Goal: Task Accomplishment & Management: Complete application form

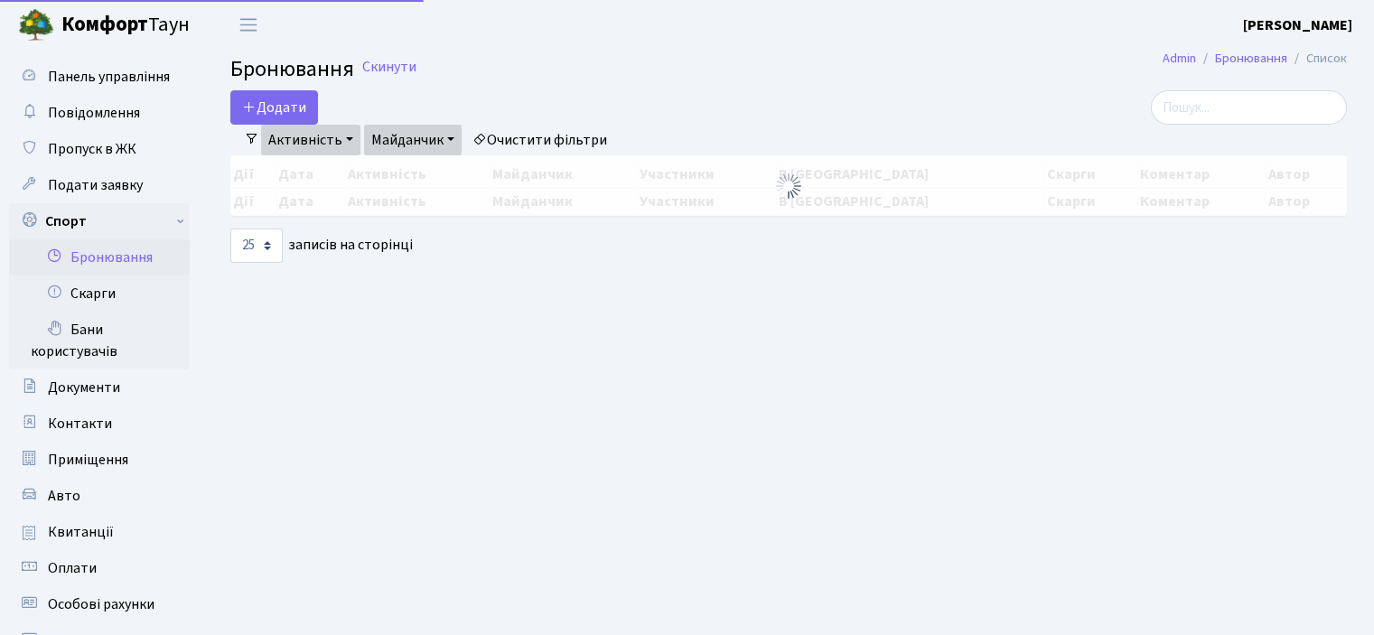
select select "25"
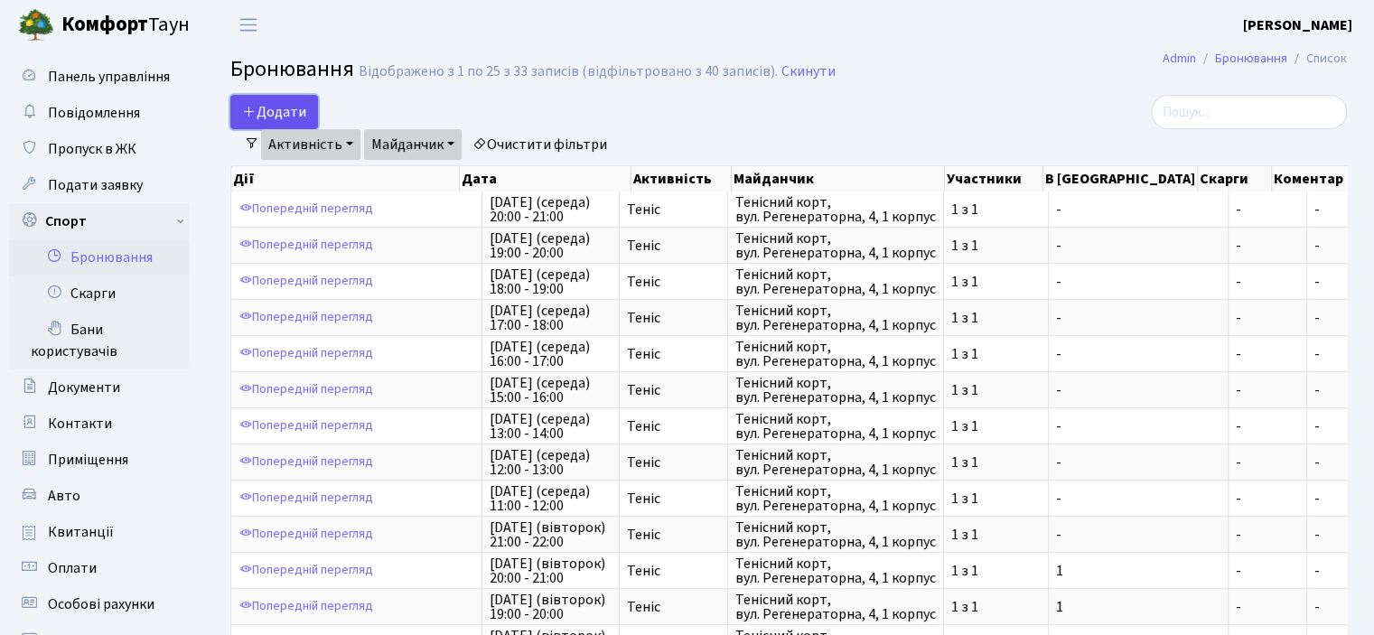
click at [264, 103] on button "Додати" at bounding box center [274, 112] width 88 height 34
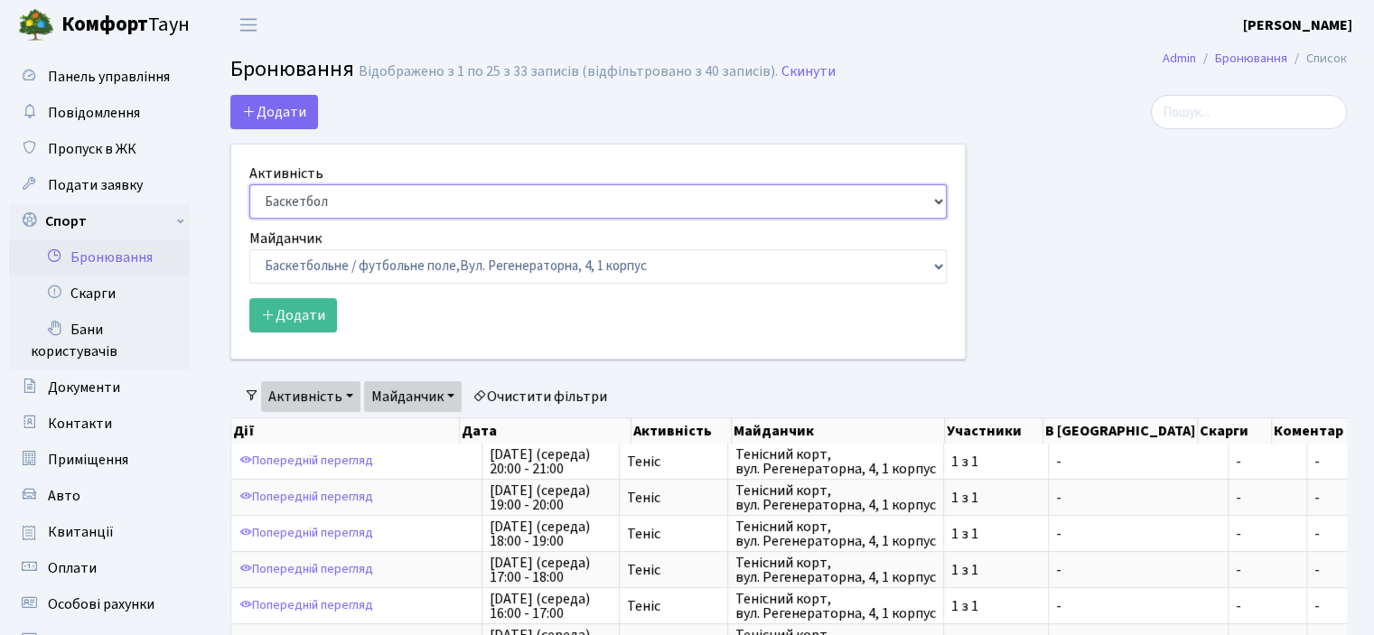
click at [341, 192] on select "Баскетбол Волейбол Йога Катання на роликах Настільний теніс Теніс Футбол Фітнес" at bounding box center [597, 201] width 697 height 34
select select "1"
click at [249, 184] on select "Баскетбол Волейбол Йога Катання на роликах Настільний теніс Теніс Футбол Фітнес" at bounding box center [597, 201] width 697 height 34
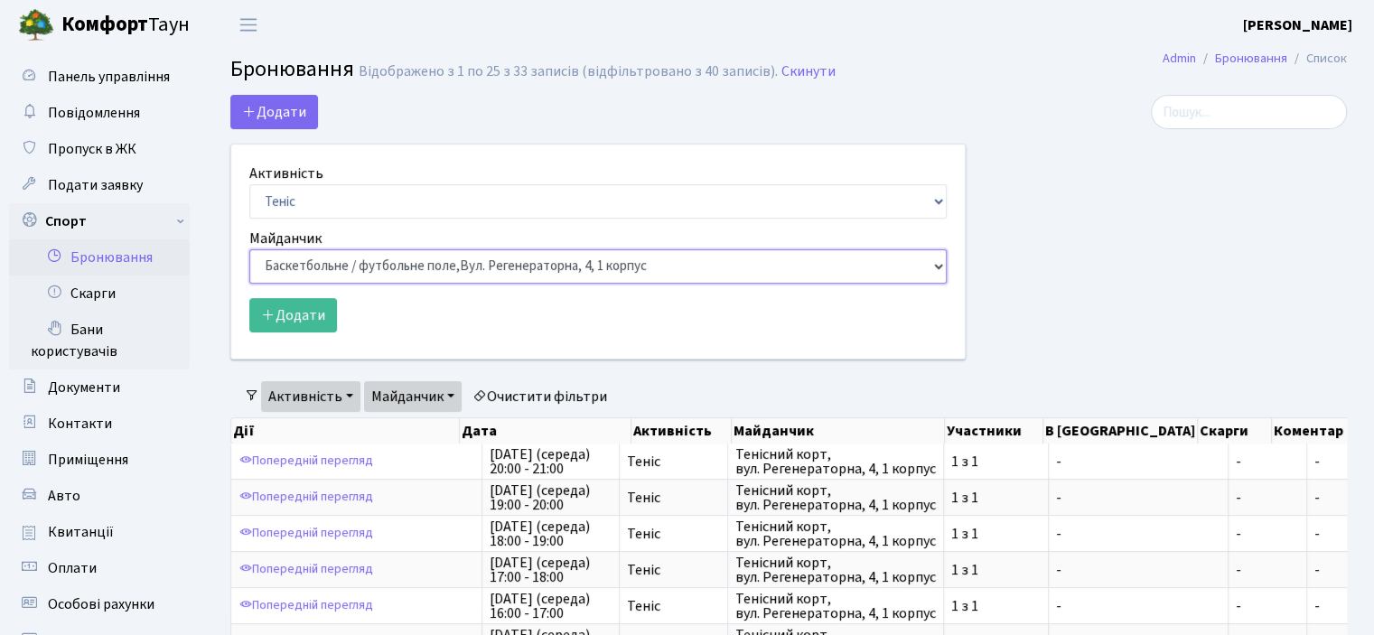
click at [304, 270] on select "Баскетбольне / футбольне поле, Вул. Регенераторна, 4, 1 корпус Баскетбольне пол…" at bounding box center [597, 266] width 697 height 34
select select "1"
click at [249, 249] on select "Баскетбольне / футбольне поле, [GEOGRAPHIC_DATA]. [STREET_ADDRESS]. [STREET_ADD…" at bounding box center [597, 266] width 697 height 34
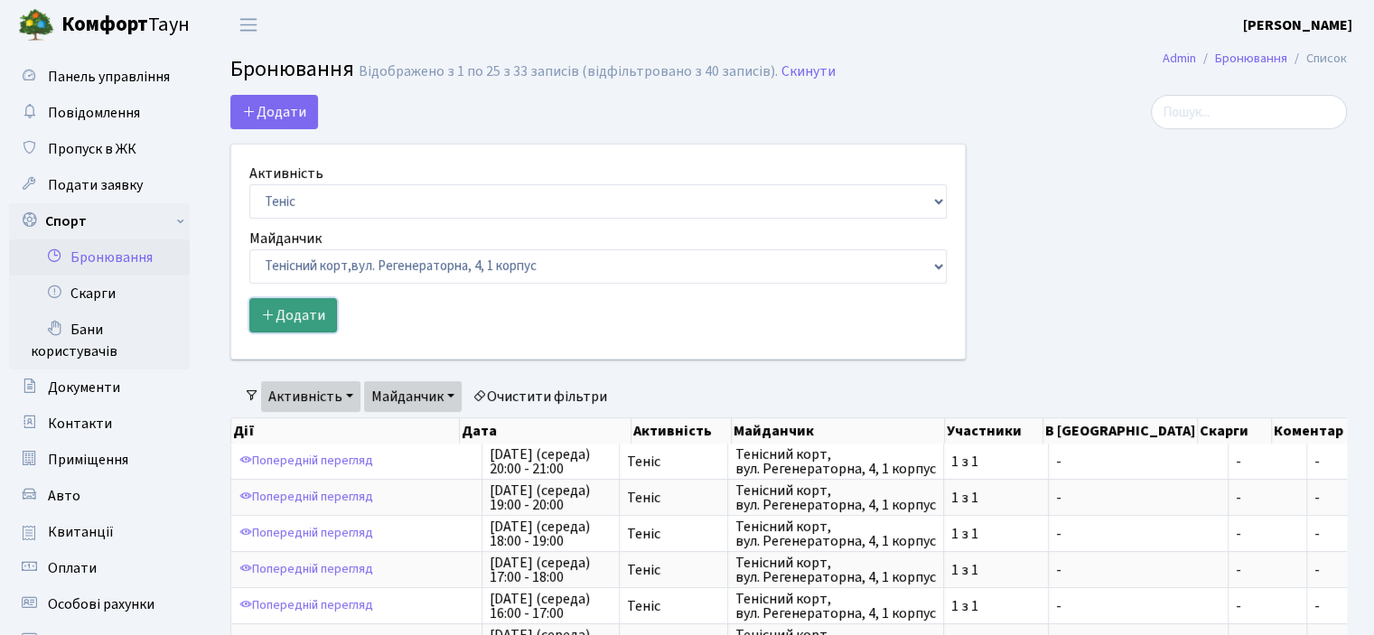
click at [293, 309] on button "Додати" at bounding box center [293, 315] width 88 height 34
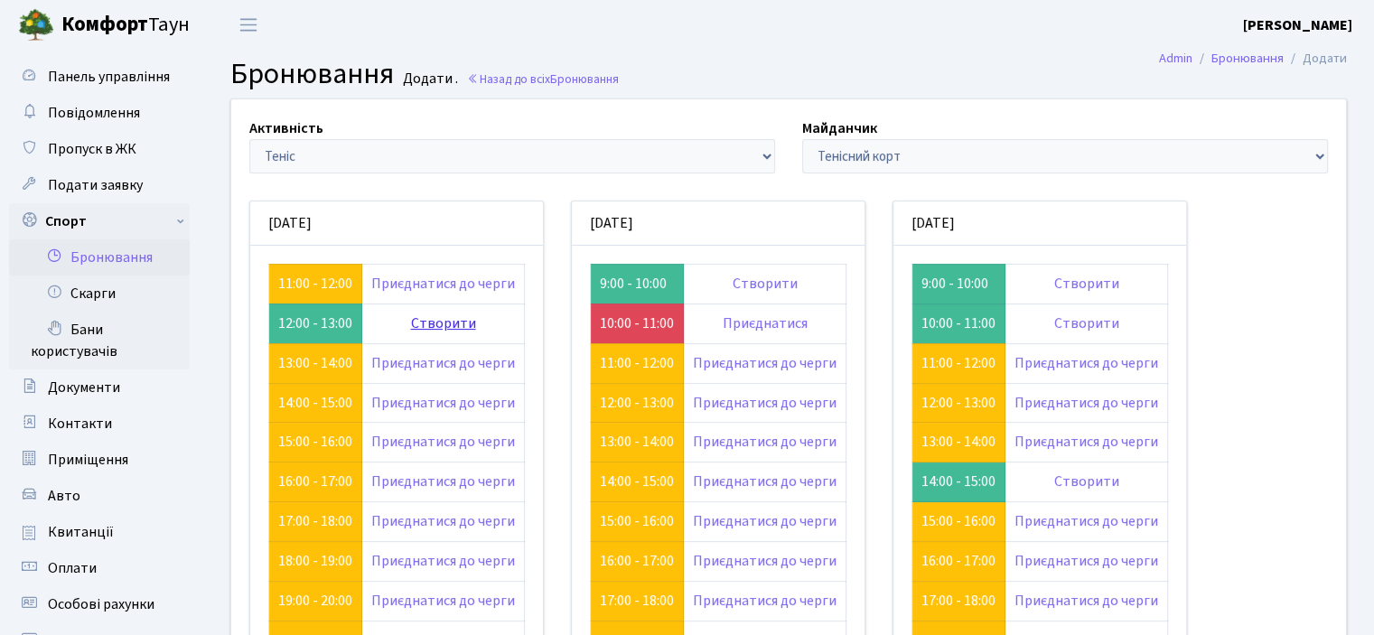
click at [449, 322] on link "Створити" at bounding box center [443, 323] width 65 height 20
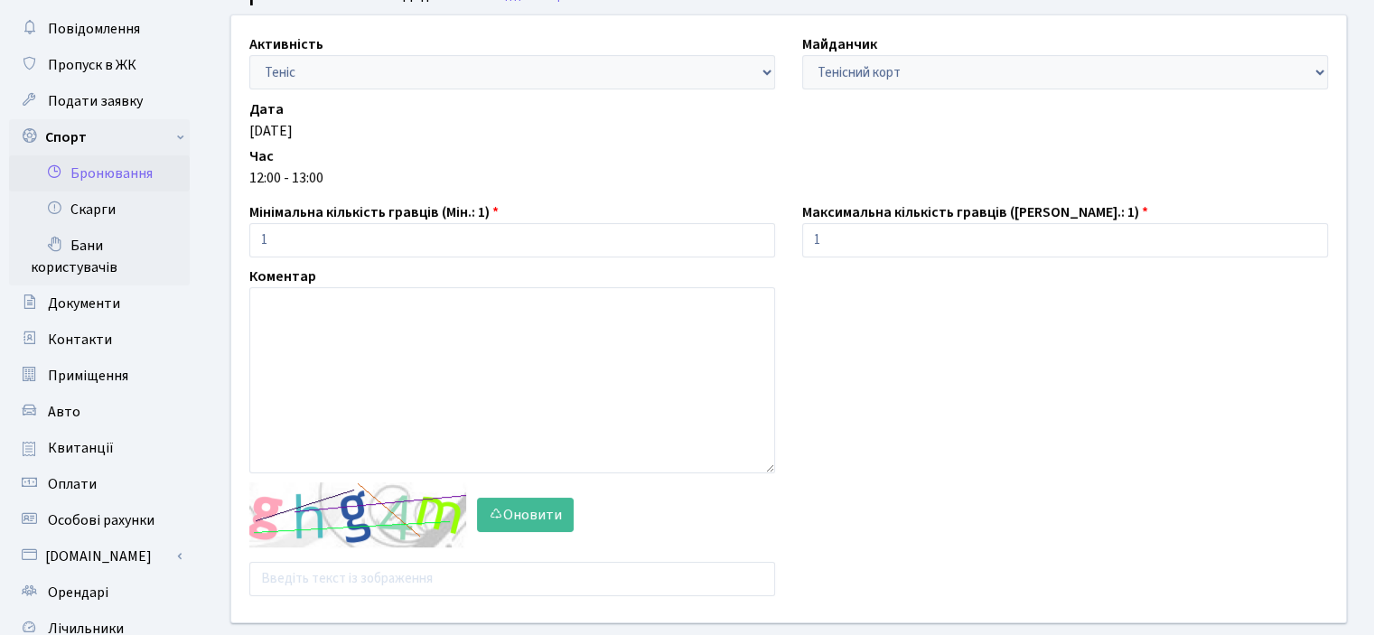
scroll to position [181, 0]
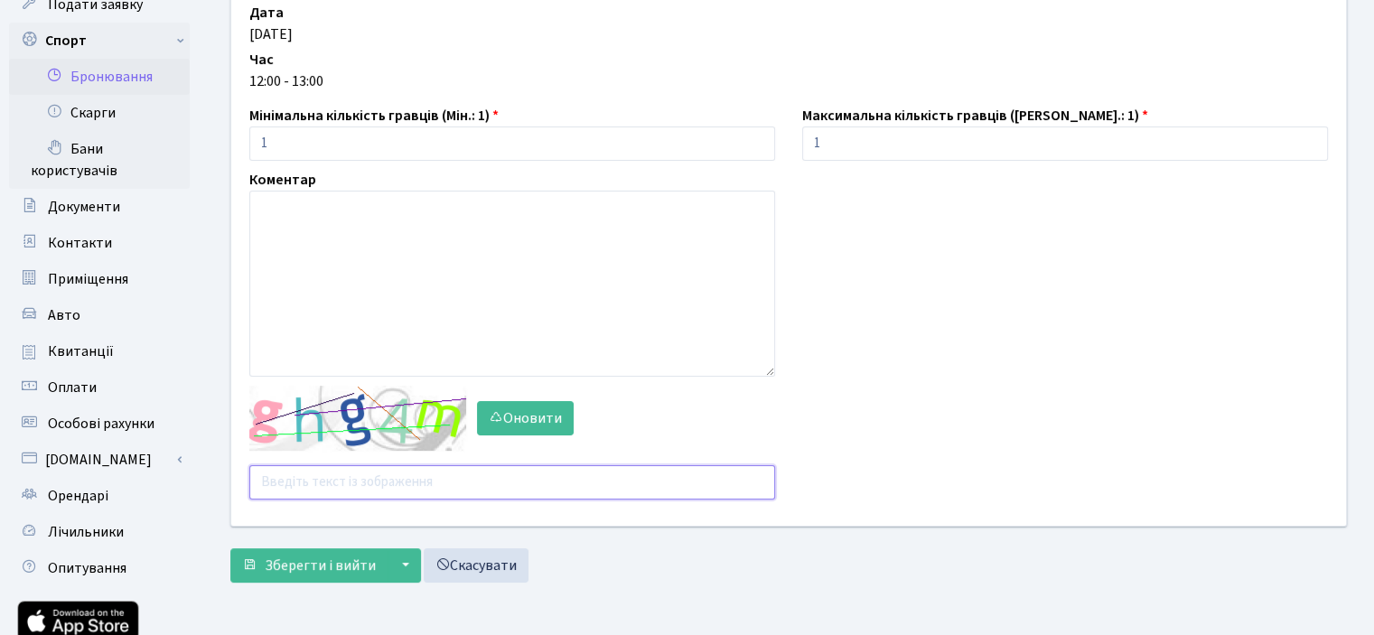
click at [291, 493] on input "text" at bounding box center [512, 482] width 526 height 34
type input "zt84m"
click at [283, 567] on span "Зберегти і вийти" at bounding box center [320, 566] width 111 height 20
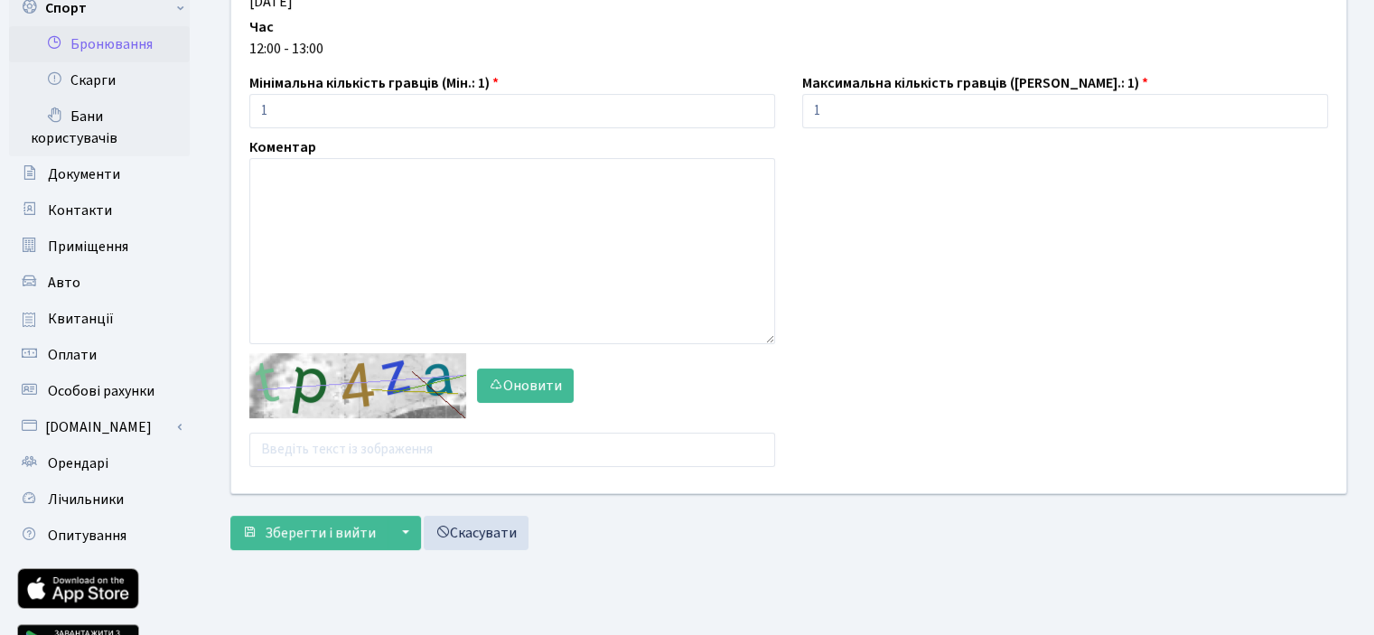
scroll to position [308, 0]
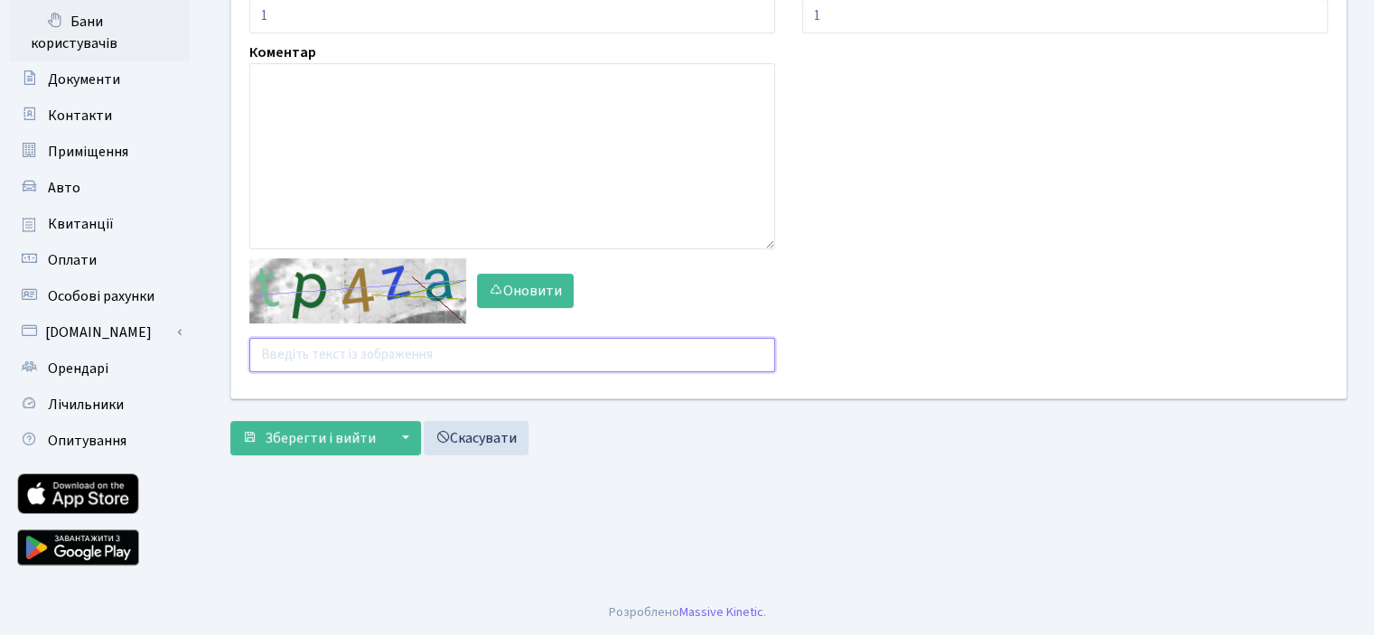
click at [296, 353] on input "text" at bounding box center [512, 355] width 526 height 34
type input "fybue"
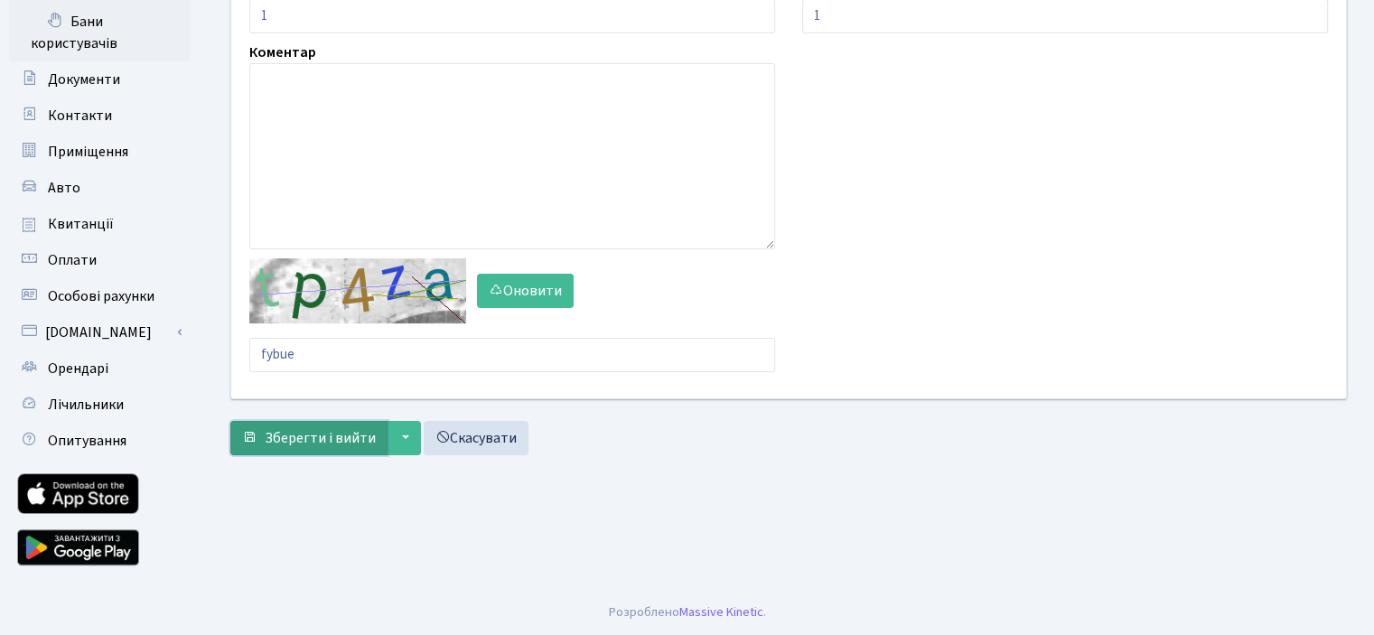
click at [300, 434] on span "Зберегти і вийти" at bounding box center [320, 438] width 111 height 20
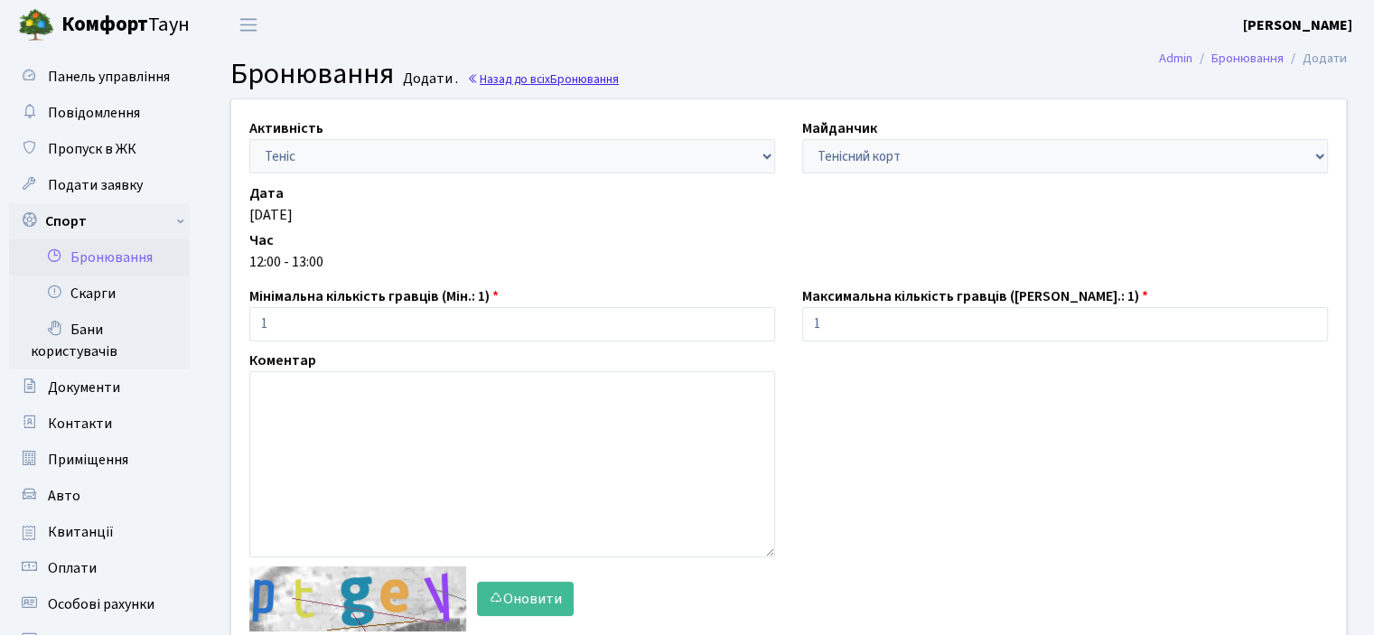
click at [556, 75] on span "Бронювання" at bounding box center [584, 78] width 69 height 17
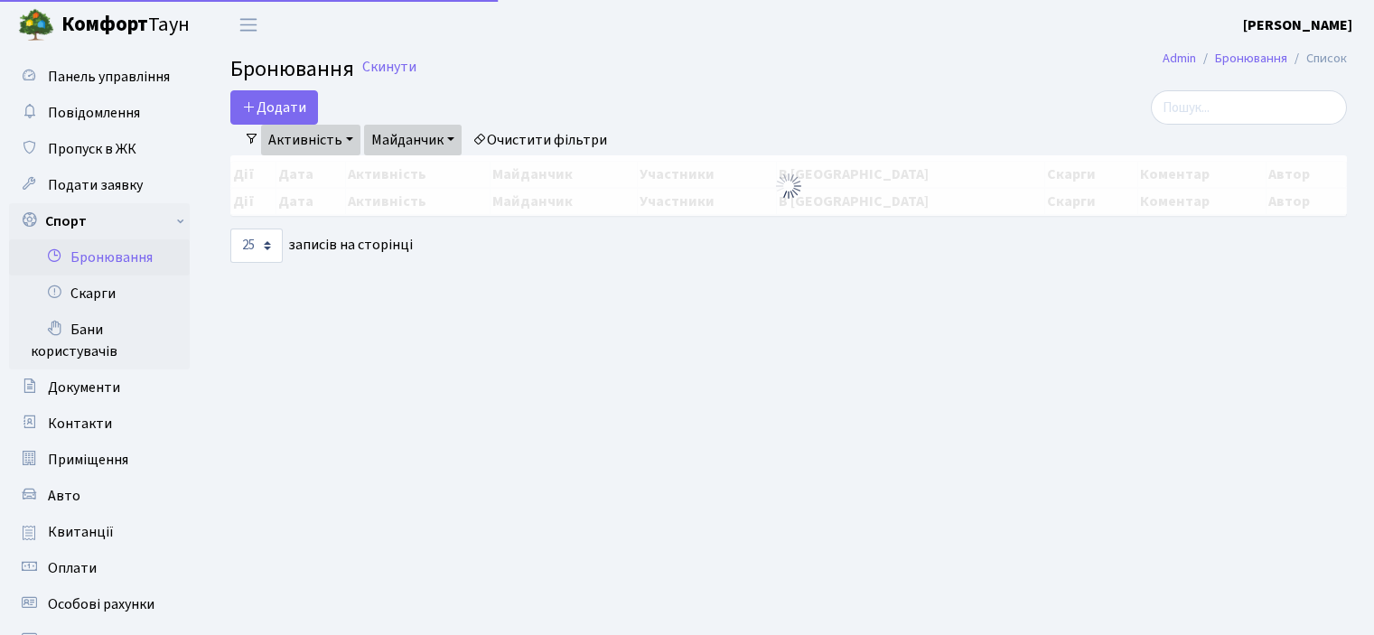
select select "25"
click at [276, 89] on main "Admin Бронювання Список Бронювання Скинути Додати Активність Баскетбол Волейбол…" at bounding box center [788, 474] width 1171 height 848
click at [267, 105] on button "Додати" at bounding box center [274, 107] width 88 height 34
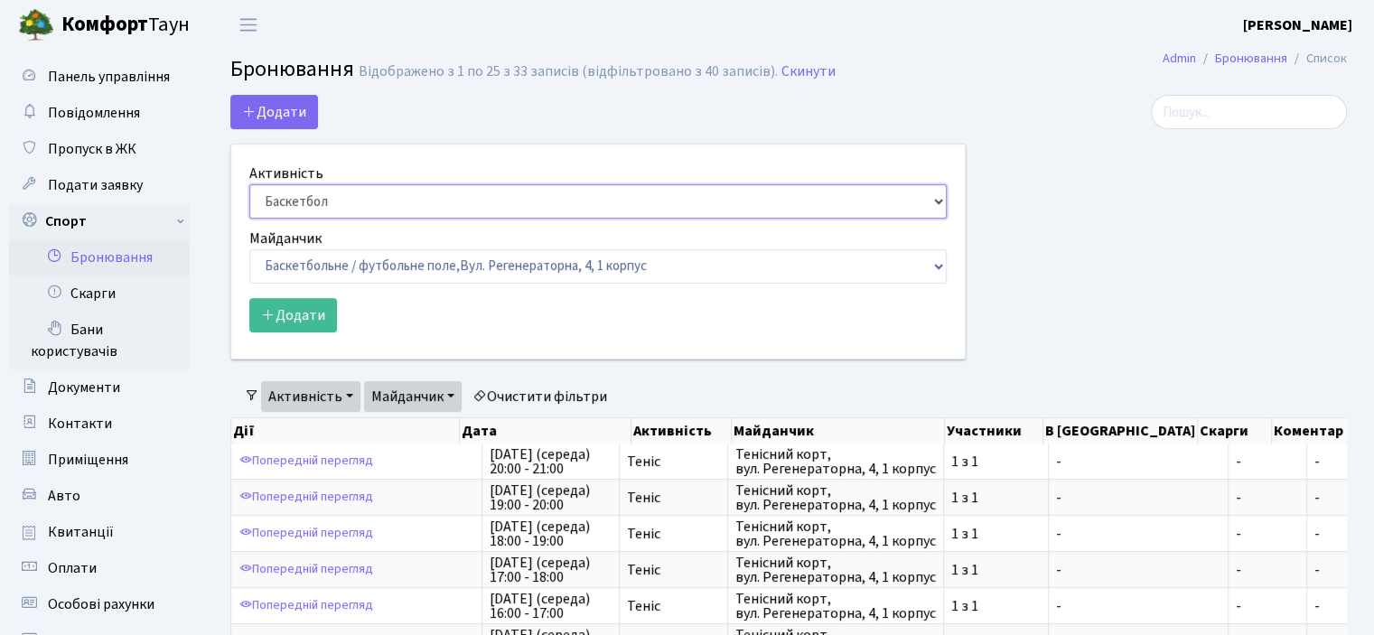
click at [309, 195] on select "Баскетбол Волейбол Йога Катання на роликах Настільний теніс Теніс Футбол Фітнес" at bounding box center [597, 201] width 697 height 34
select select "1"
click at [249, 184] on select "Баскетбол Волейбол Йога Катання на роликах Настільний теніс Теніс Футбол Фітнес" at bounding box center [597, 201] width 697 height 34
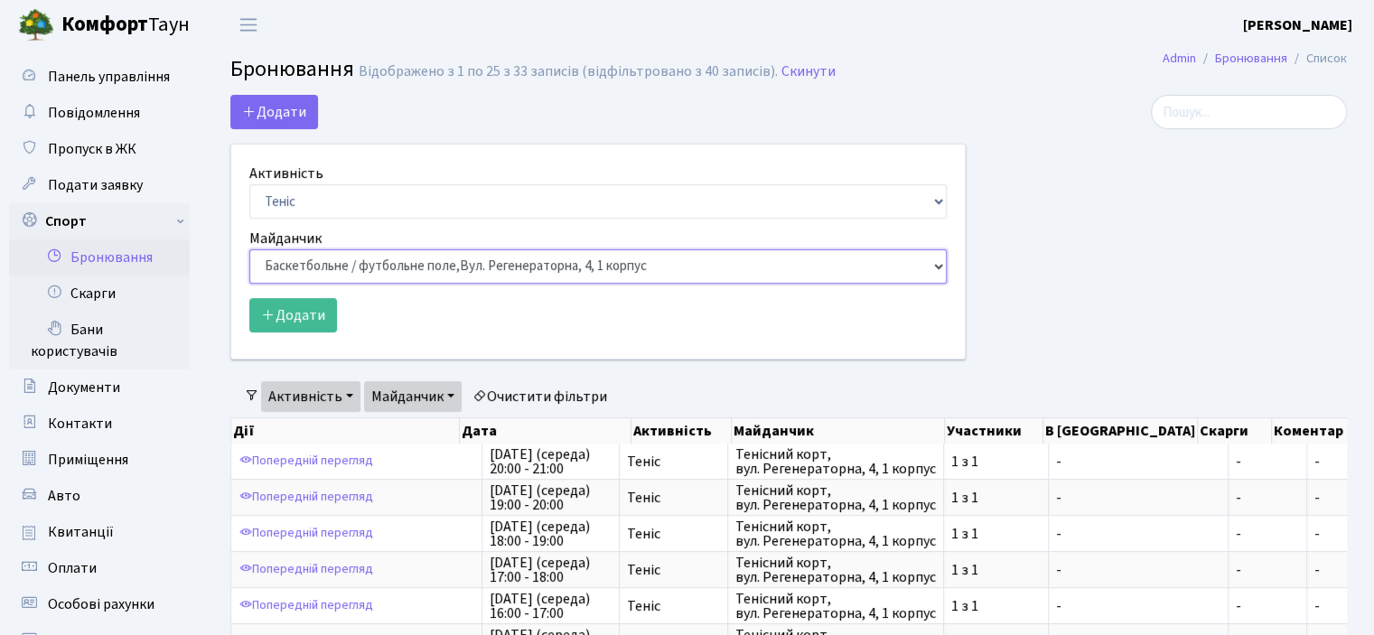
click at [318, 252] on select "Баскетбольне / футбольне поле, Вул. Регенераторна, 4, 1 корпус Баскетбольне пол…" at bounding box center [597, 266] width 697 height 34
select select "1"
click at [249, 249] on select "Баскетбольне / футбольне поле, Вул. Регенераторна, 4, 1 корпус Баскетбольне пол…" at bounding box center [597, 266] width 697 height 34
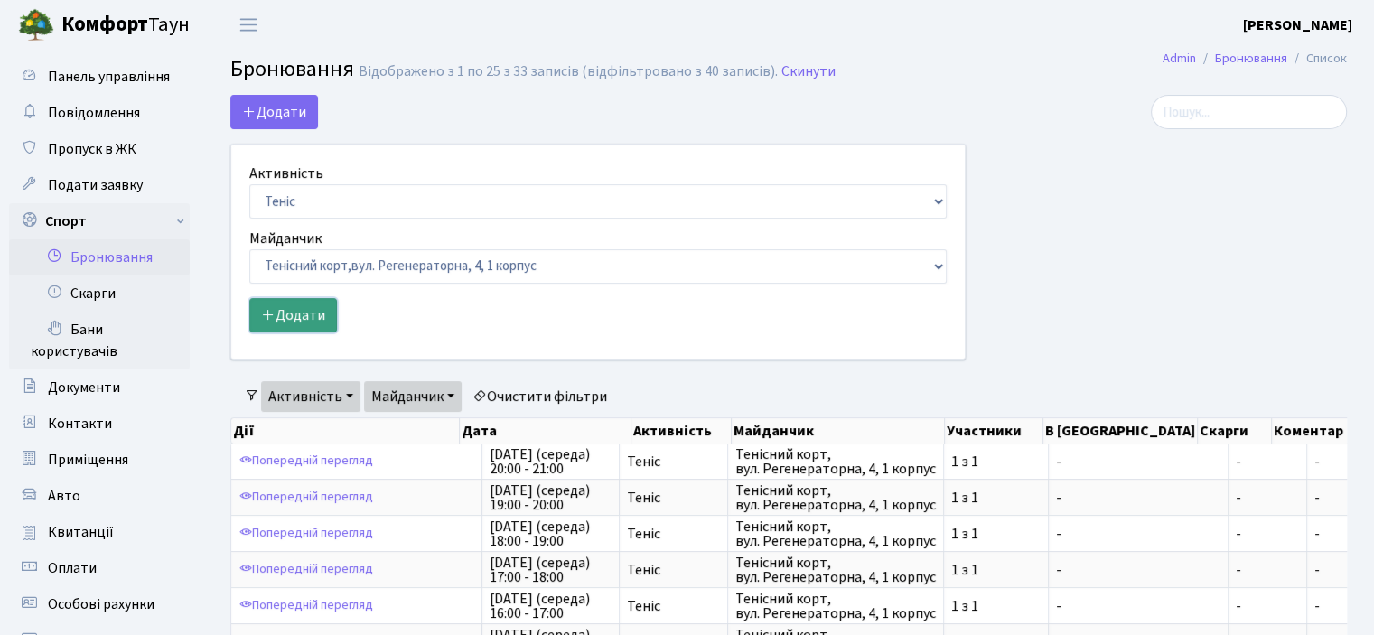
click at [311, 306] on button "Додати" at bounding box center [293, 315] width 88 height 34
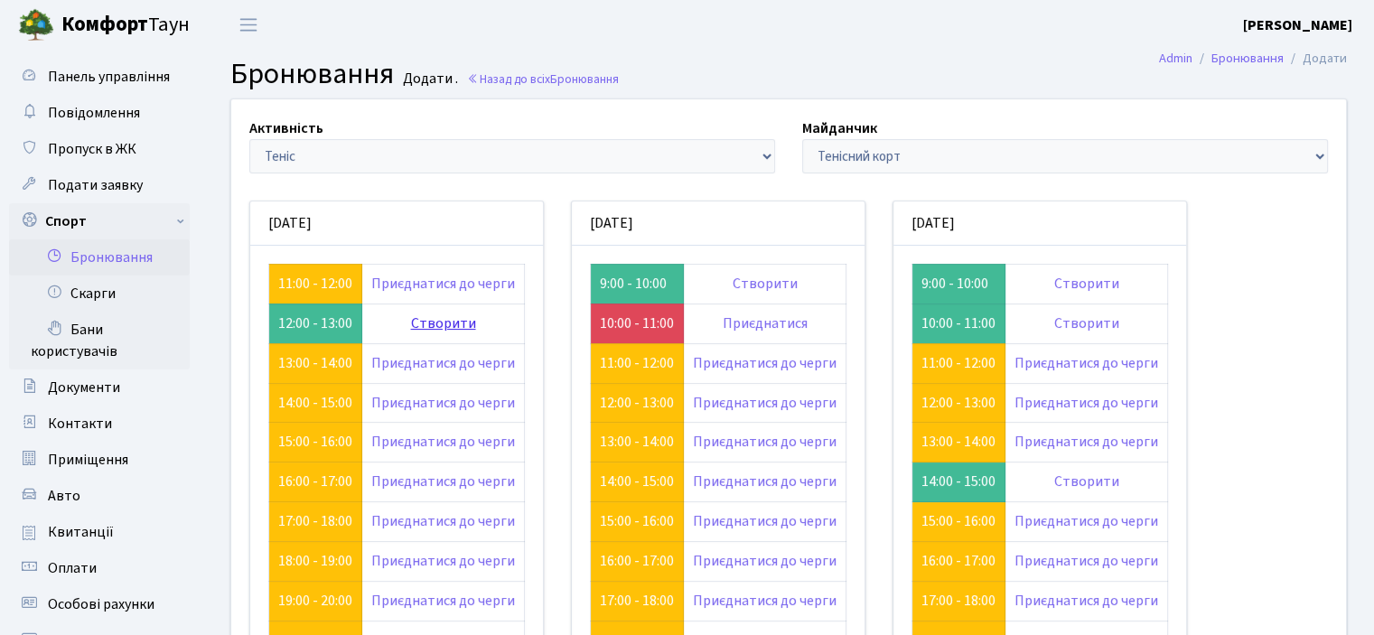
click at [440, 324] on link "Створити" at bounding box center [443, 323] width 65 height 20
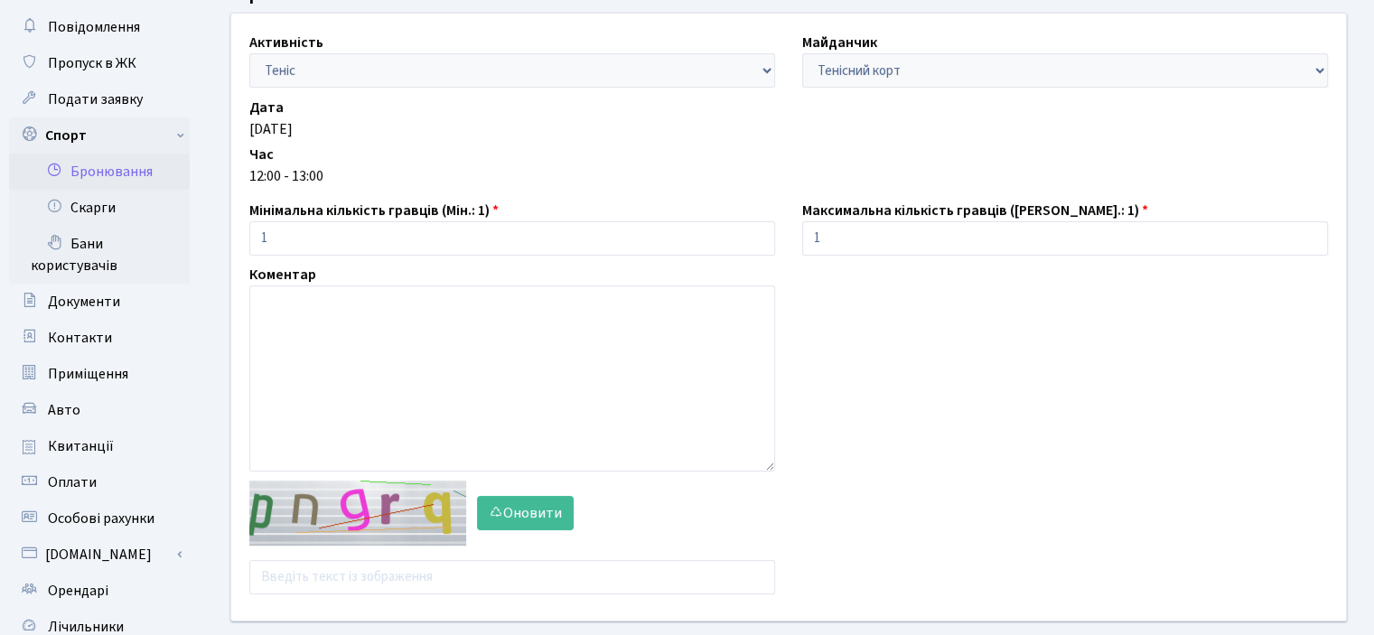
scroll to position [181, 0]
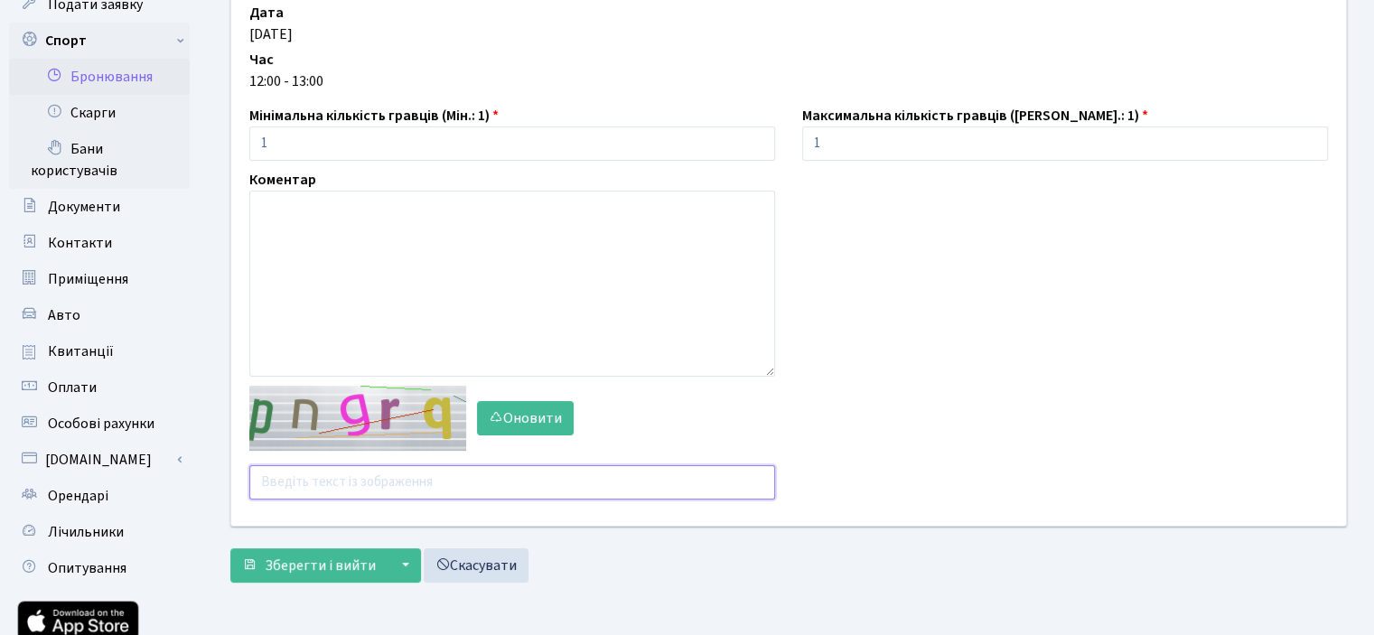
click at [306, 491] on input "text" at bounding box center [512, 482] width 526 height 34
type input "xthr2"
click at [304, 566] on span "Зберегти і вийти" at bounding box center [320, 566] width 111 height 20
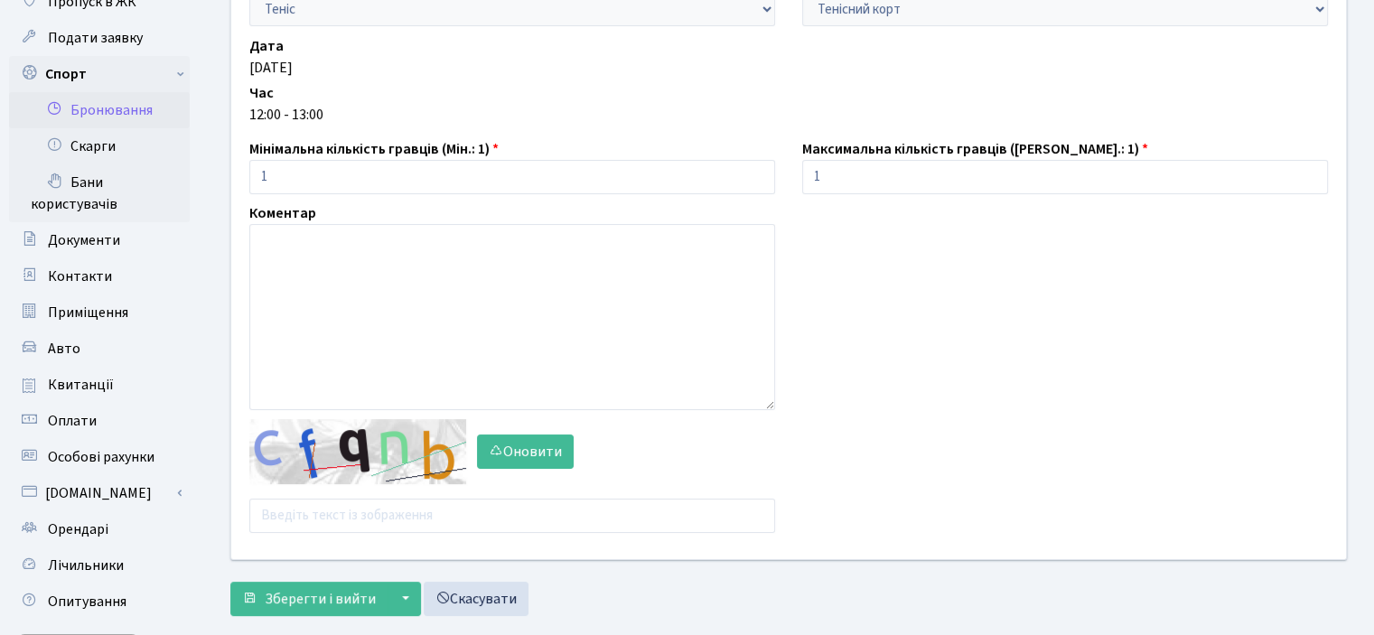
scroll to position [308, 0]
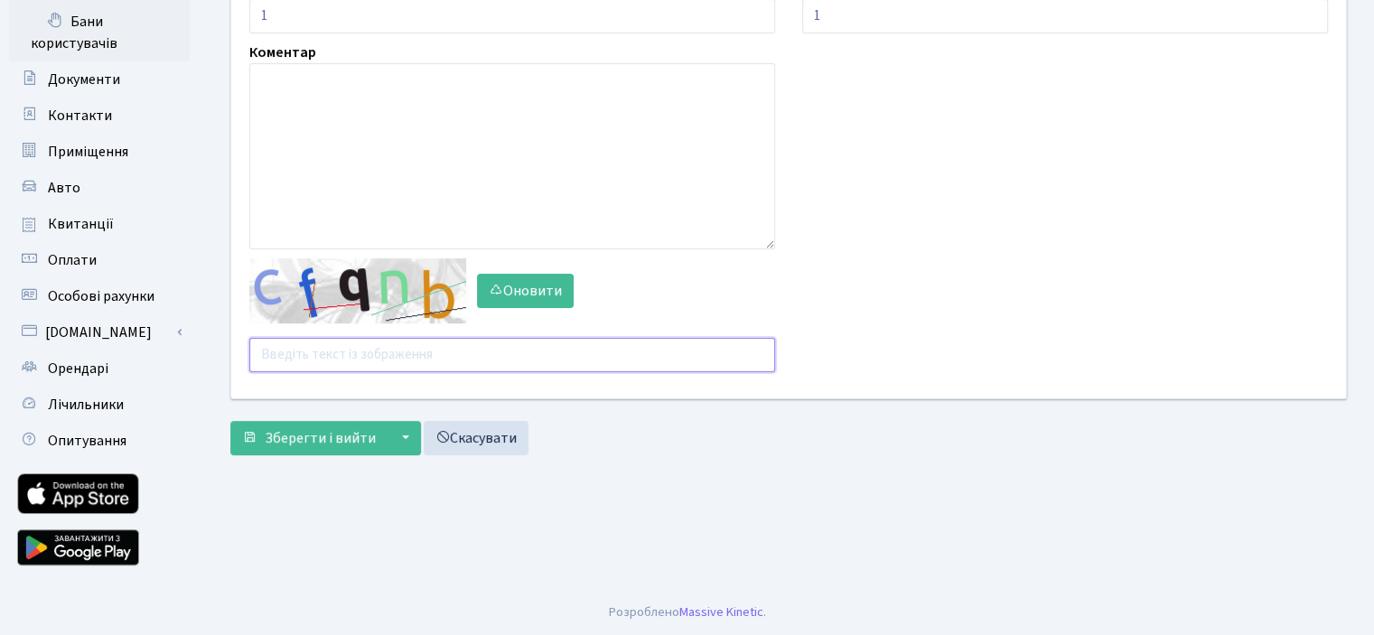
click at [289, 357] on input "text" at bounding box center [512, 355] width 526 height 34
type input "3qbry"
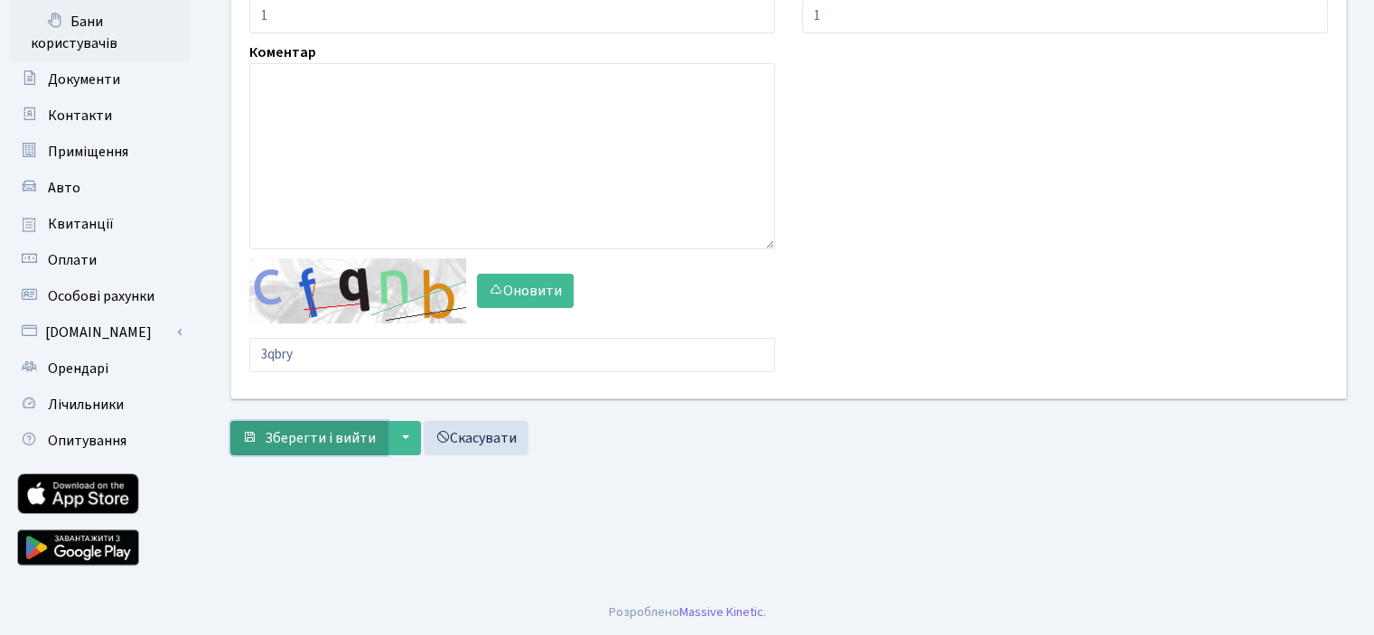
click at [276, 439] on span "Зберегти і вийти" at bounding box center [320, 438] width 111 height 20
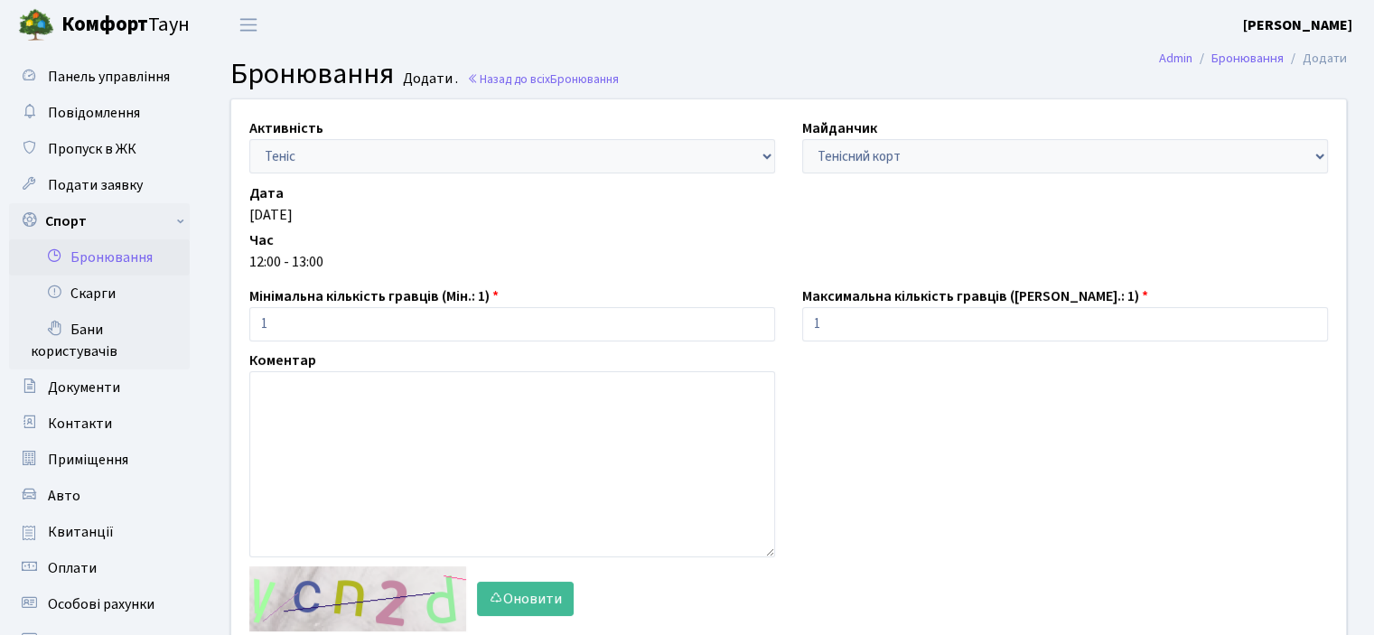
scroll to position [308, 0]
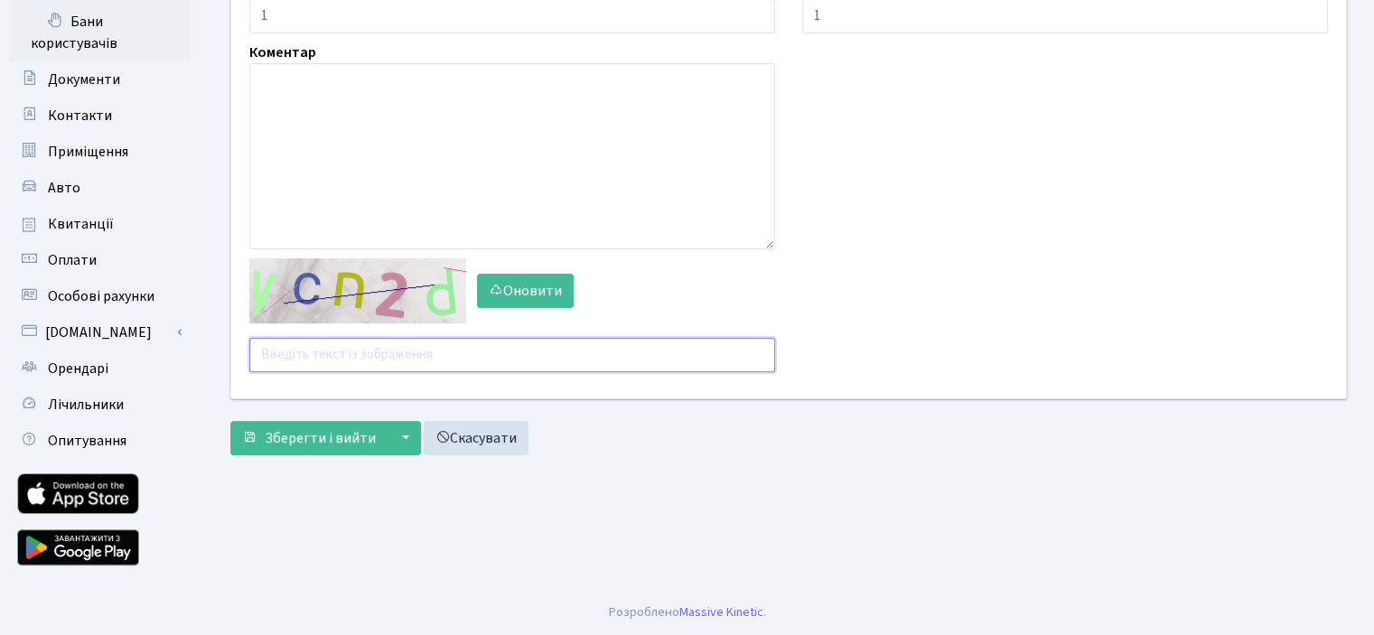
click at [309, 353] on input "text" at bounding box center [512, 355] width 526 height 34
type input "pxhep"
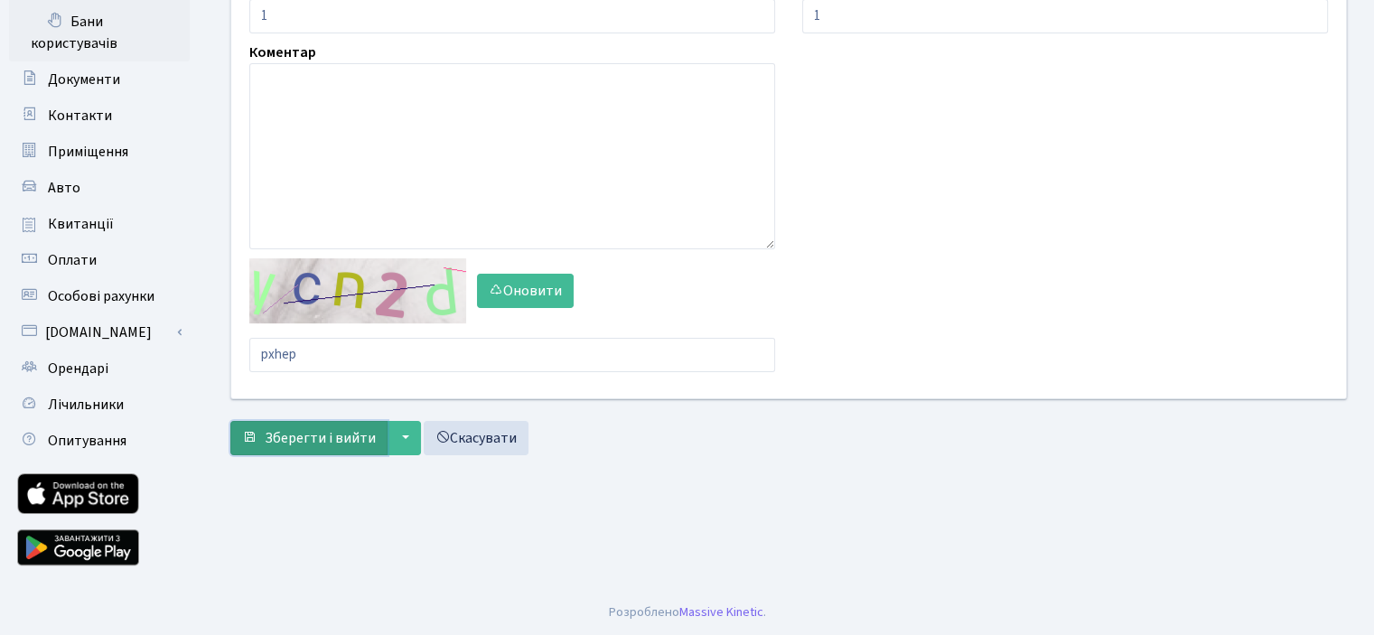
click at [322, 428] on span "Зберегти і вийти" at bounding box center [320, 438] width 111 height 20
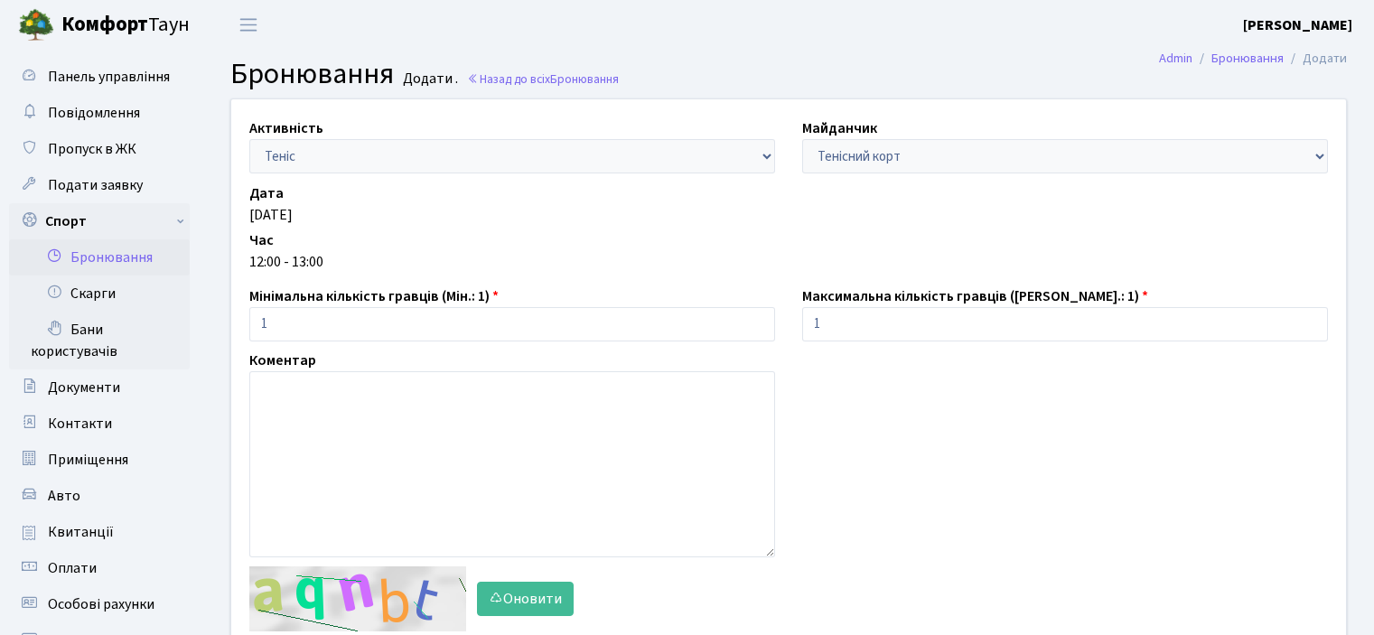
scroll to position [308, 0]
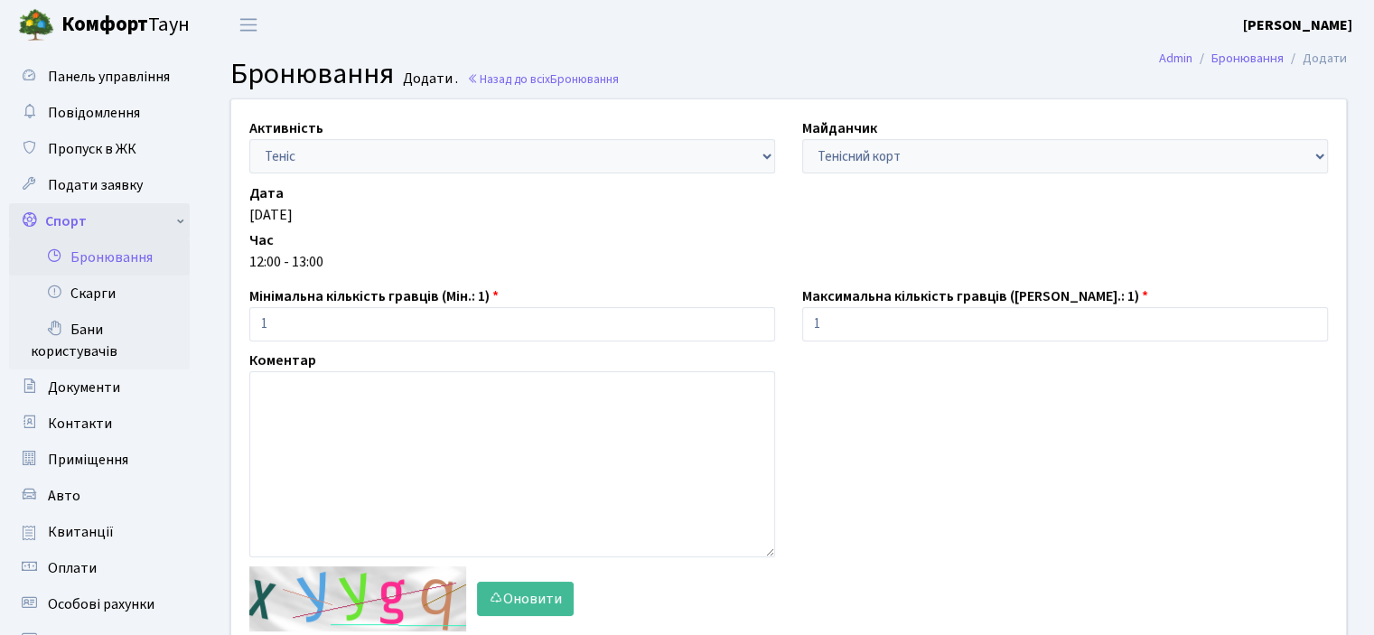
click at [83, 222] on link "Спорт" at bounding box center [99, 221] width 181 height 36
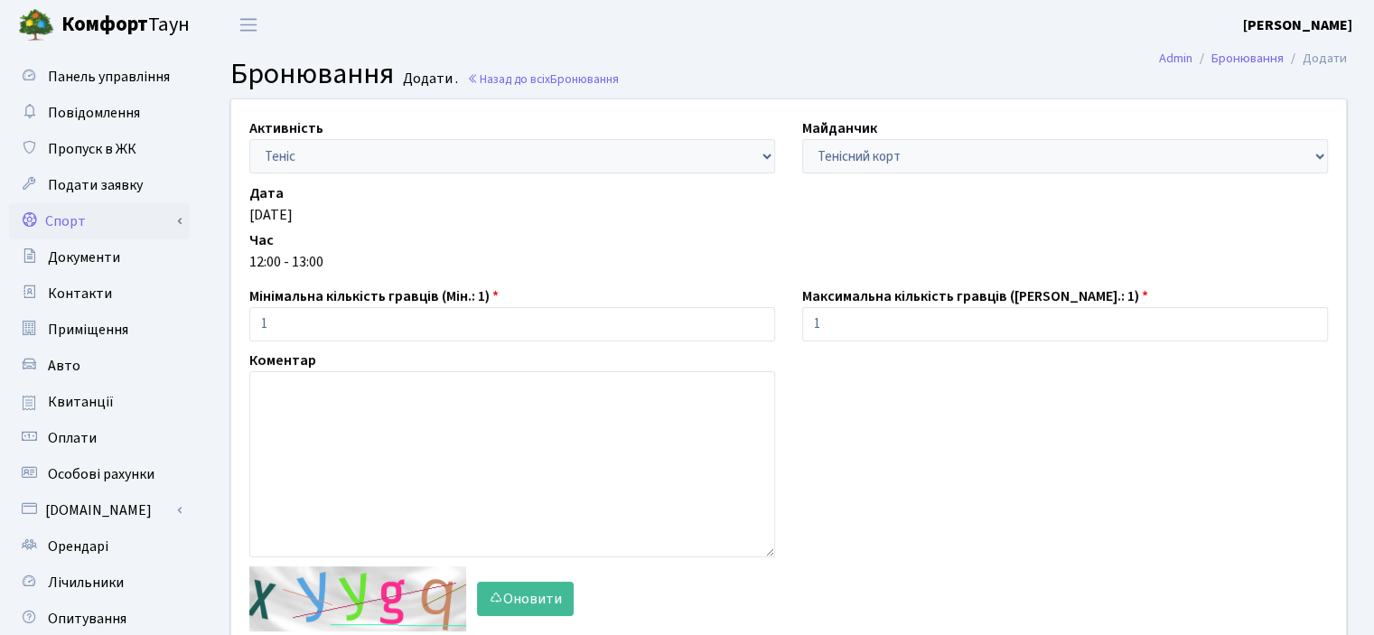
click at [87, 214] on link "Спорт" at bounding box center [99, 221] width 181 height 36
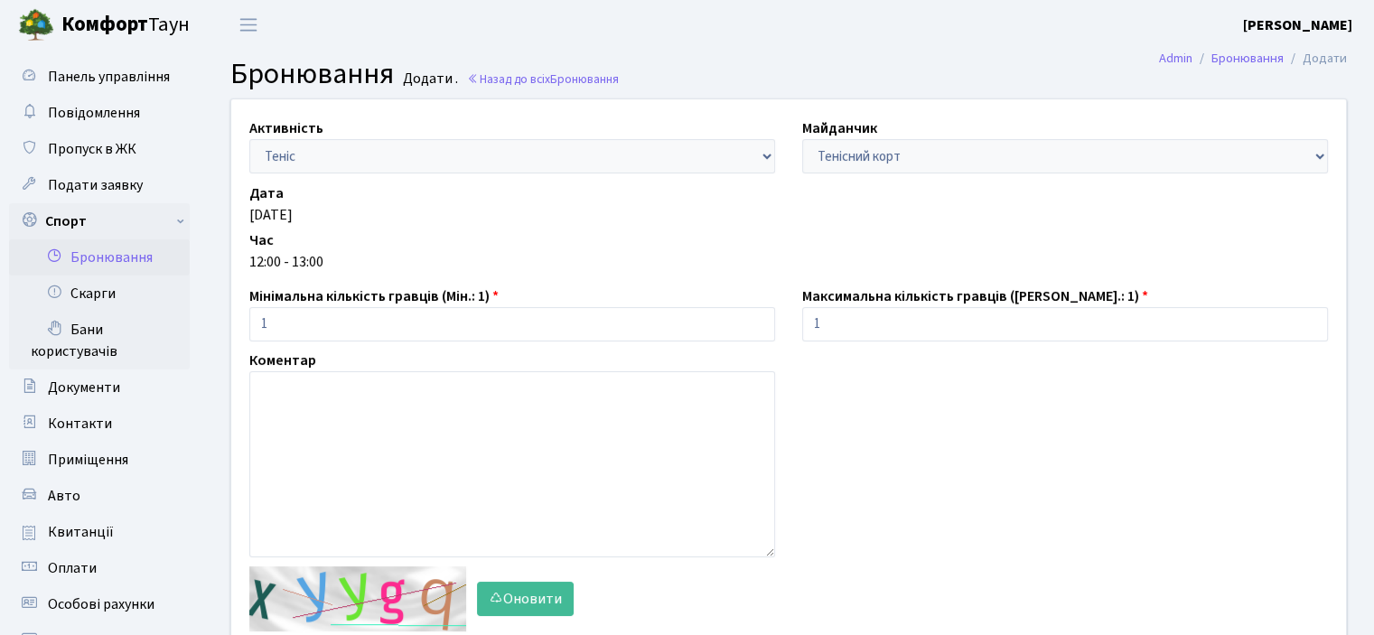
click at [113, 252] on link "Бронювання" at bounding box center [99, 257] width 181 height 36
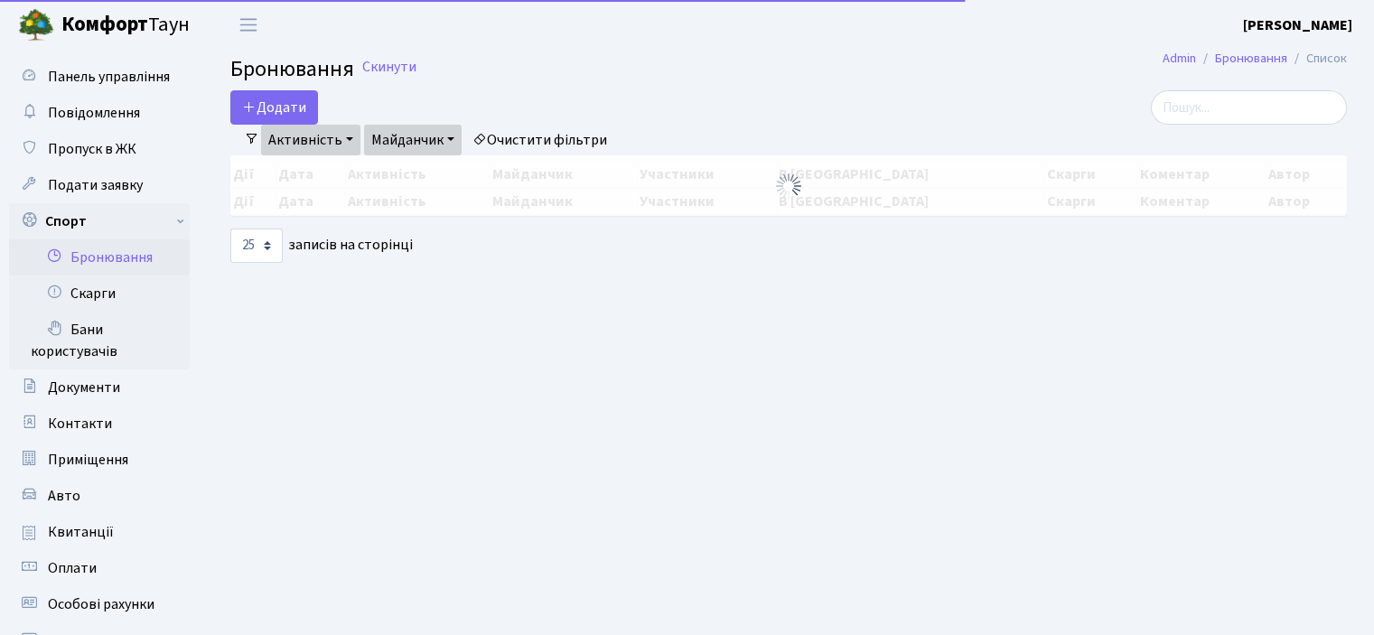
select select "25"
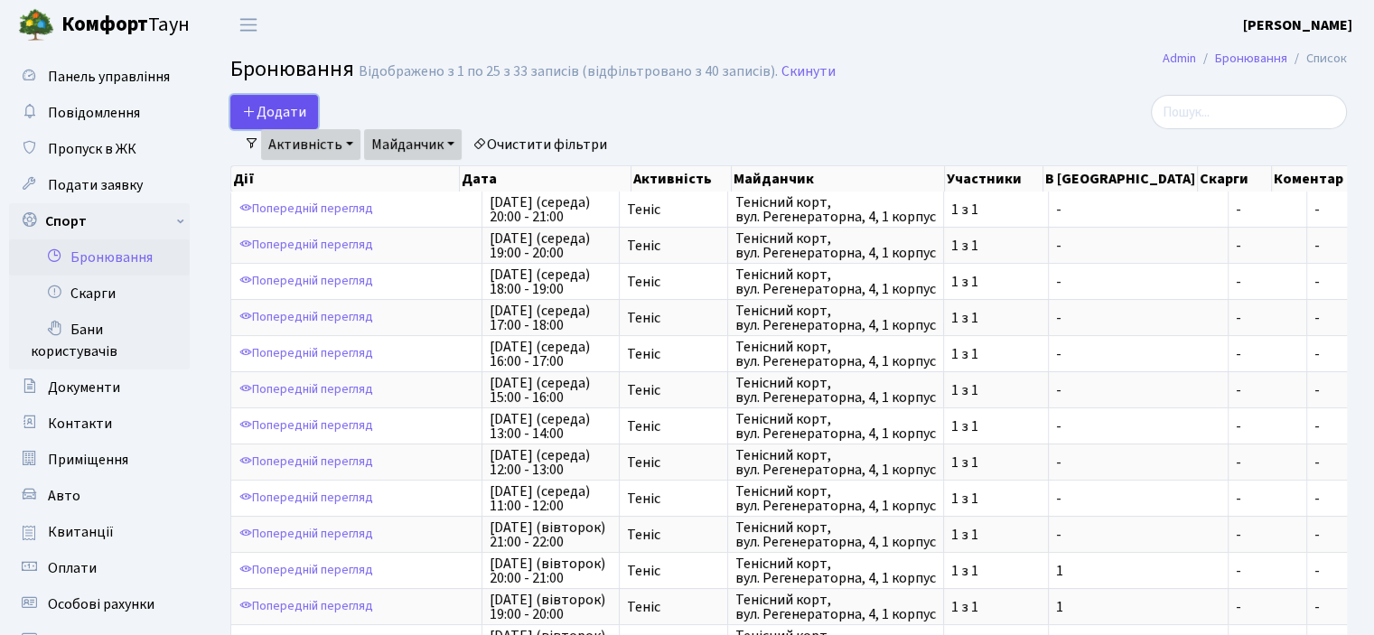
click at [289, 105] on button "Додати" at bounding box center [274, 112] width 88 height 34
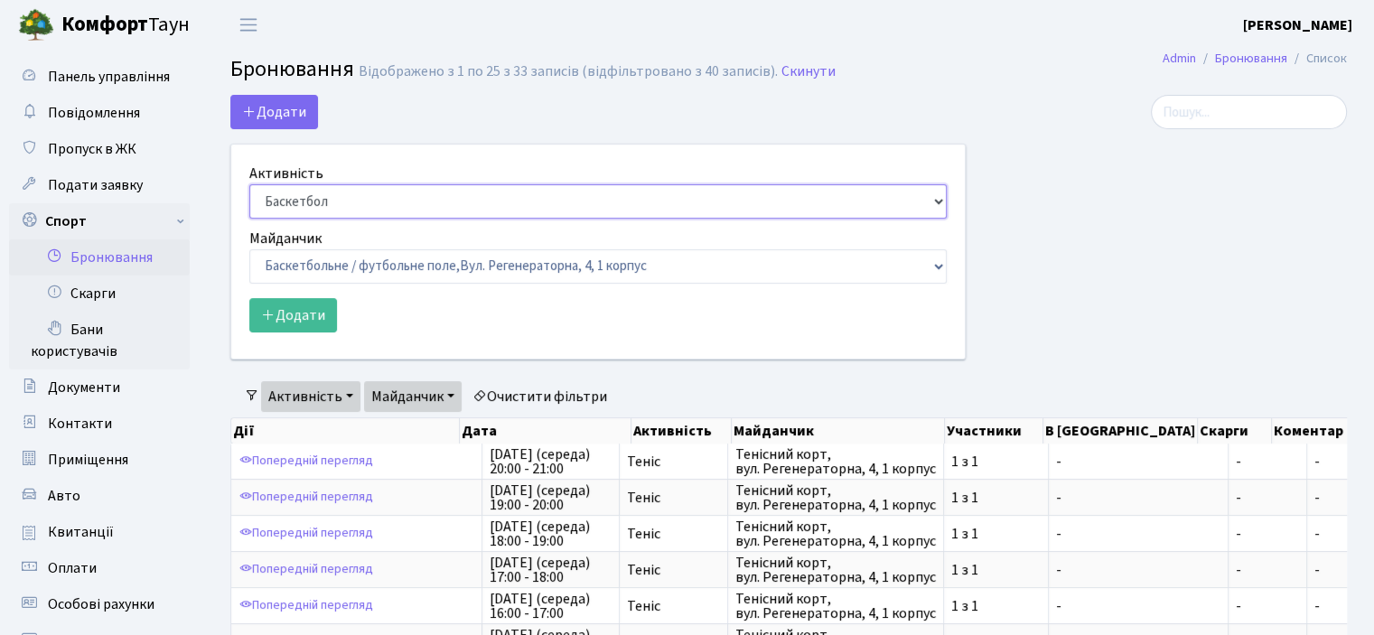
click at [302, 188] on select "Баскетбол Волейбол Йога Катання на роликах Настільний теніс Теніс Футбол Фітнес" at bounding box center [597, 201] width 697 height 34
select select "1"
click at [249, 184] on select "Баскетбол Волейбол Йога Катання на роликах Настільний теніс Теніс Футбол Фітнес" at bounding box center [597, 201] width 697 height 34
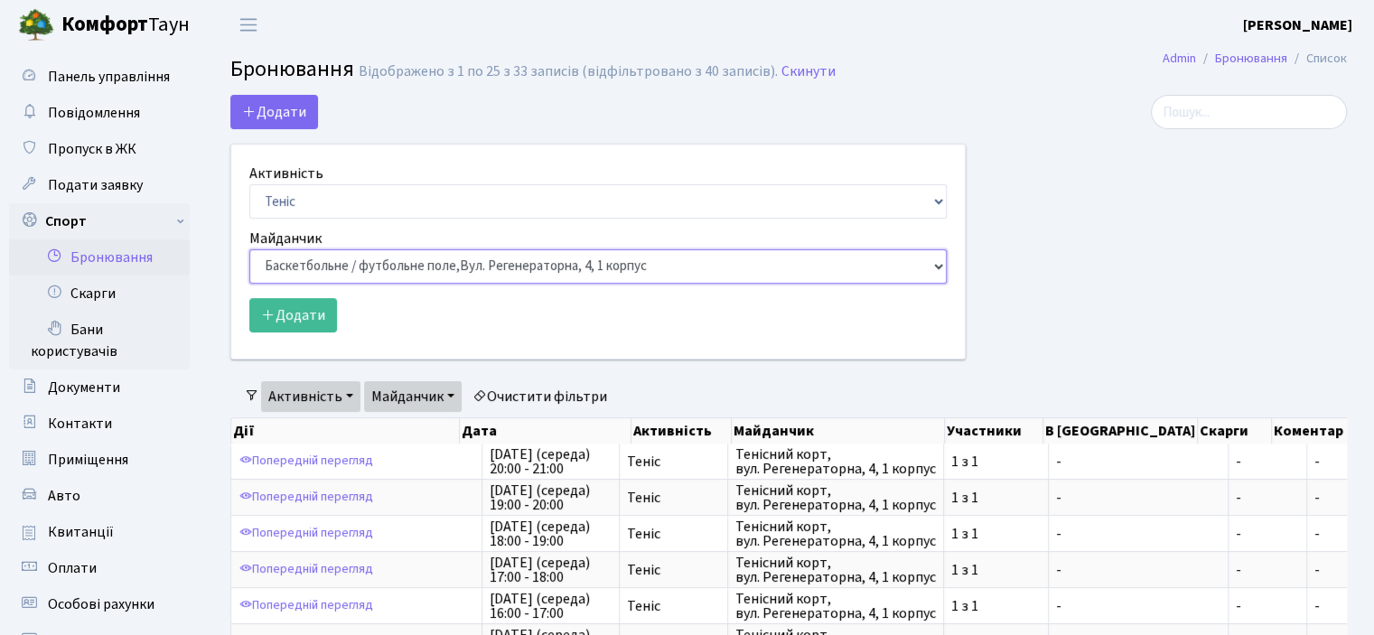
click at [304, 263] on select "Баскетбольне / футбольне поле, Вул. Регенераторна, 4, 1 корпус Баскетбольне пол…" at bounding box center [597, 266] width 697 height 34
select select "1"
click at [249, 249] on select "Баскетбольне / футбольне поле, Вул. Регенераторна, 4, 1 корпус Баскетбольне пол…" at bounding box center [597, 266] width 697 height 34
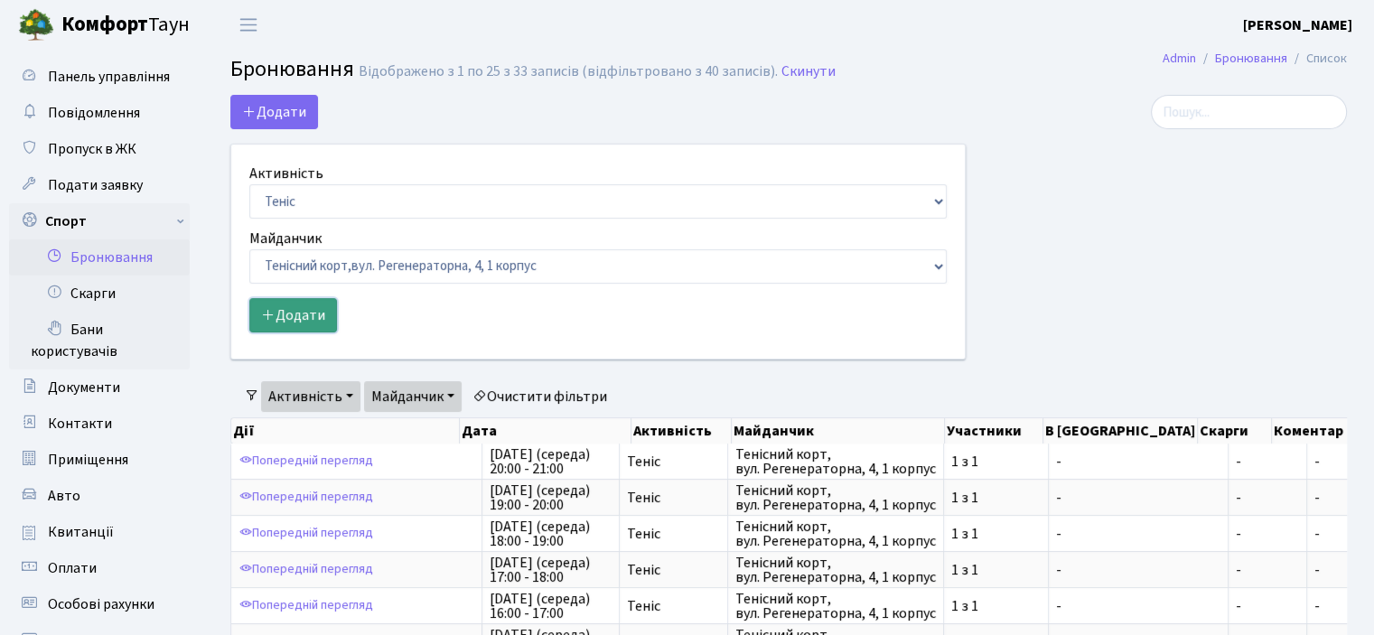
click at [289, 304] on button "Додати" at bounding box center [293, 315] width 88 height 34
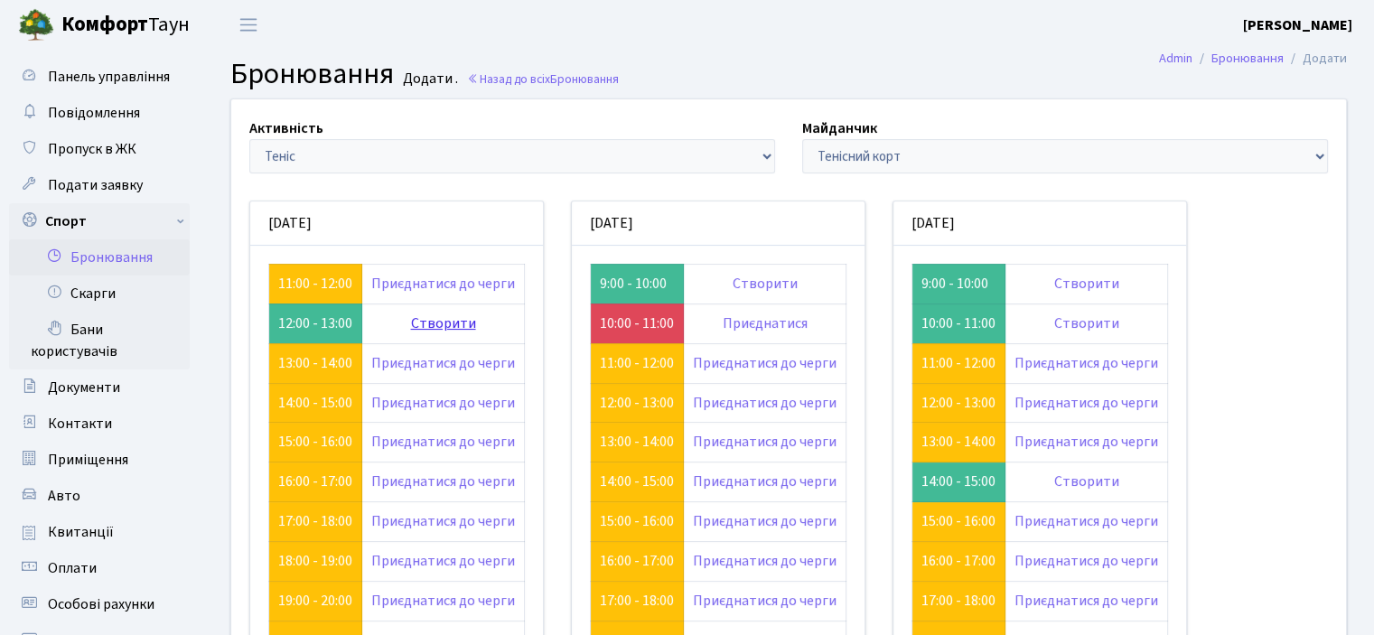
click at [448, 322] on link "Створити" at bounding box center [443, 323] width 65 height 20
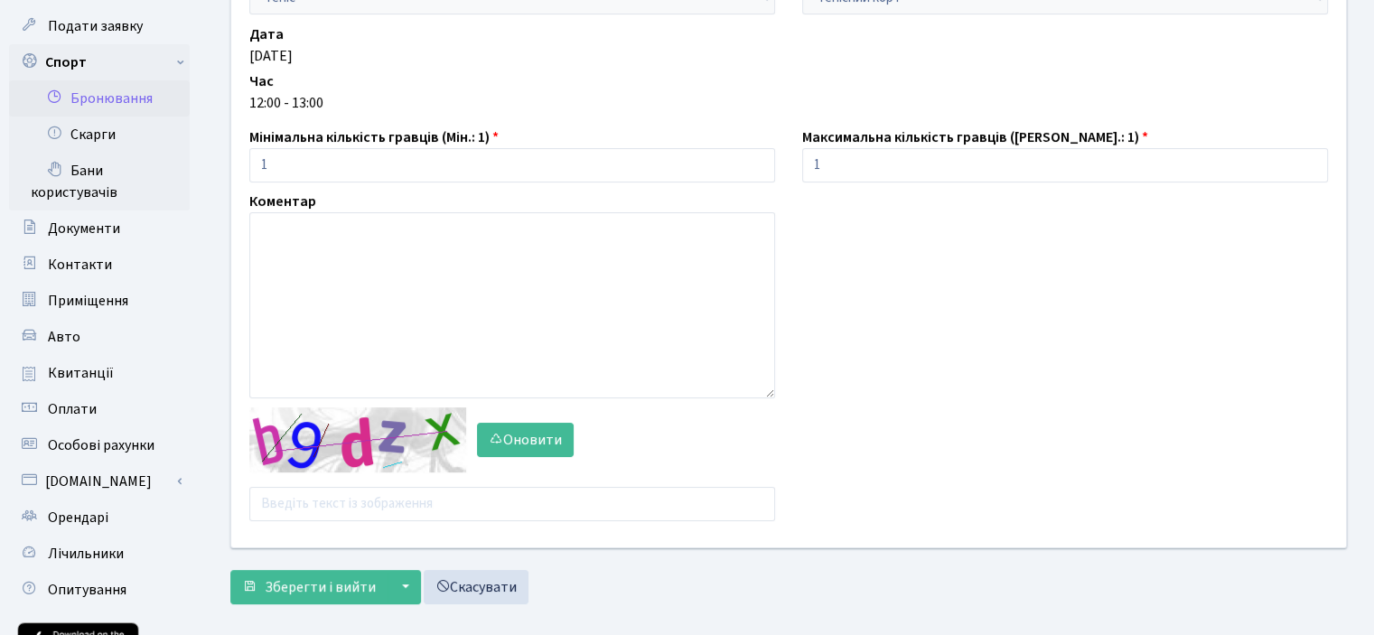
scroll to position [271, 0]
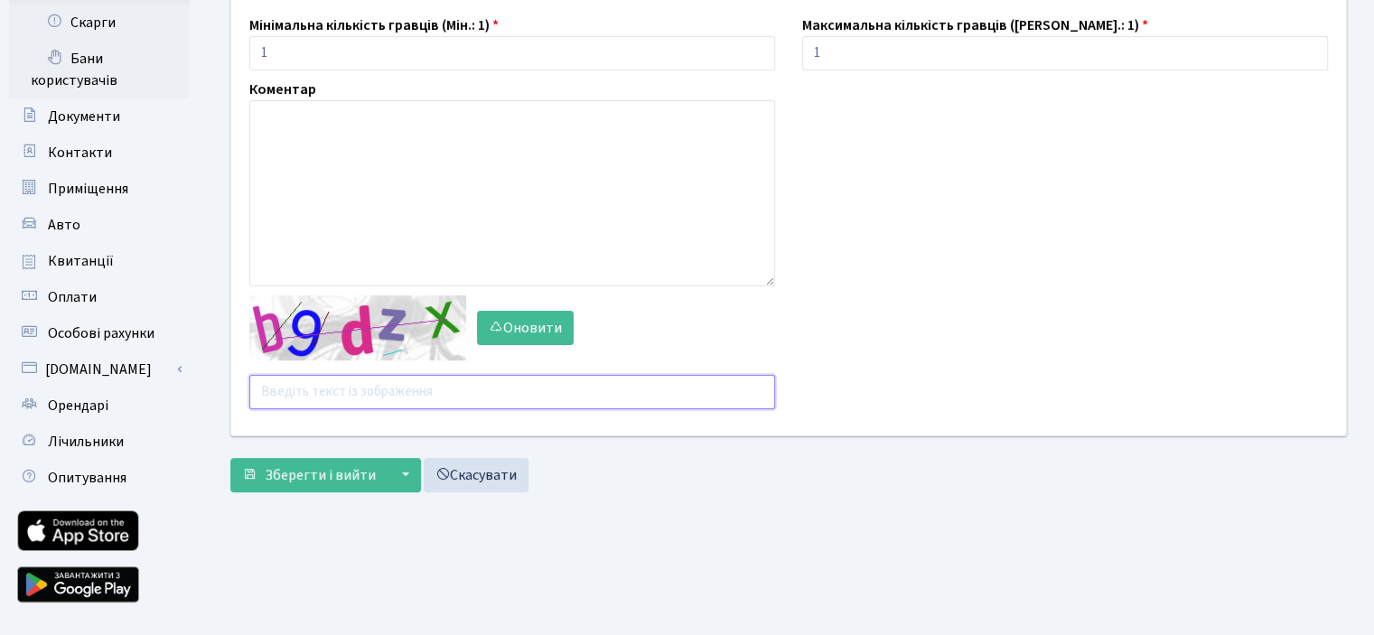
click at [343, 385] on input "text" at bounding box center [512, 392] width 526 height 34
type input "nt9gp"
click at [335, 476] on span "Зберегти і вийти" at bounding box center [320, 475] width 111 height 20
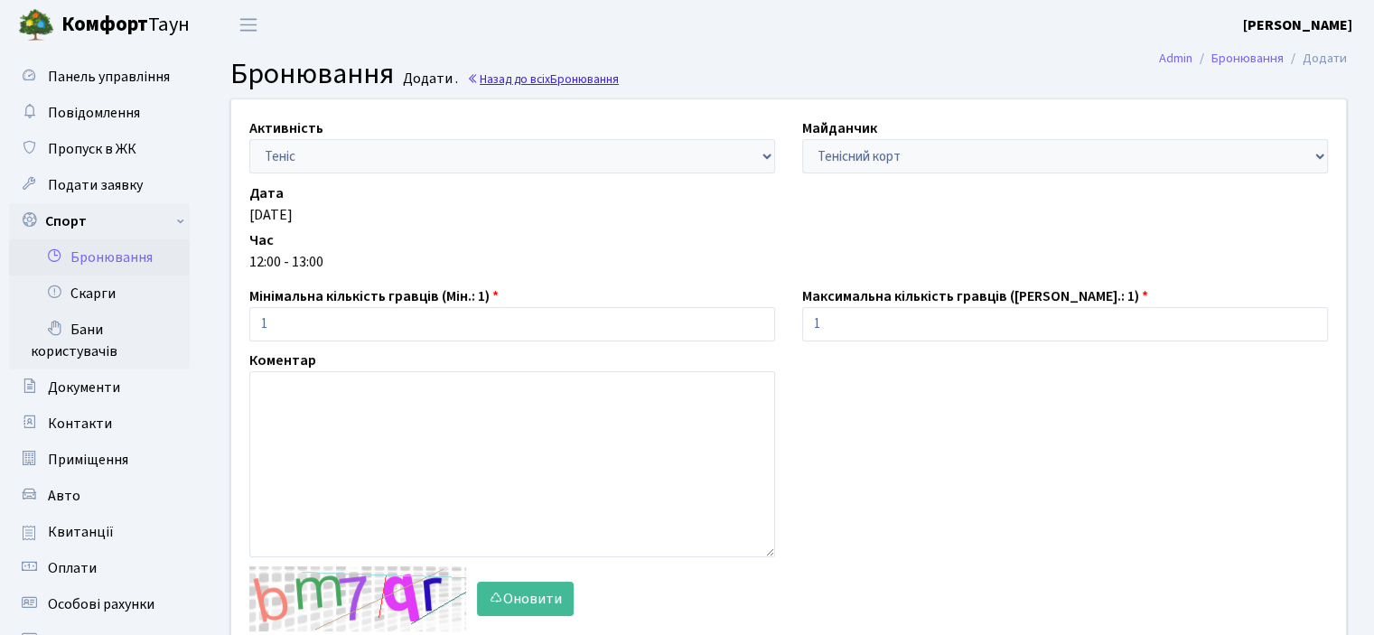
click at [586, 81] on span "Бронювання" at bounding box center [584, 78] width 69 height 17
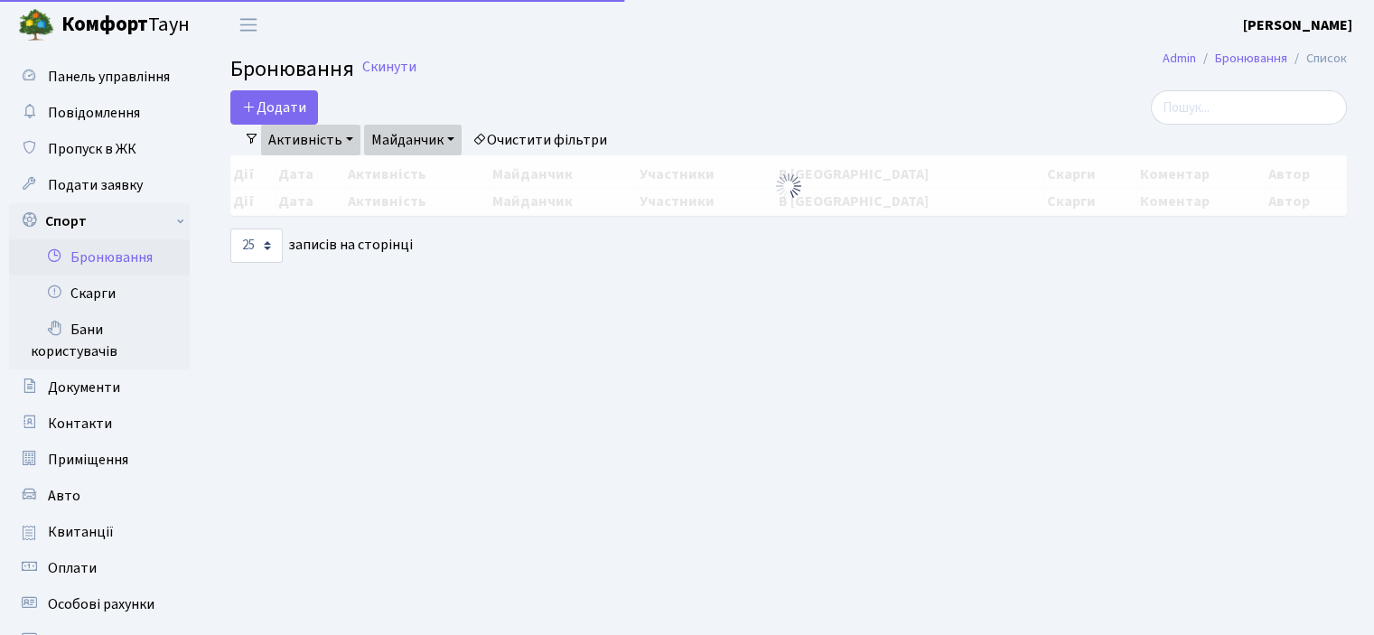
select select "25"
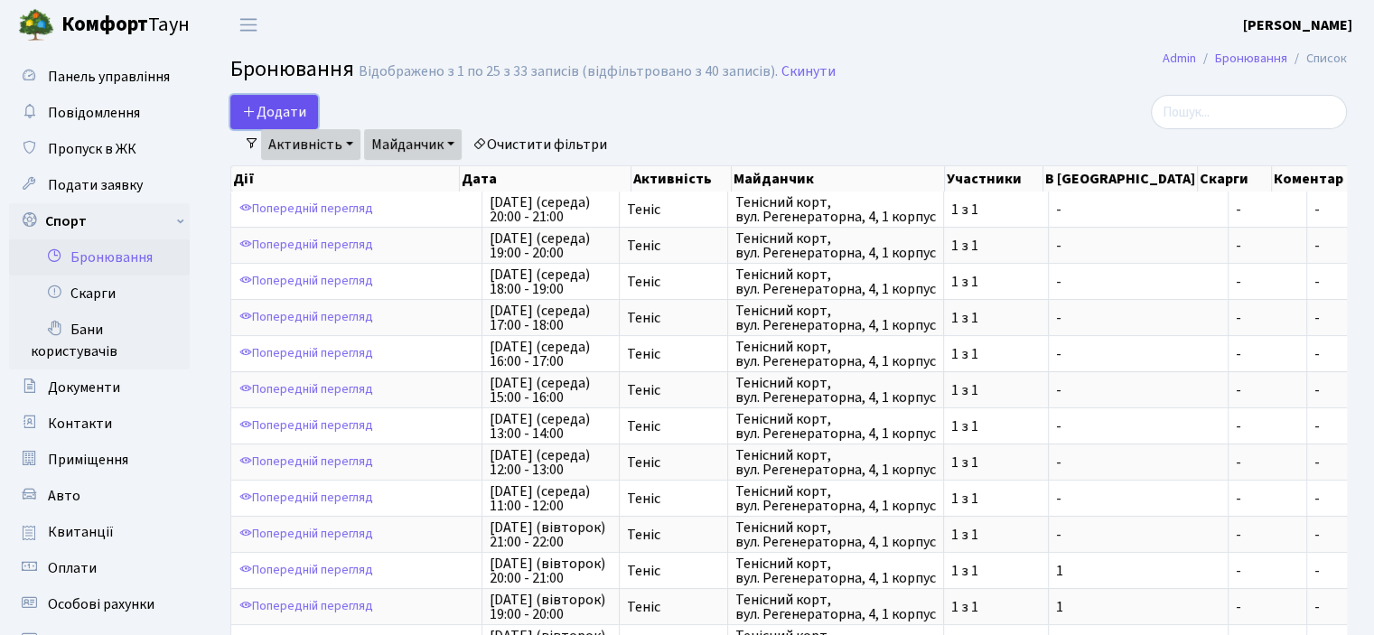
click at [266, 107] on button "Додати" at bounding box center [274, 112] width 88 height 34
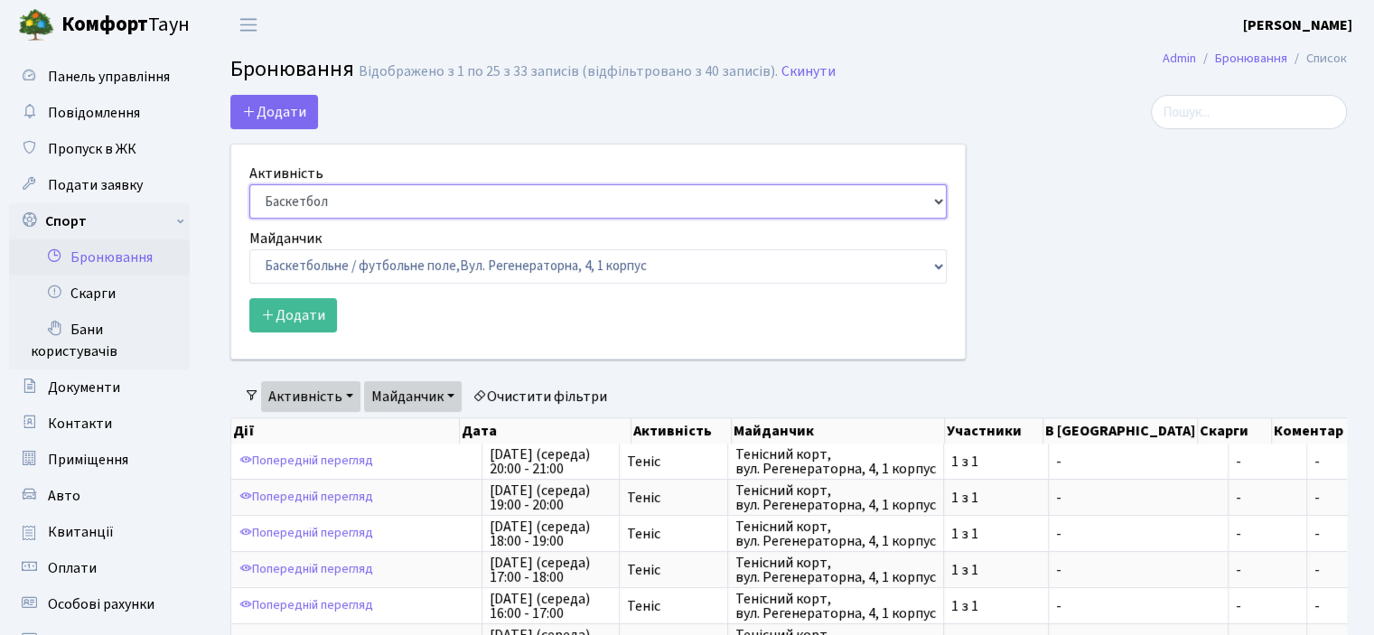
drag, startPoint x: 347, startPoint y: 186, endPoint x: 352, endPoint y: 197, distance: 12.1
click at [347, 189] on select "Баскетбол Волейбол Йога Катання на роликах Настільний теніс Теніс Футбол Фітнес" at bounding box center [597, 201] width 697 height 34
select select "1"
click at [249, 184] on select "Баскетбол Волейбол Йога Катання на роликах Настільний теніс Теніс Футбол Фітнес" at bounding box center [597, 201] width 697 height 34
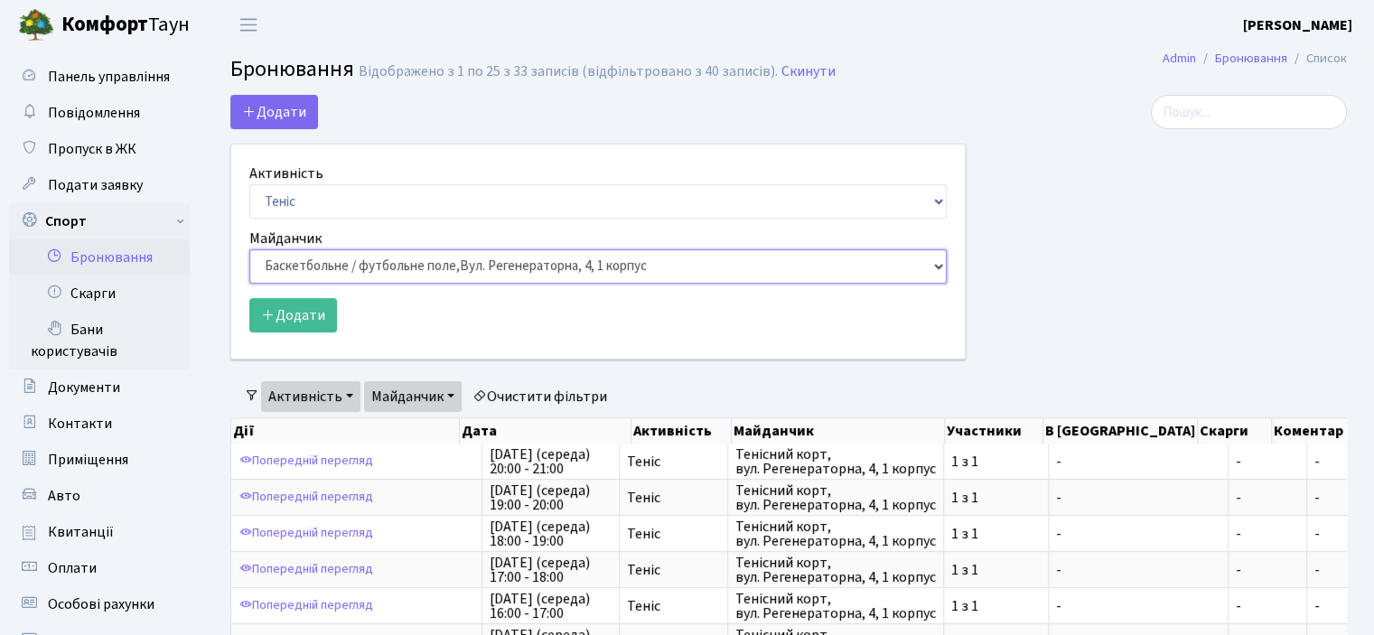
click at [321, 264] on select "Баскетбольне / футбольне поле, Вул. Регенераторна, 4, 1 корпус Баскетбольне пол…" at bounding box center [597, 266] width 697 height 34
select select "1"
click at [249, 249] on select "Баскетбольне / футбольне поле, Вул. Регенераторна, 4, 1 корпус Баскетбольне пол…" at bounding box center [597, 266] width 697 height 34
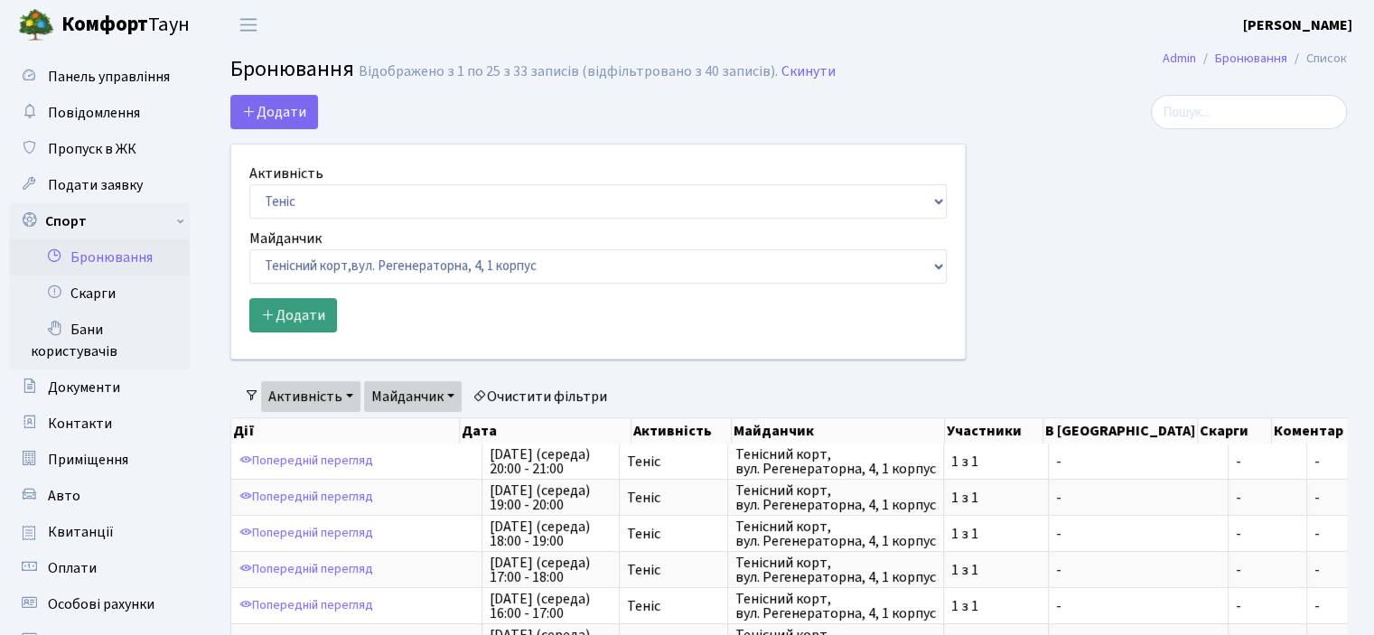
drag, startPoint x: 275, startPoint y: 288, endPoint x: 277, endPoint y: 301, distance: 12.9
click at [276, 290] on form "Активність Баскетбол Волейбол Йога Катання на роликах Настільний теніс Теніс Фу…" at bounding box center [597, 248] width 697 height 170
click at [276, 302] on button "Додати" at bounding box center [293, 315] width 88 height 34
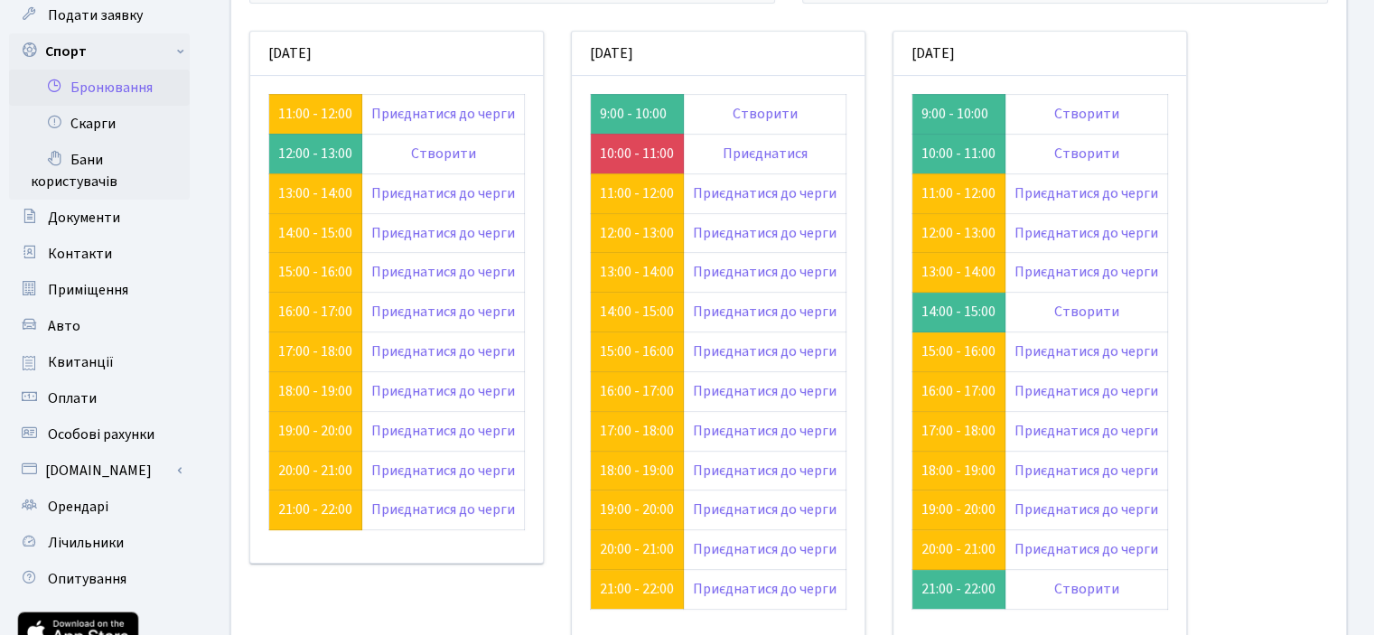
scroll to position [79, 0]
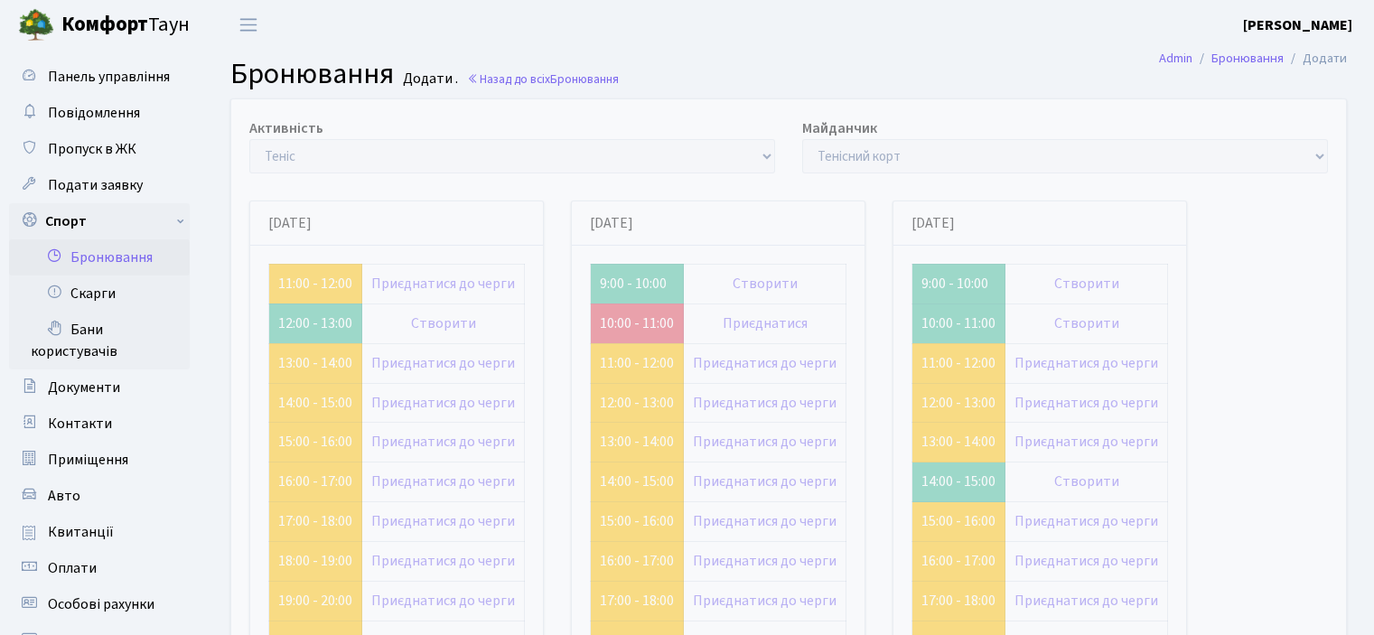
scroll to position [79, 0]
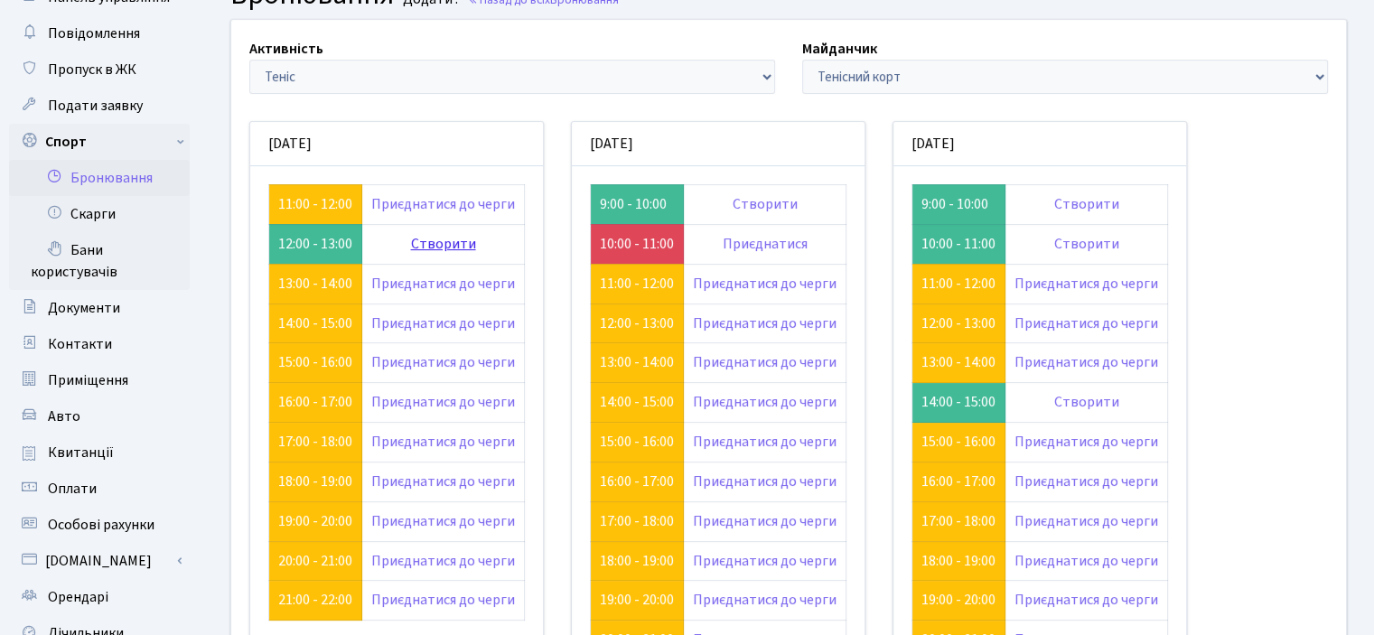
click at [415, 241] on link "Створити" at bounding box center [443, 244] width 65 height 20
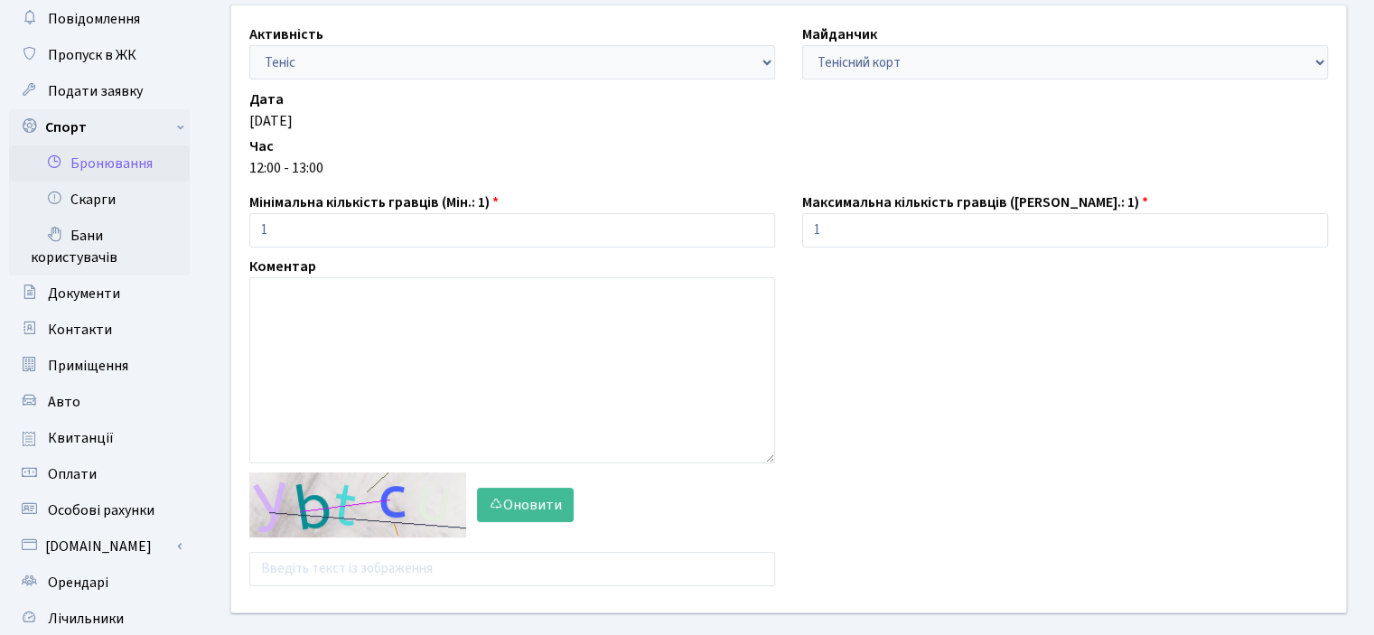
scroll to position [181, 0]
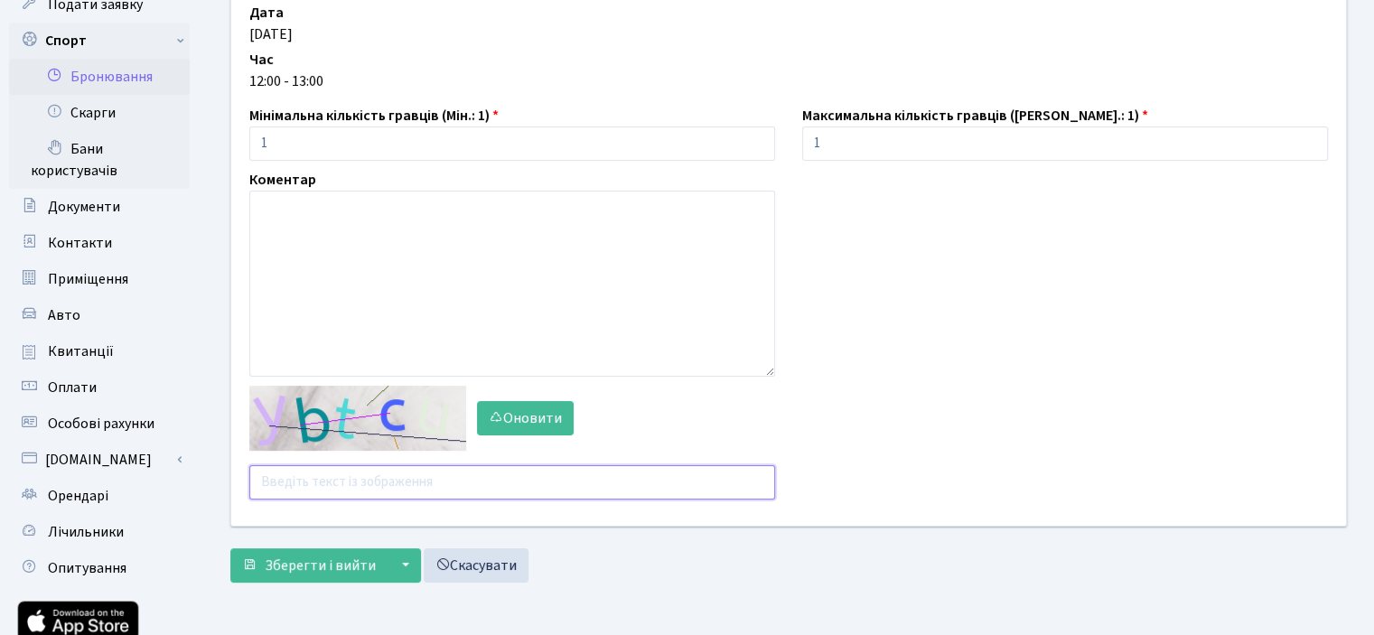
click at [344, 480] on input "text" at bounding box center [512, 482] width 526 height 34
type input "qxyd8"
click at [339, 569] on span "Зберегти і вийти" at bounding box center [320, 566] width 111 height 20
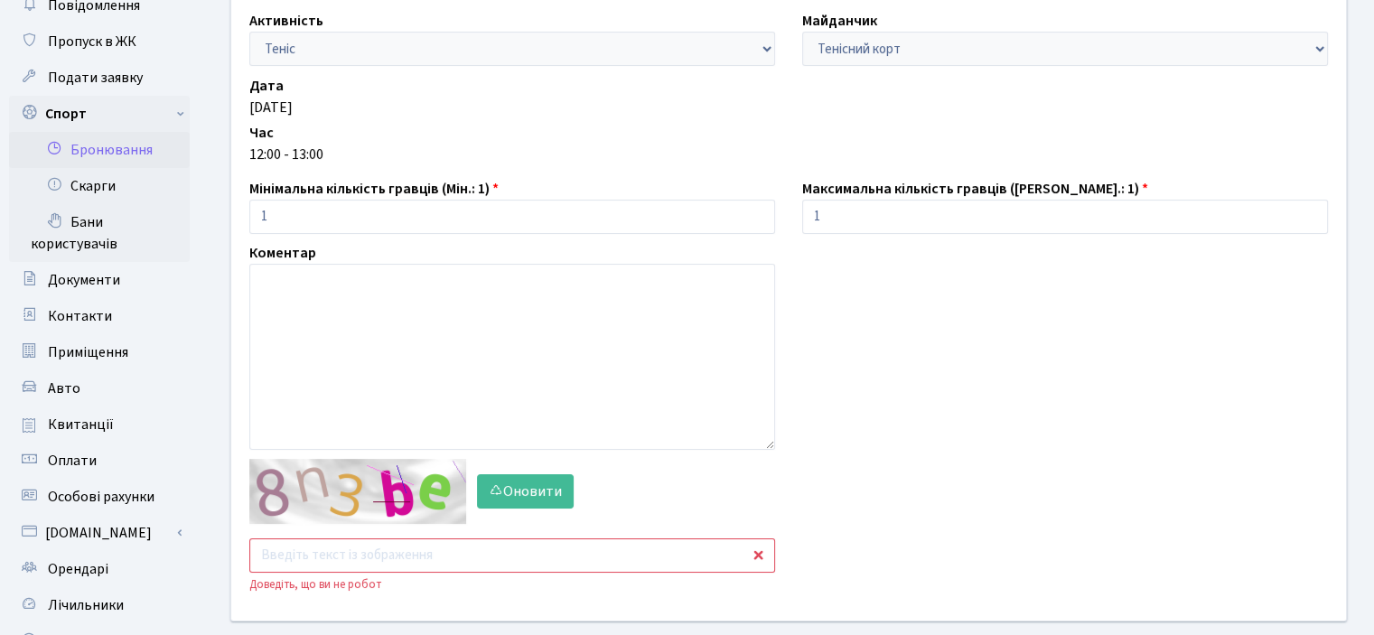
scroll to position [271, 0]
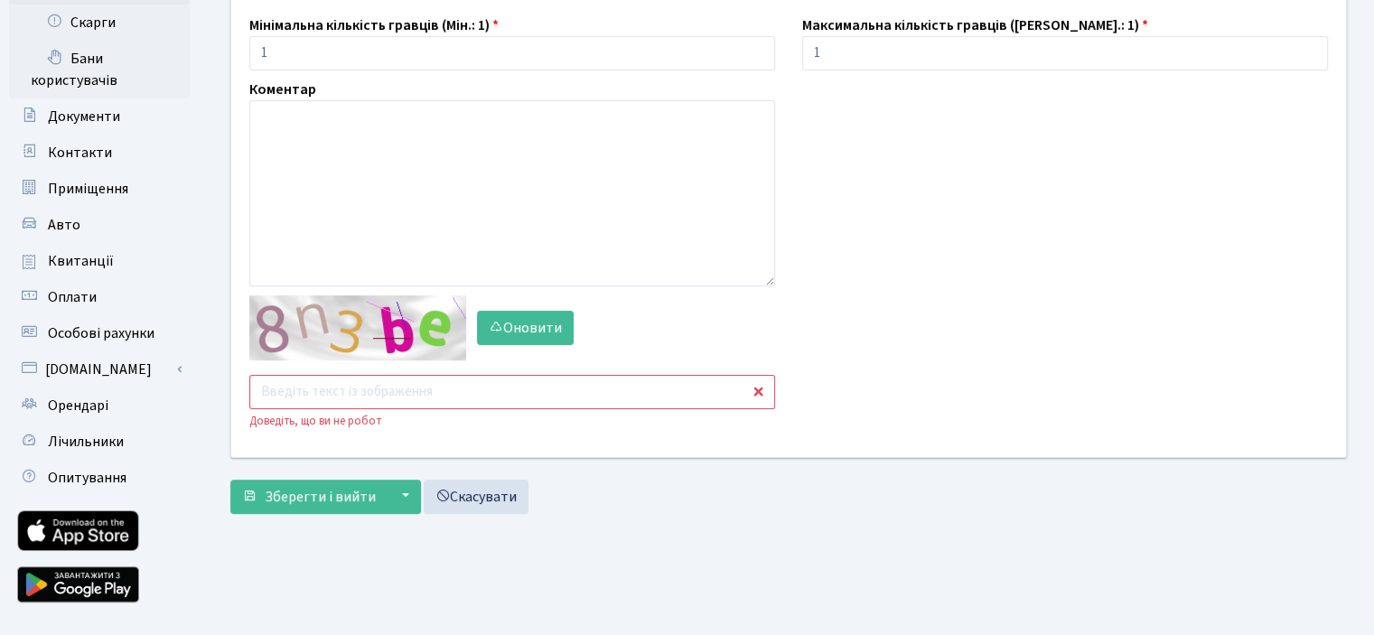
click at [305, 402] on input "text" at bounding box center [512, 392] width 526 height 34
type input "xcn"
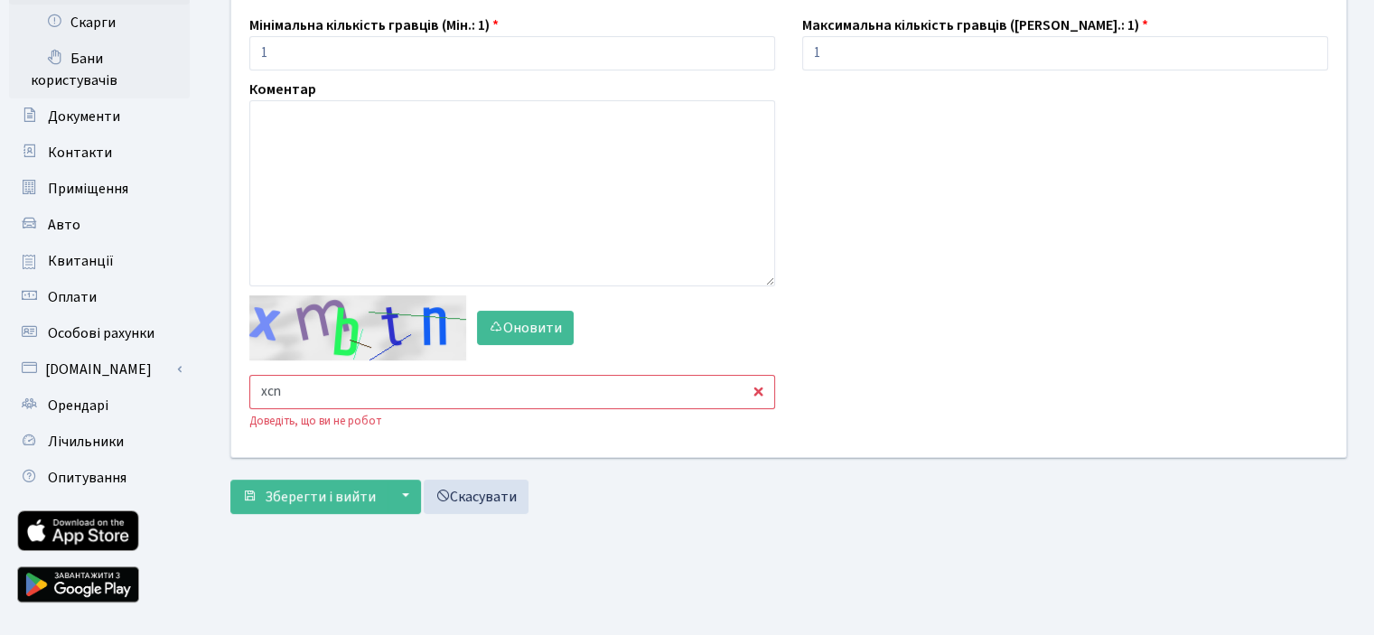
drag, startPoint x: 298, startPoint y: 400, endPoint x: 210, endPoint y: 401, distance: 88.5
click at [210, 401] on div "Активність - Баскетбол Волейбол Йога Катання на роликах Настільний теніс [PERSO…" at bounding box center [788, 174] width 1171 height 695
type input "4m8xn"
click at [296, 489] on span "Зберегти і вийти" at bounding box center [320, 497] width 111 height 20
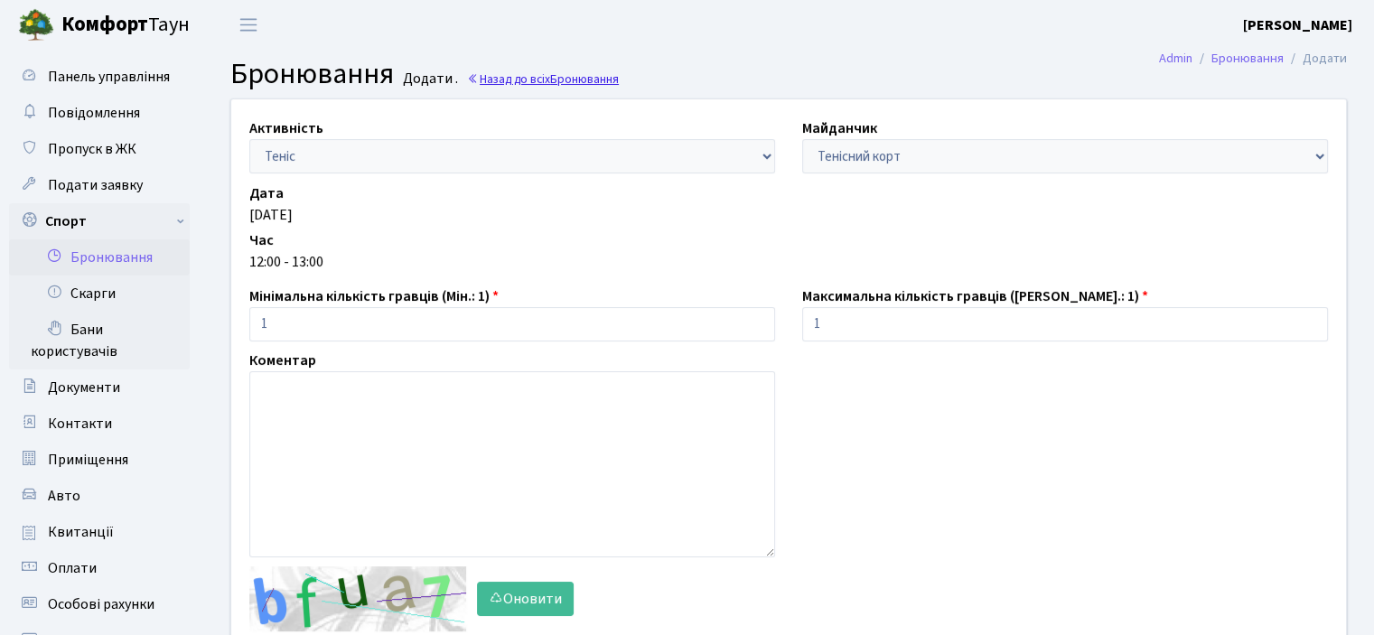
click at [554, 70] on span "Бронювання" at bounding box center [584, 78] width 69 height 17
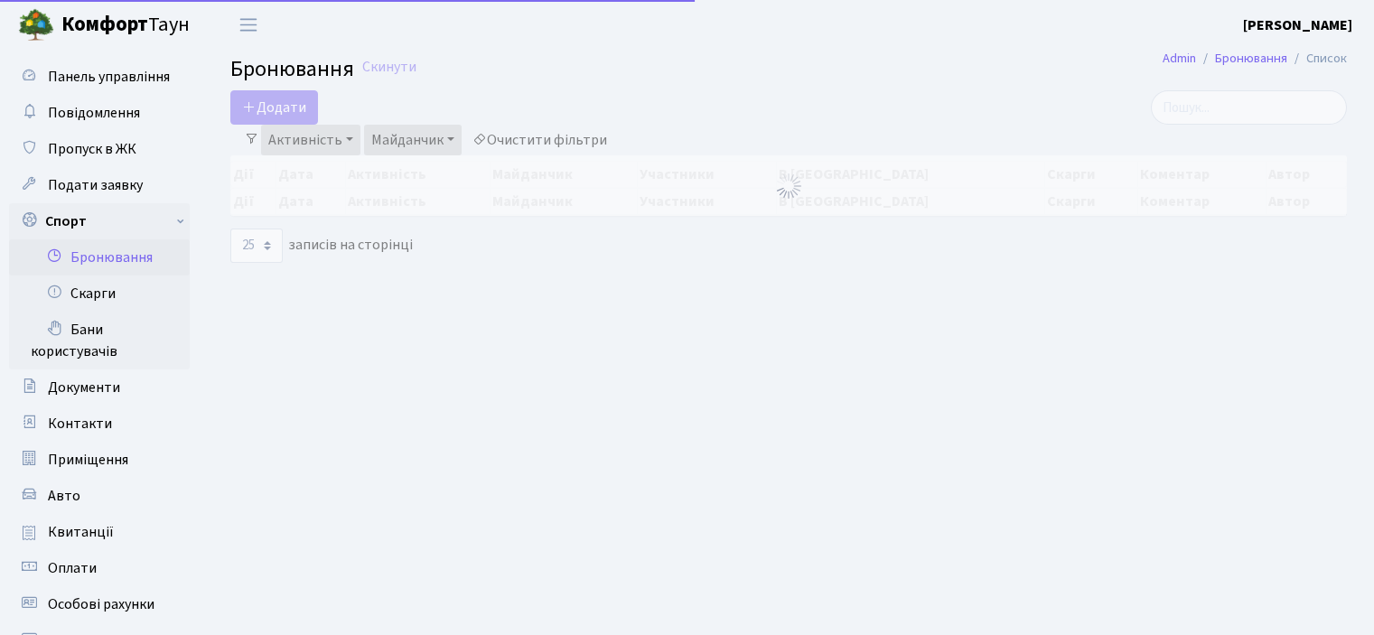
select select "25"
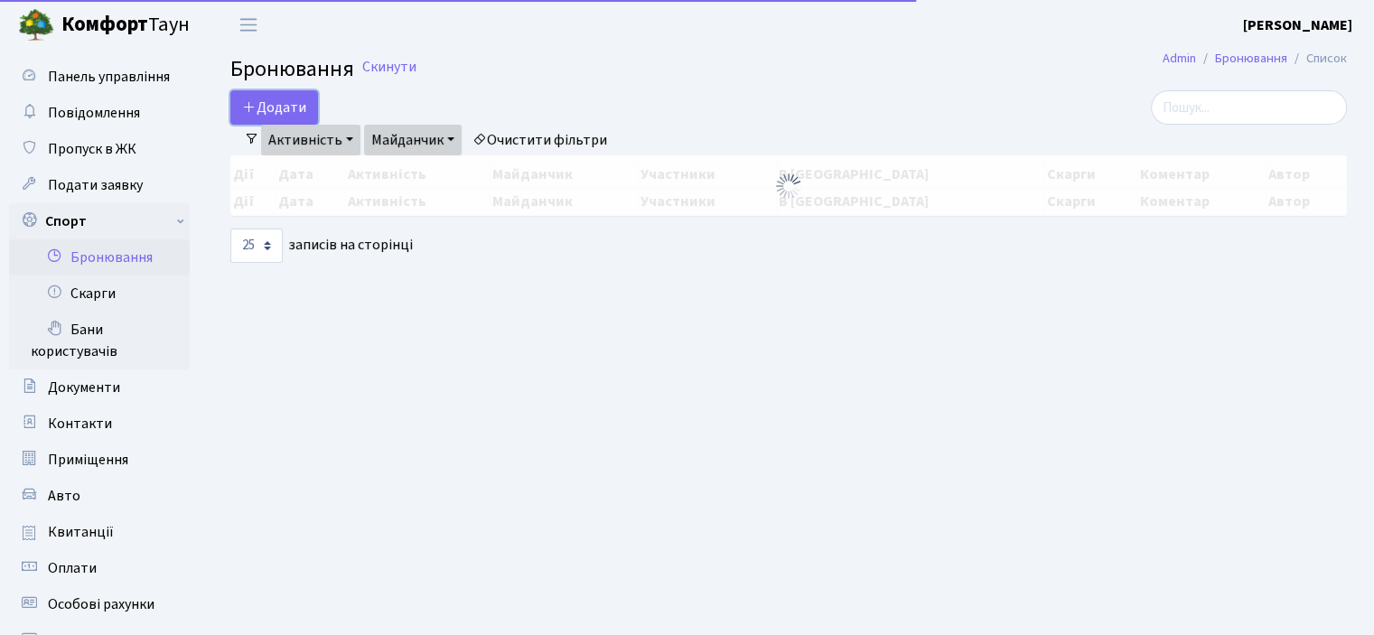
click at [285, 111] on button "Додати" at bounding box center [274, 107] width 88 height 34
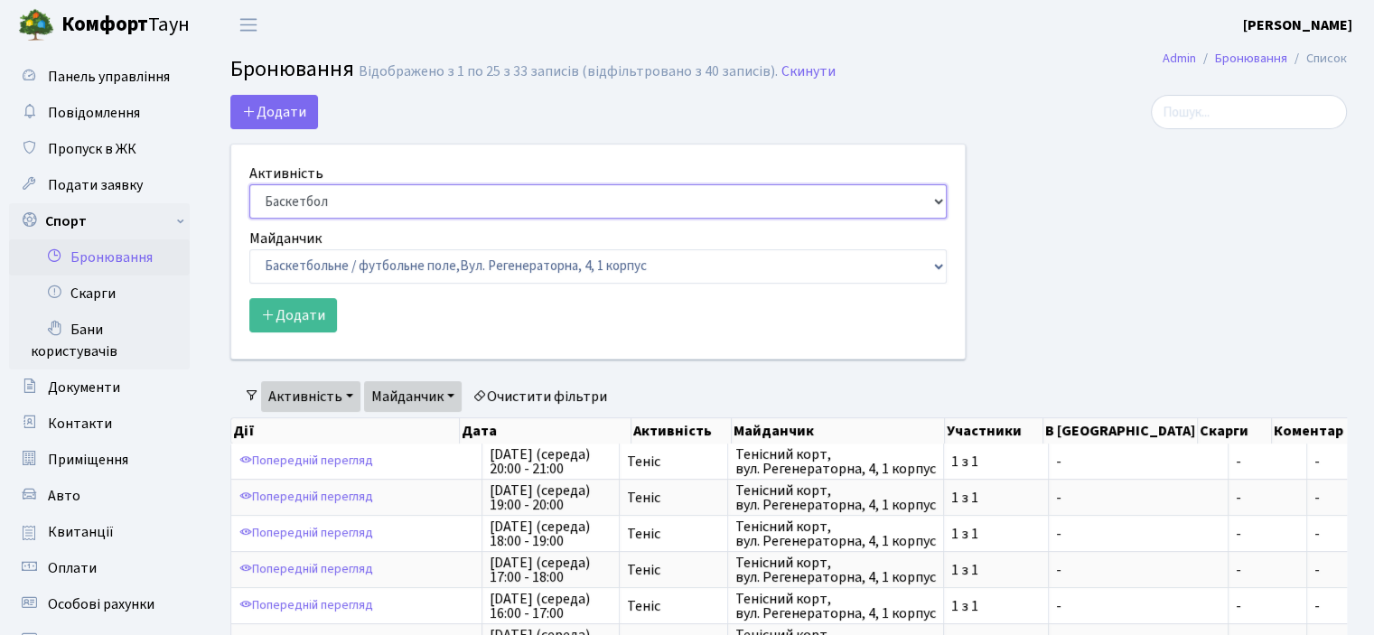
click at [294, 194] on select "Баскетбол Волейбол Йога Катання на роликах Настільний теніс Теніс Футбол Фітнес" at bounding box center [597, 201] width 697 height 34
select select "1"
click at [249, 184] on select "Баскетбол Волейбол Йога Катання на роликах Настільний теніс Теніс Футбол Фітнес" at bounding box center [597, 201] width 697 height 34
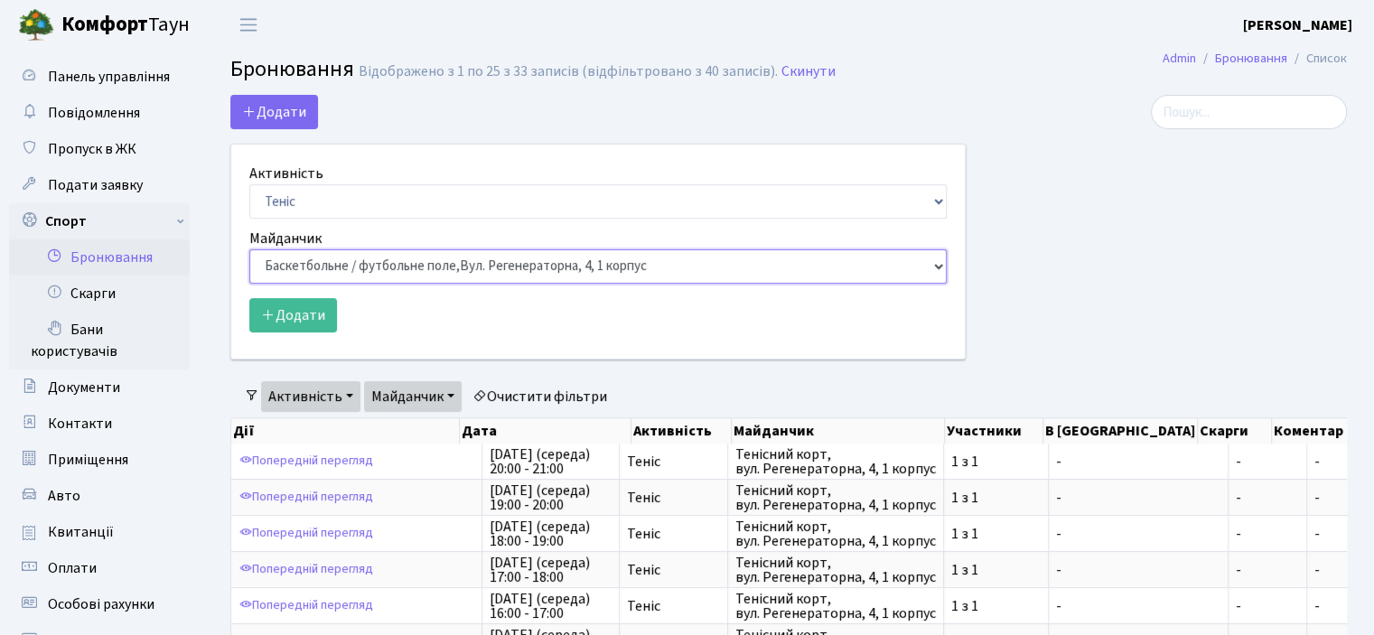
click at [306, 270] on select "Баскетбольне / футбольне поле, Вул. Регенераторна, 4, 1 корпус Баскетбольне пол…" at bounding box center [597, 266] width 697 height 34
select select "1"
click at [249, 249] on select "Баскетбольне / футбольне поле, Вул. Регенераторна, 4, 1 корпус Баскетбольне пол…" at bounding box center [597, 266] width 697 height 34
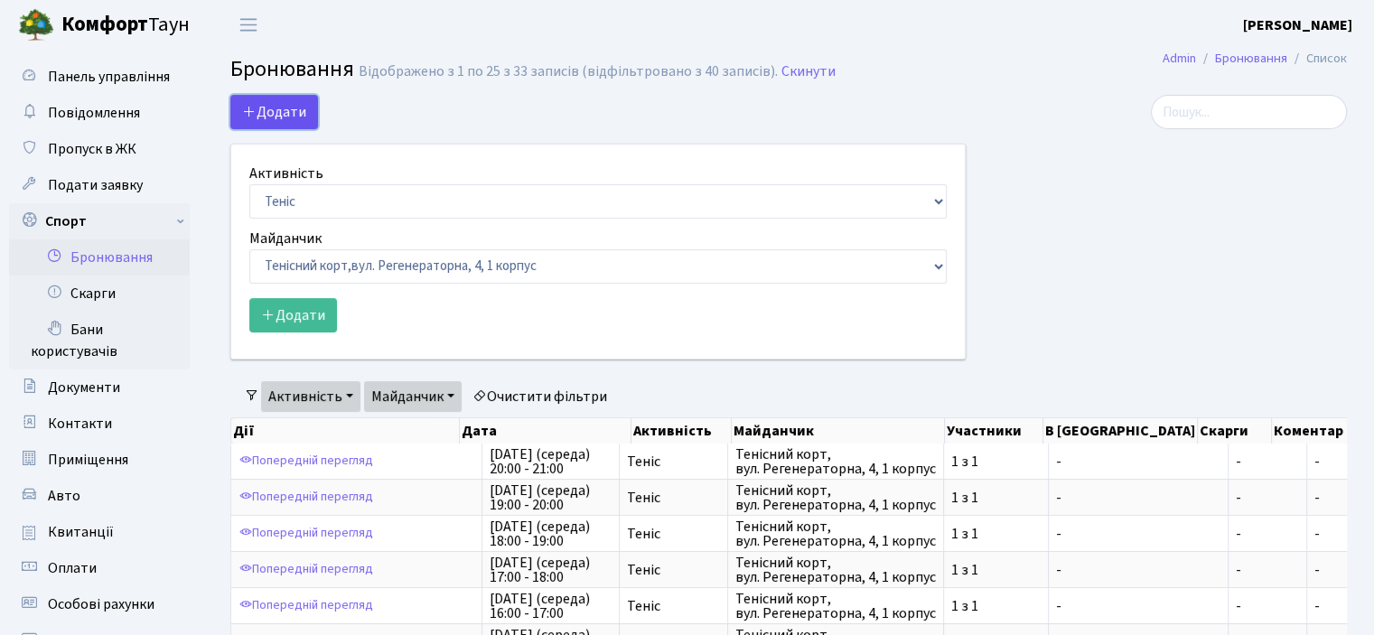
click at [266, 116] on button "Додати" at bounding box center [274, 112] width 88 height 34
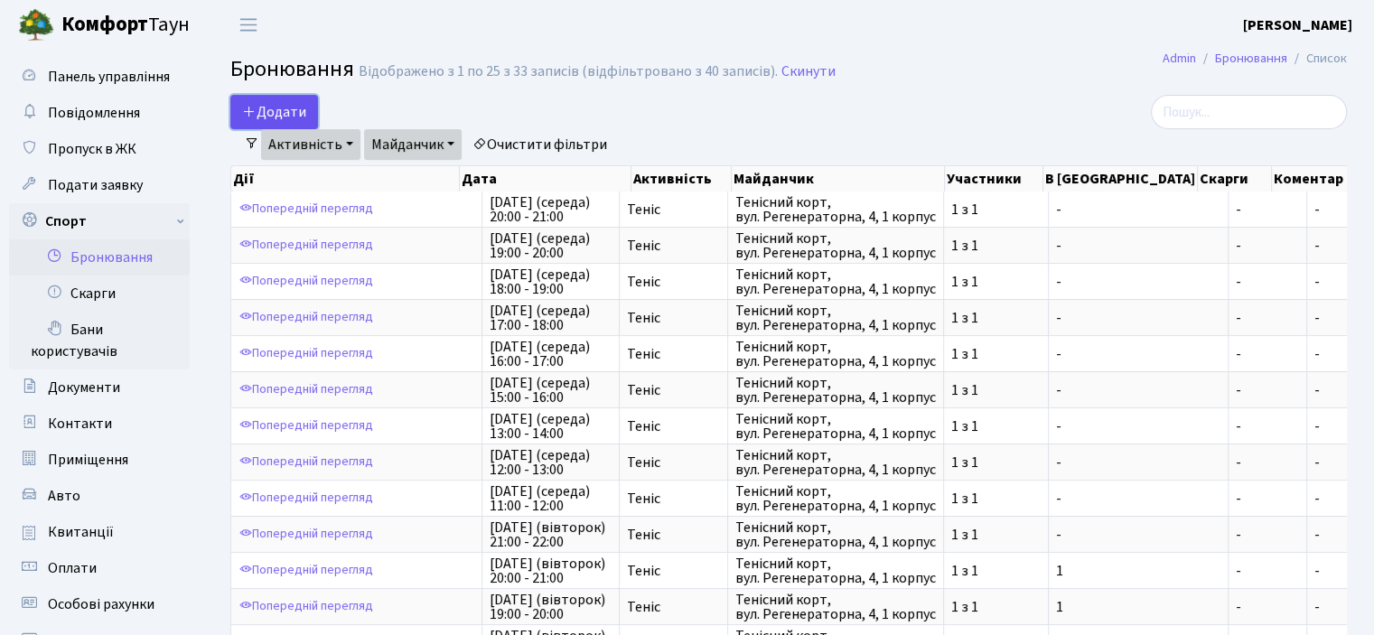
click at [266, 105] on button "Додати" at bounding box center [274, 112] width 88 height 34
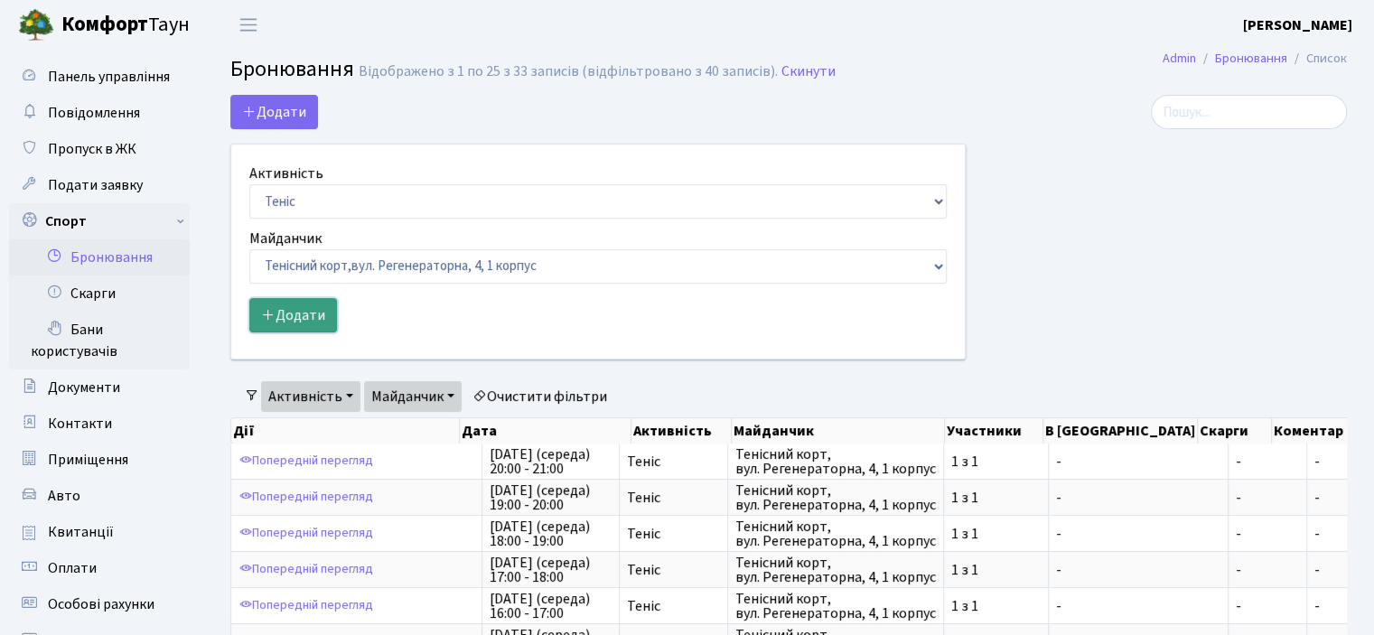
click at [304, 317] on button "Додати" at bounding box center [293, 315] width 88 height 34
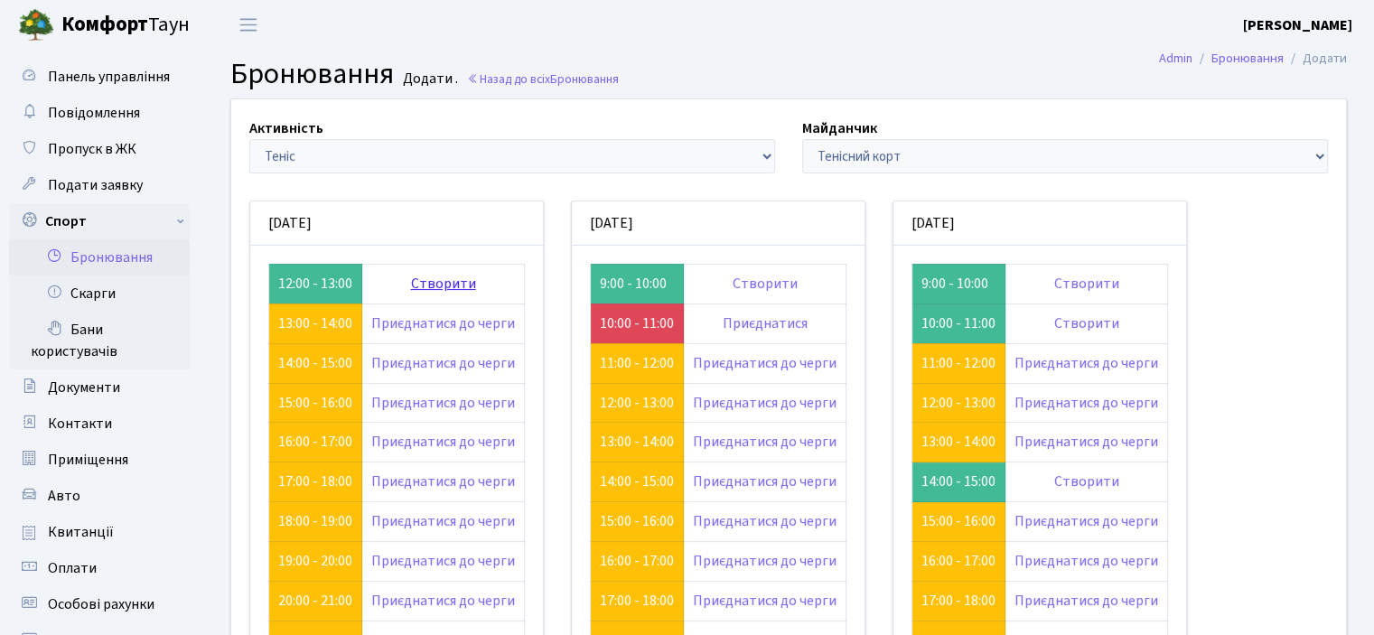
click at [456, 277] on link "Створити" at bounding box center [443, 284] width 65 height 20
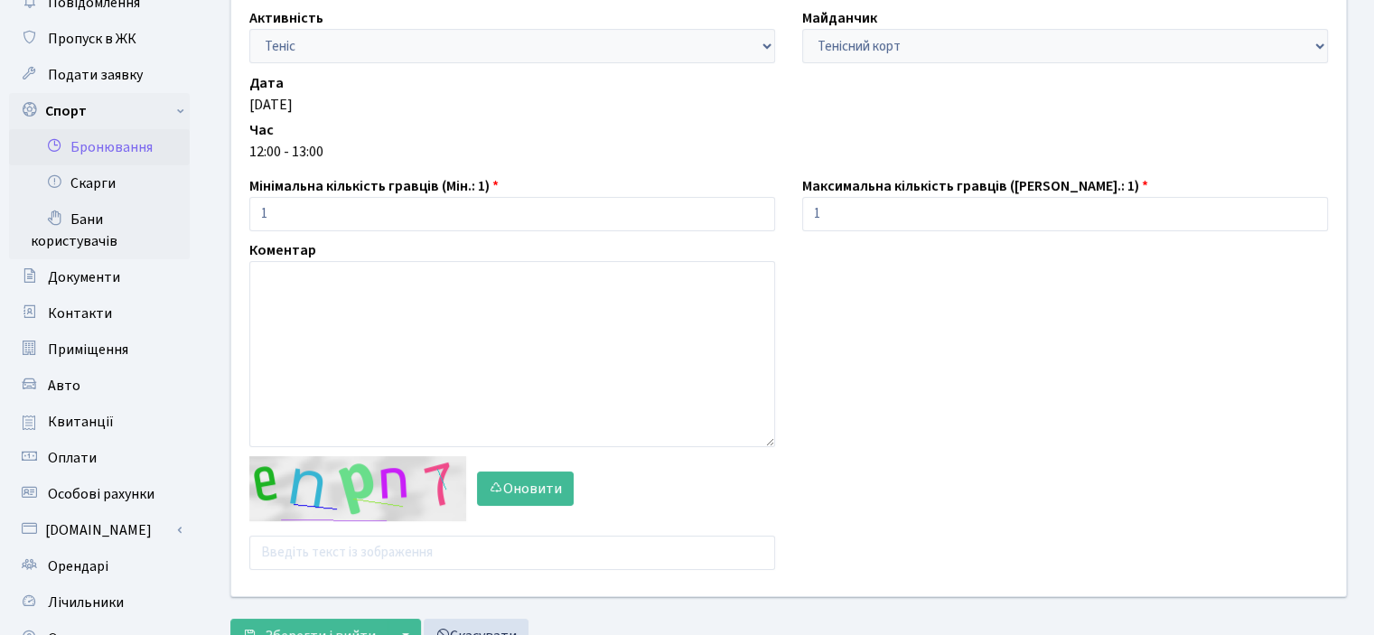
scroll to position [181, 0]
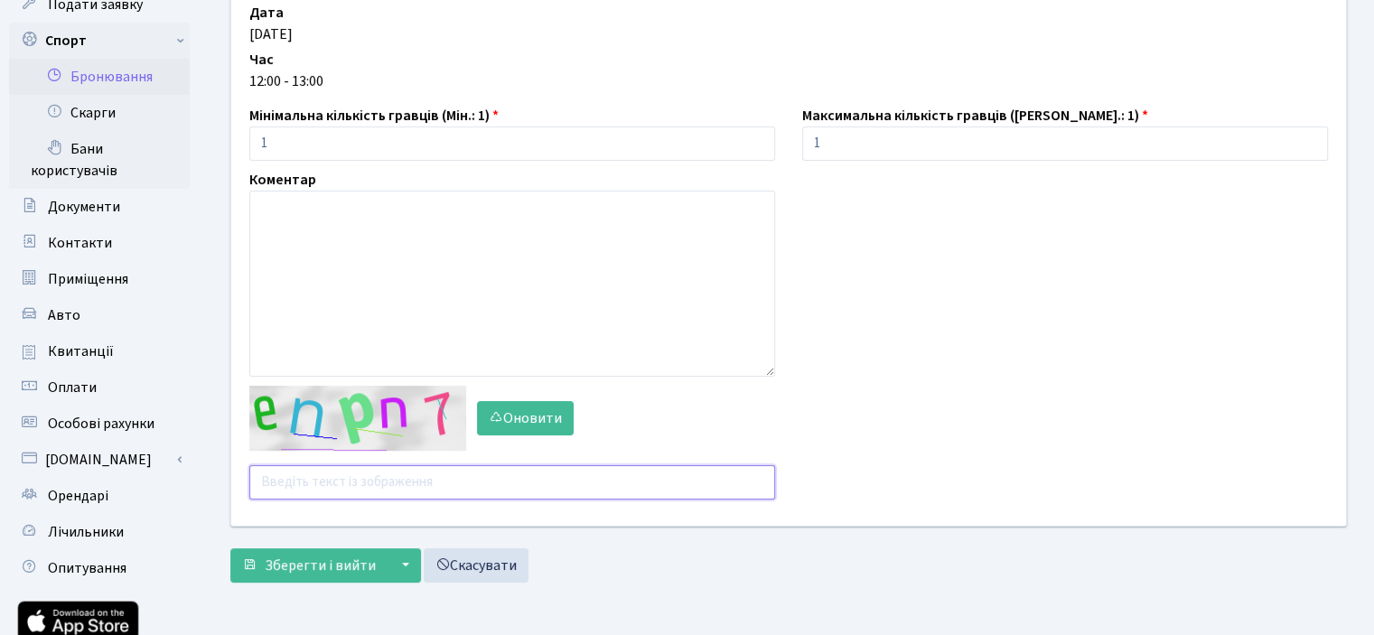
click at [309, 474] on input "text" at bounding box center [512, 482] width 526 height 34
type input "ф"
type input "aq9hq"
click at [335, 575] on button "Зберегти і вийти" at bounding box center [308, 565] width 157 height 34
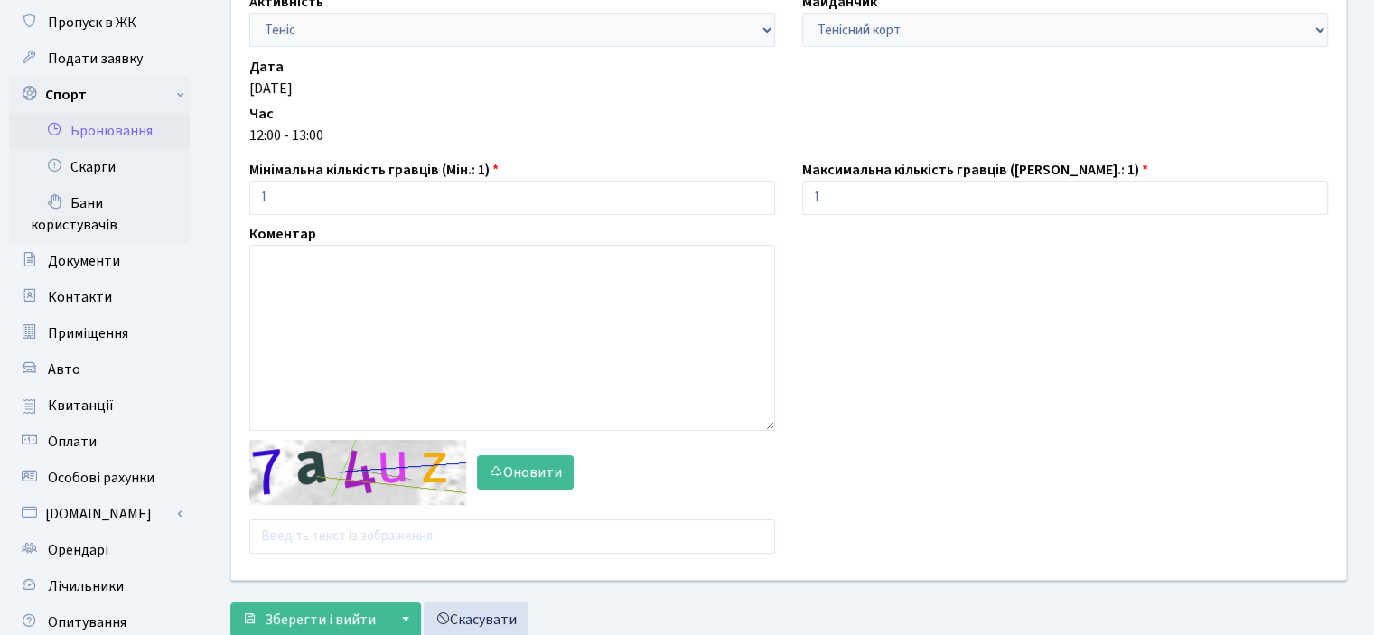
scroll to position [271, 0]
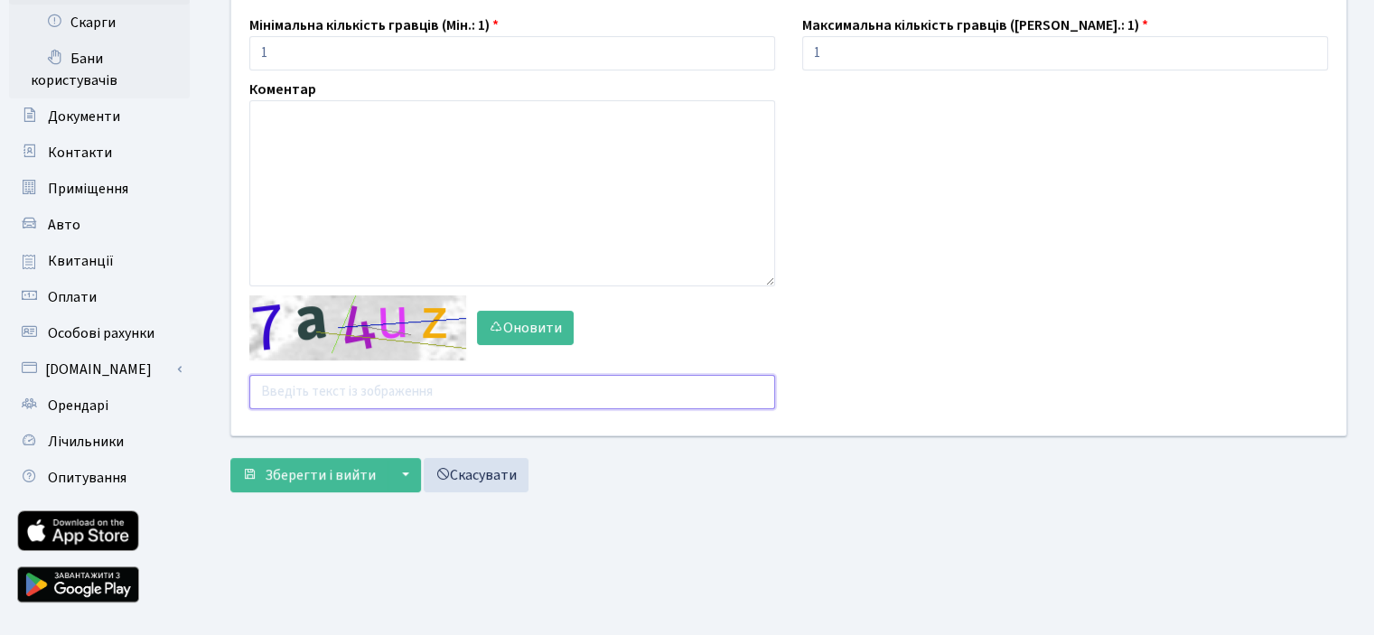
click at [262, 384] on input "text" at bounding box center [512, 392] width 526 height 34
type input "z"
type input "axzt9"
click at [259, 472] on button "Зберегти і вийти" at bounding box center [308, 475] width 157 height 34
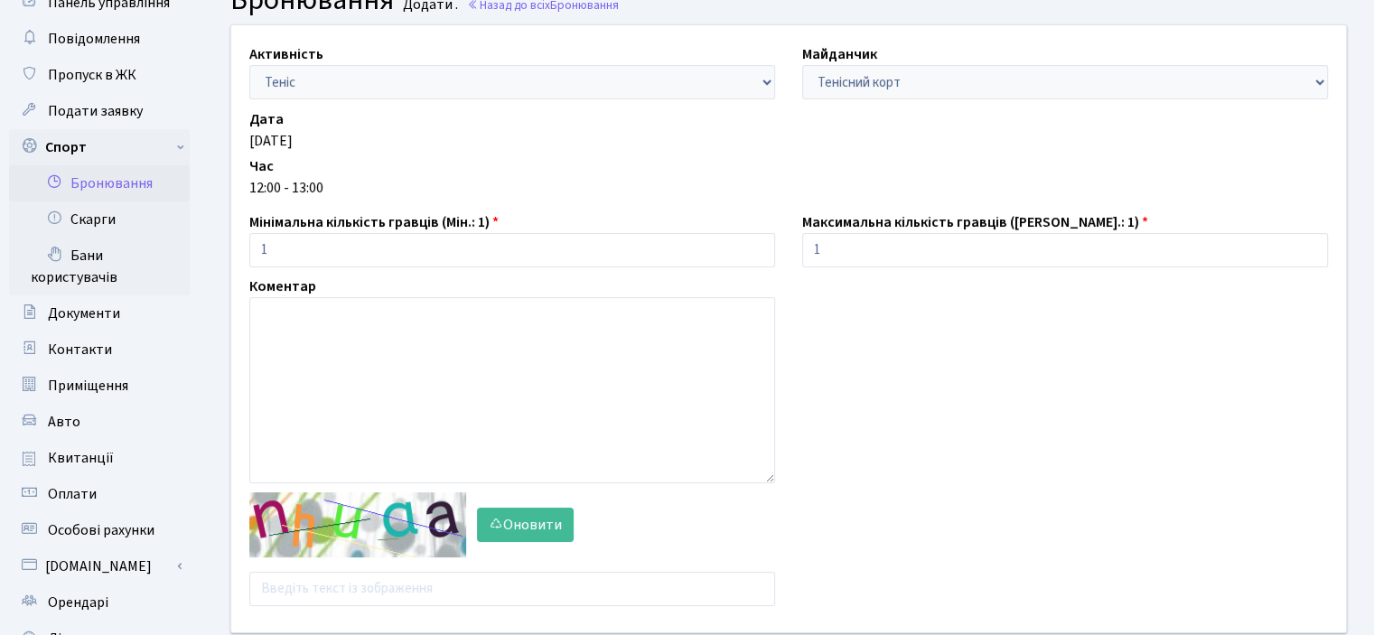
scroll to position [181, 0]
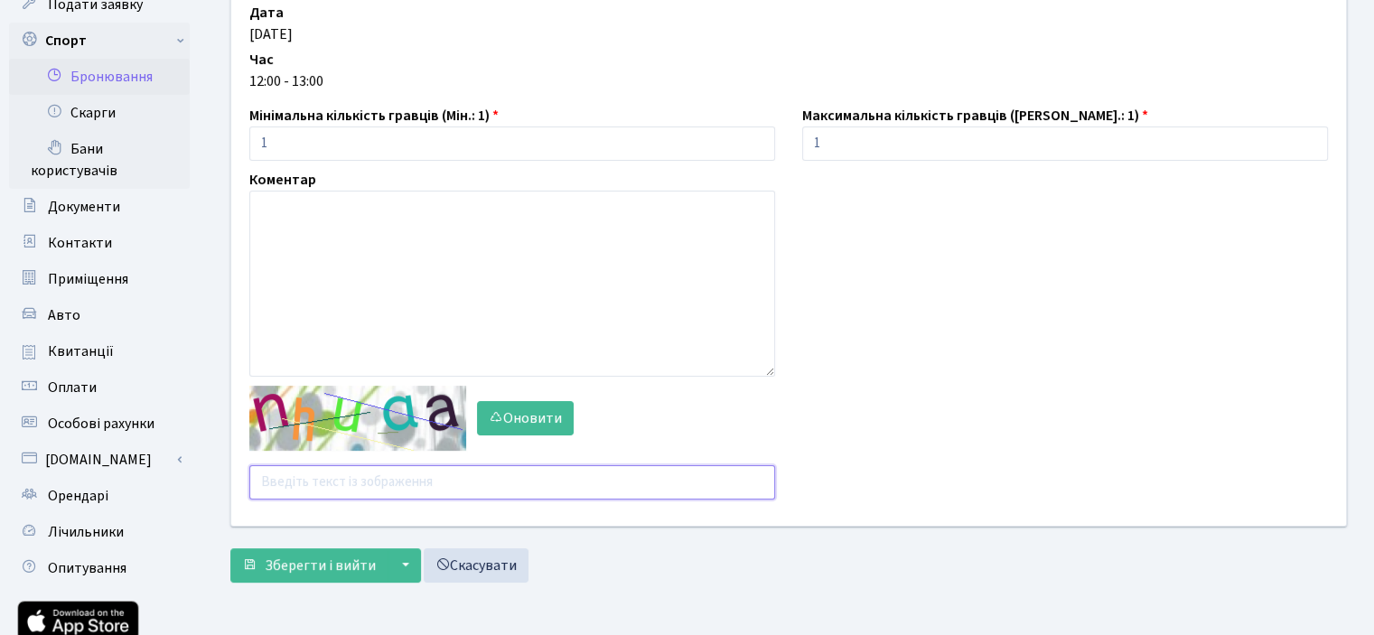
click at [284, 481] on input "text" at bounding box center [512, 482] width 526 height 34
type input "hqbgm"
click at [358, 570] on span "Зберегти і вийти" at bounding box center [320, 566] width 111 height 20
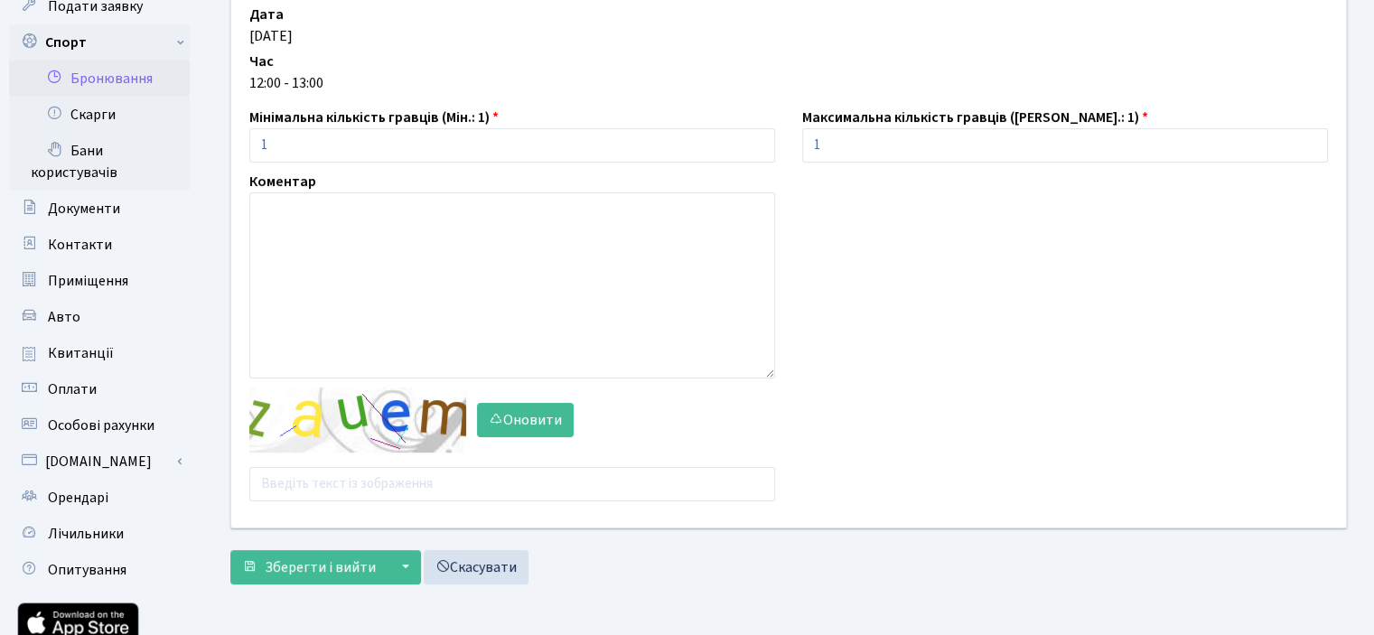
scroll to position [271, 0]
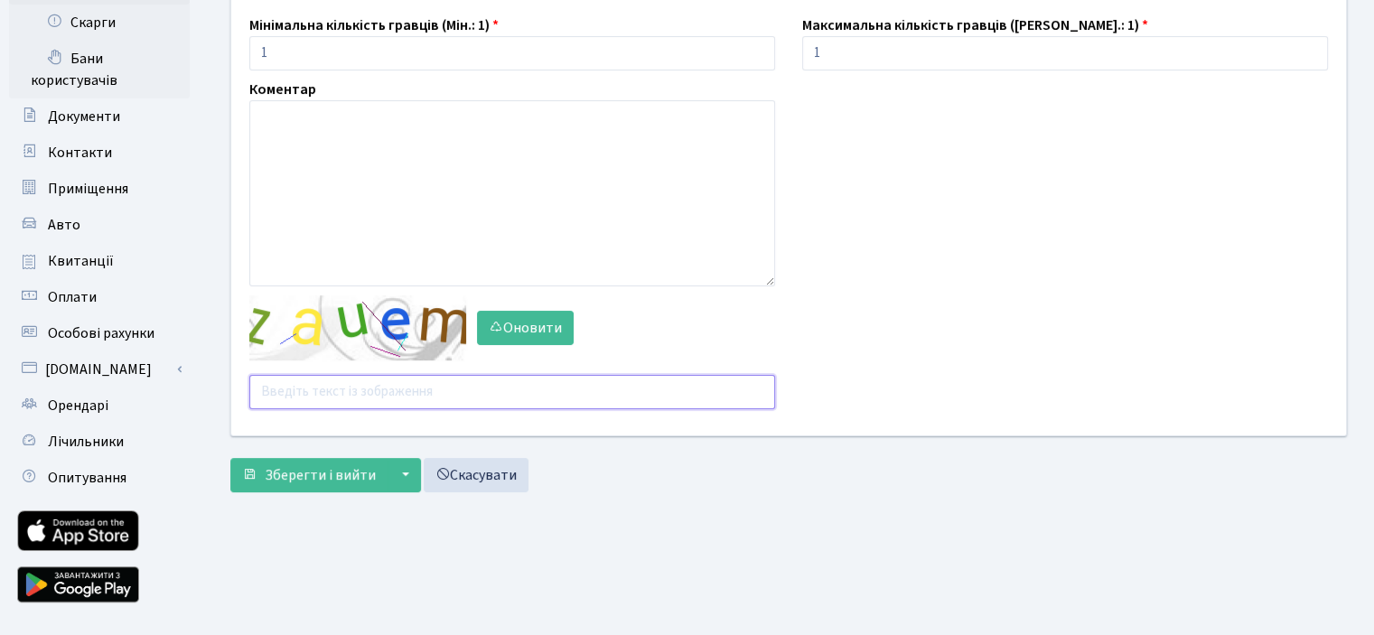
click at [350, 394] on input "text" at bounding box center [512, 392] width 526 height 34
type input "7mnza"
click at [258, 484] on button "Зберегти і вийти" at bounding box center [308, 475] width 157 height 34
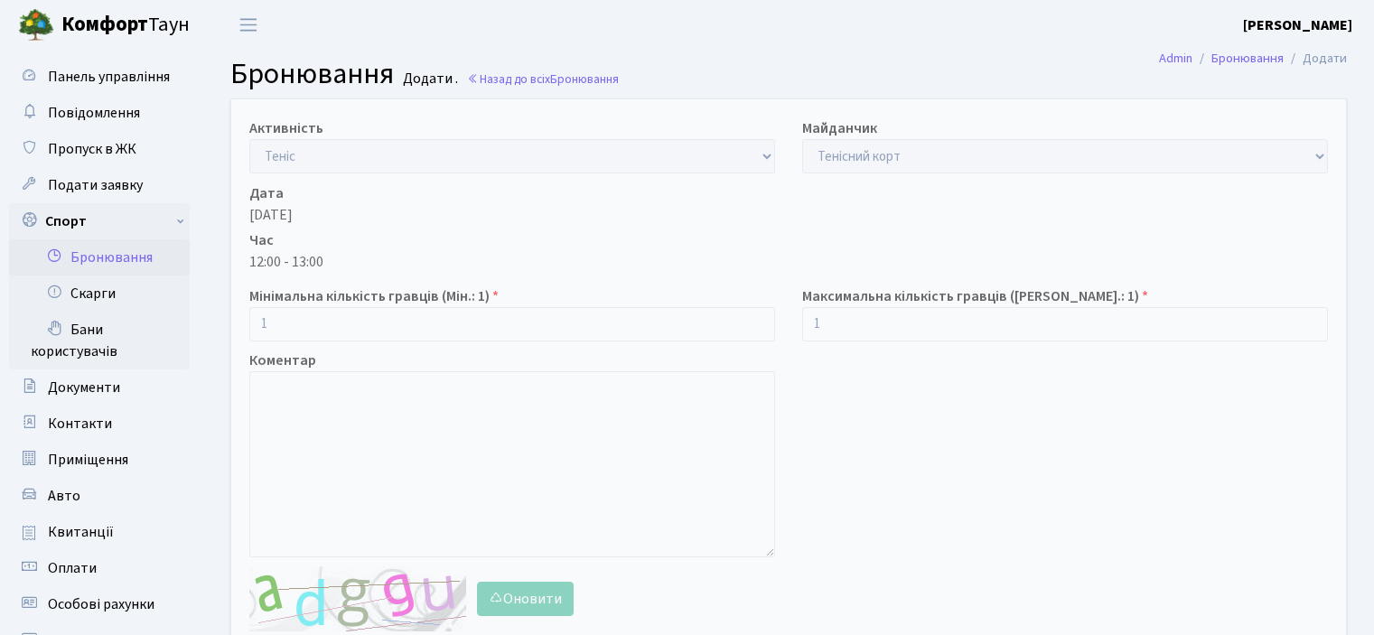
scroll to position [271, 0]
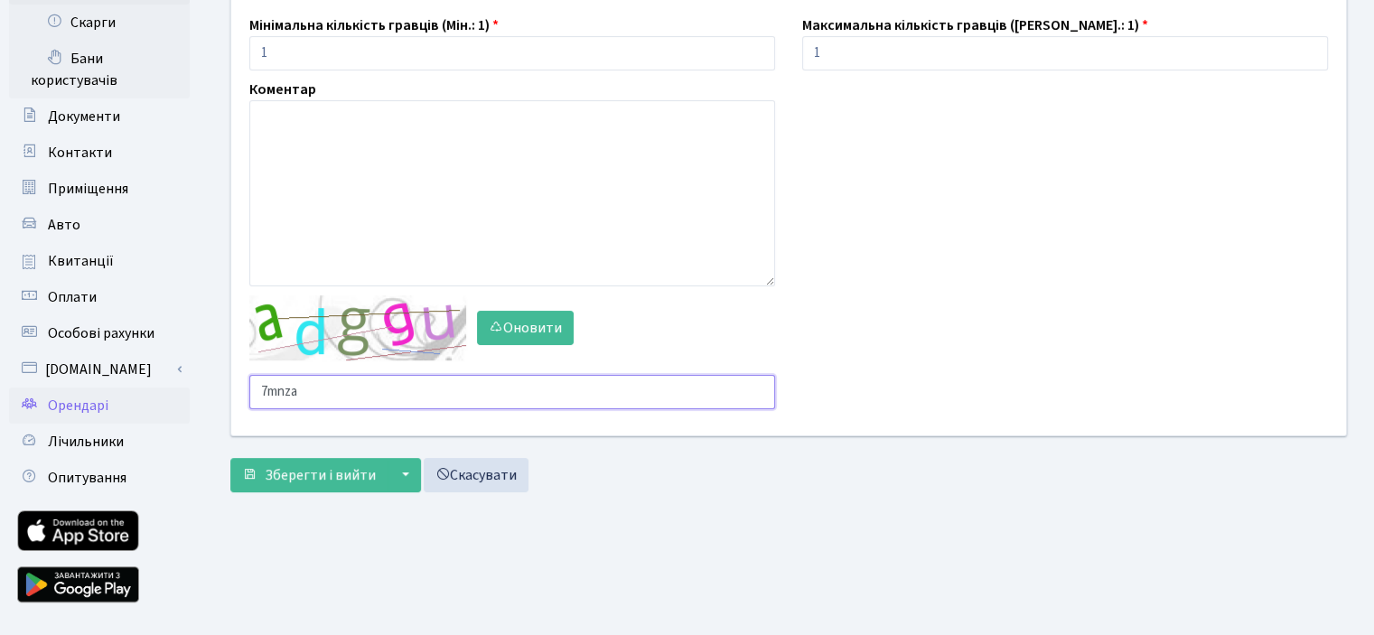
drag, startPoint x: 383, startPoint y: 388, endPoint x: 155, endPoint y: 388, distance: 227.6
click at [155, 388] on div "Панель управління Повідомлення Пропуск в ЖК Подати заявку Спорт Бронювання Скар…" at bounding box center [687, 203] width 1374 height 848
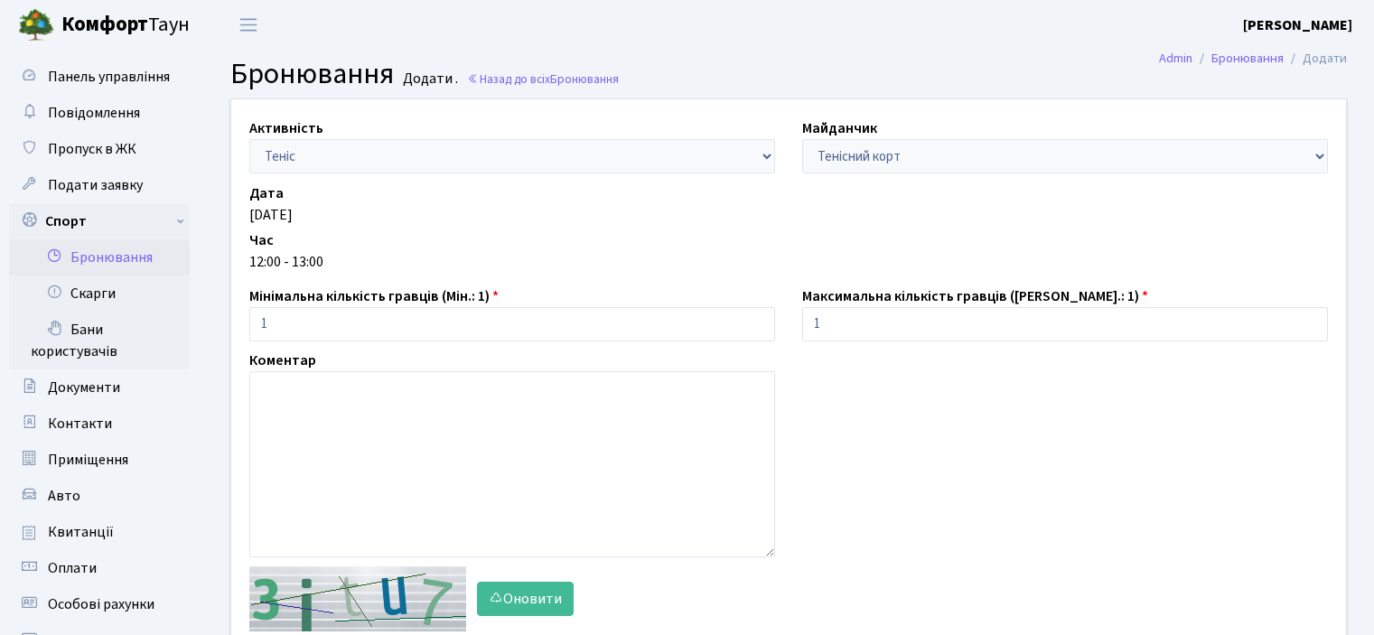
scroll to position [181, 0]
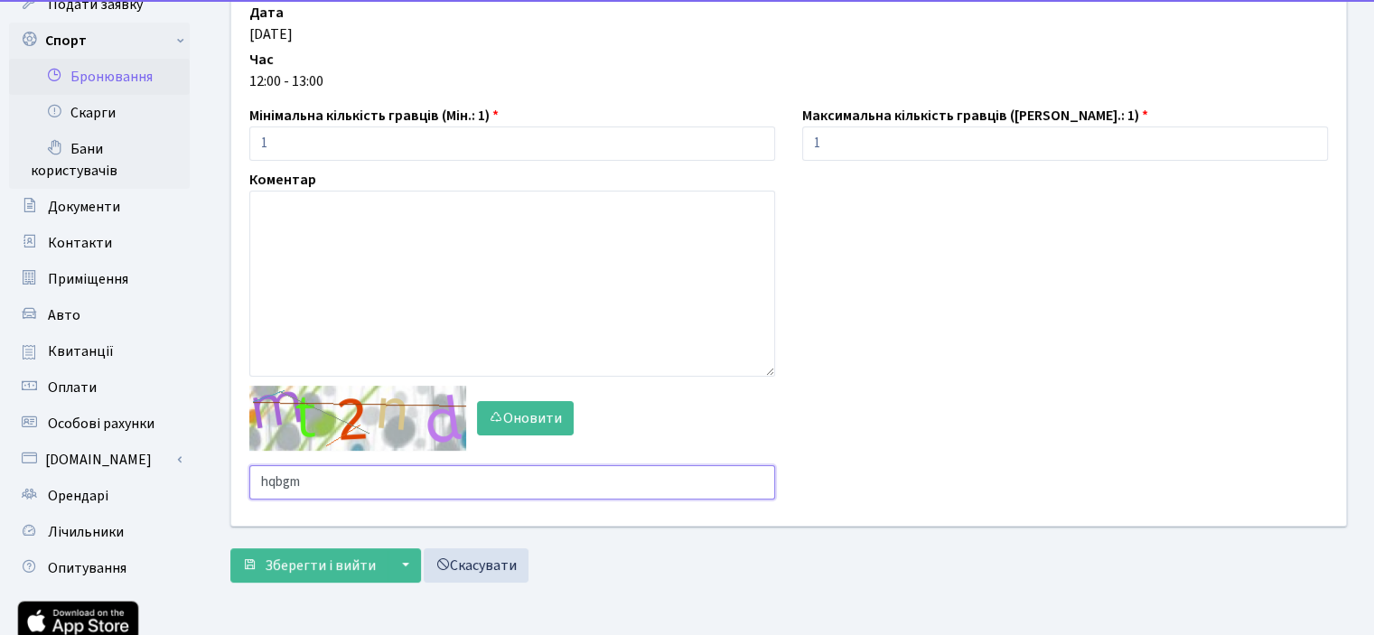
drag, startPoint x: 373, startPoint y: 492, endPoint x: 236, endPoint y: 474, distance: 138.5
click at [236, 474] on div "Оновити hqbgm" at bounding box center [512, 443] width 553 height 114
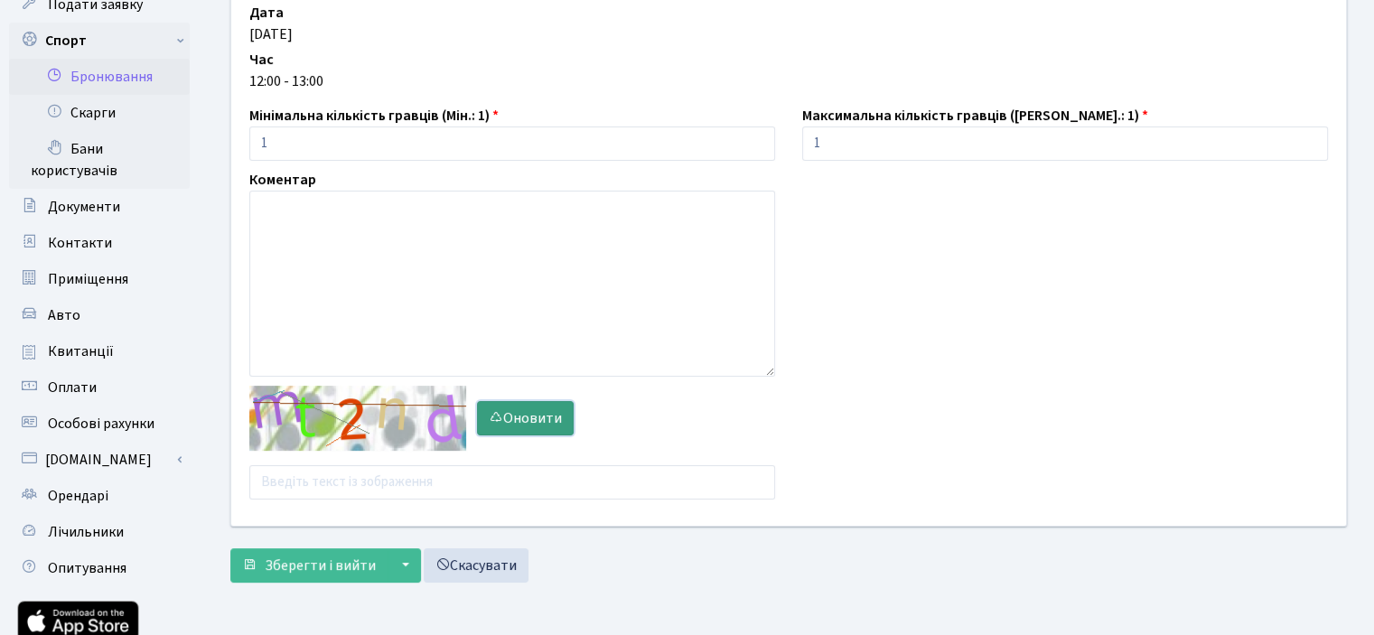
click at [530, 433] on button "Оновити" at bounding box center [525, 418] width 97 height 34
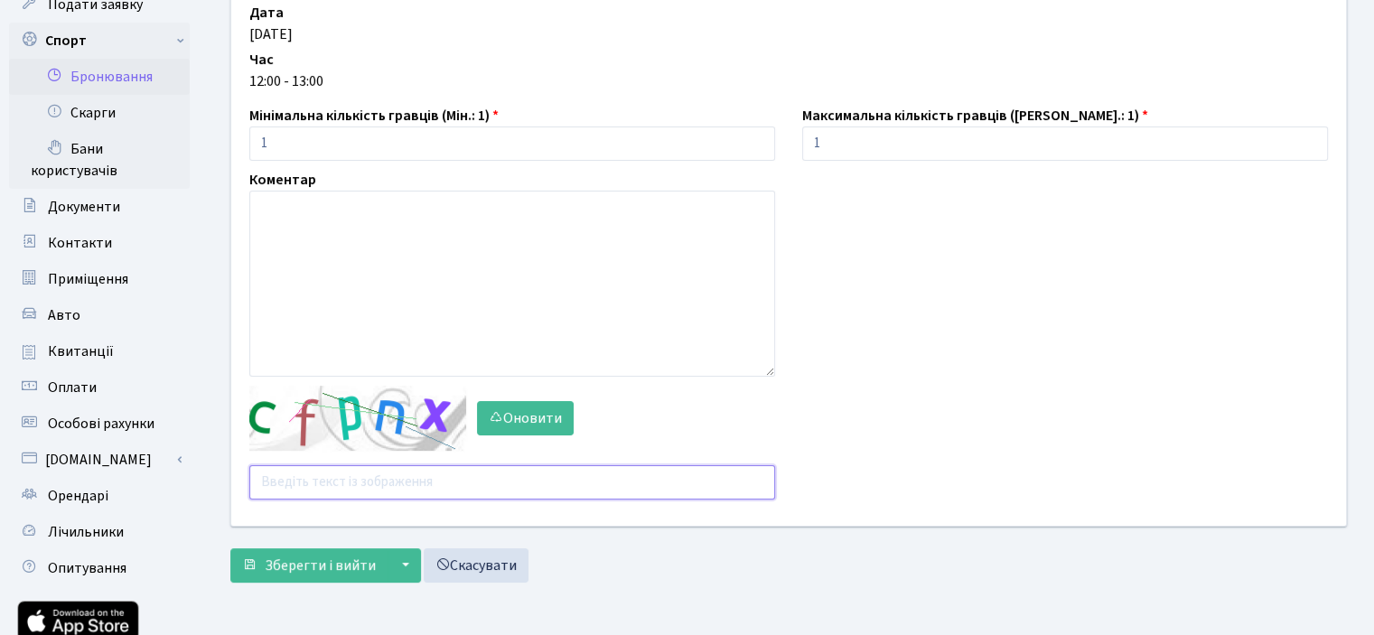
click at [341, 486] on input "text" at bounding box center [512, 482] width 526 height 34
type input "я"
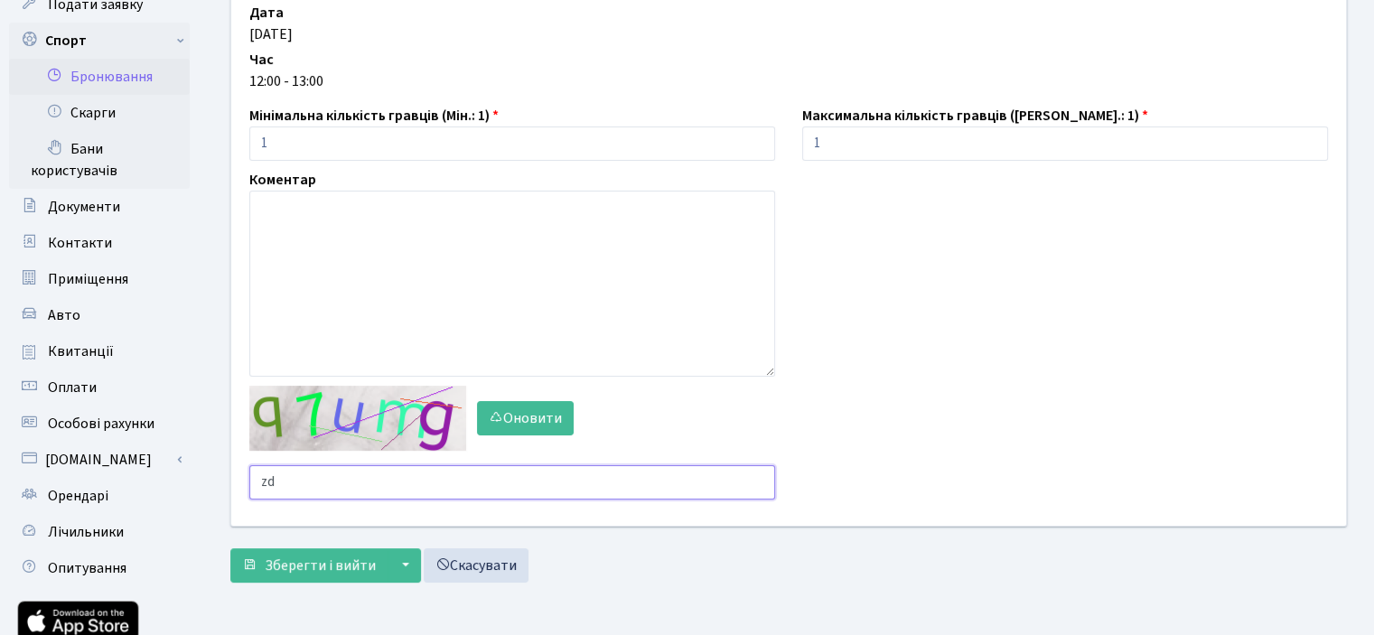
type input "z"
type input "q"
type input "g6dgf"
click at [322, 557] on span "Зберегти і вийти" at bounding box center [320, 566] width 111 height 20
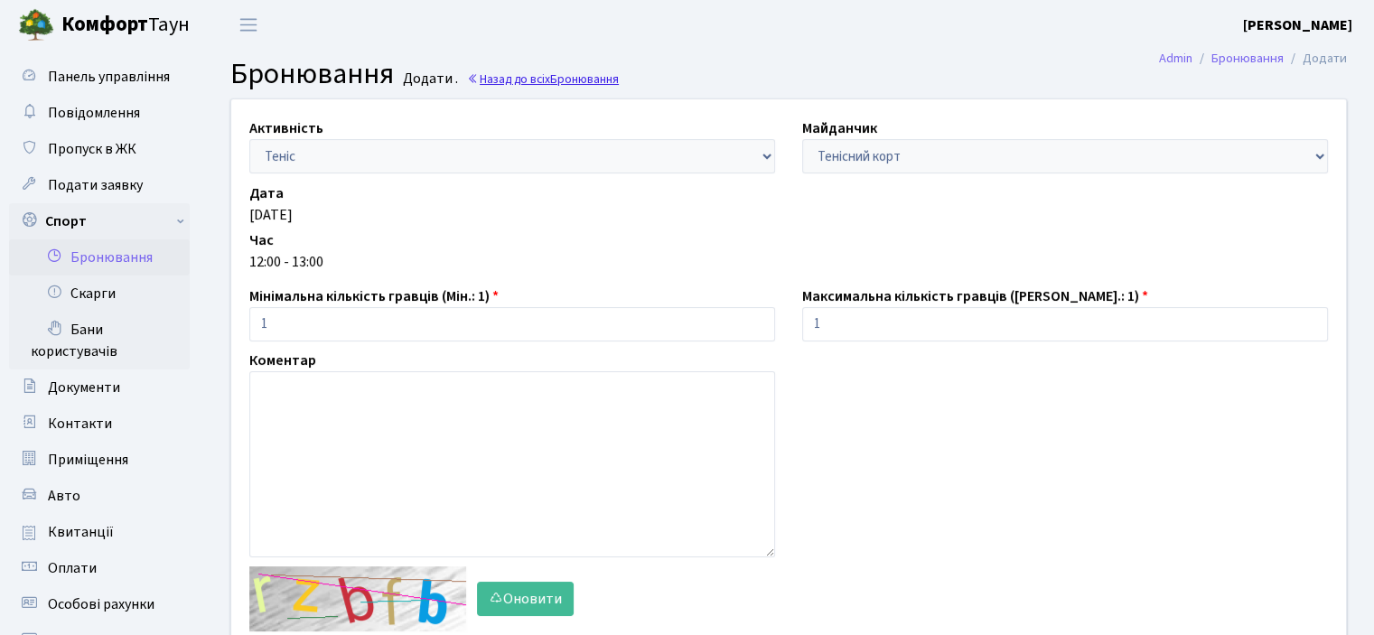
click at [579, 86] on span "Бронювання" at bounding box center [584, 78] width 69 height 17
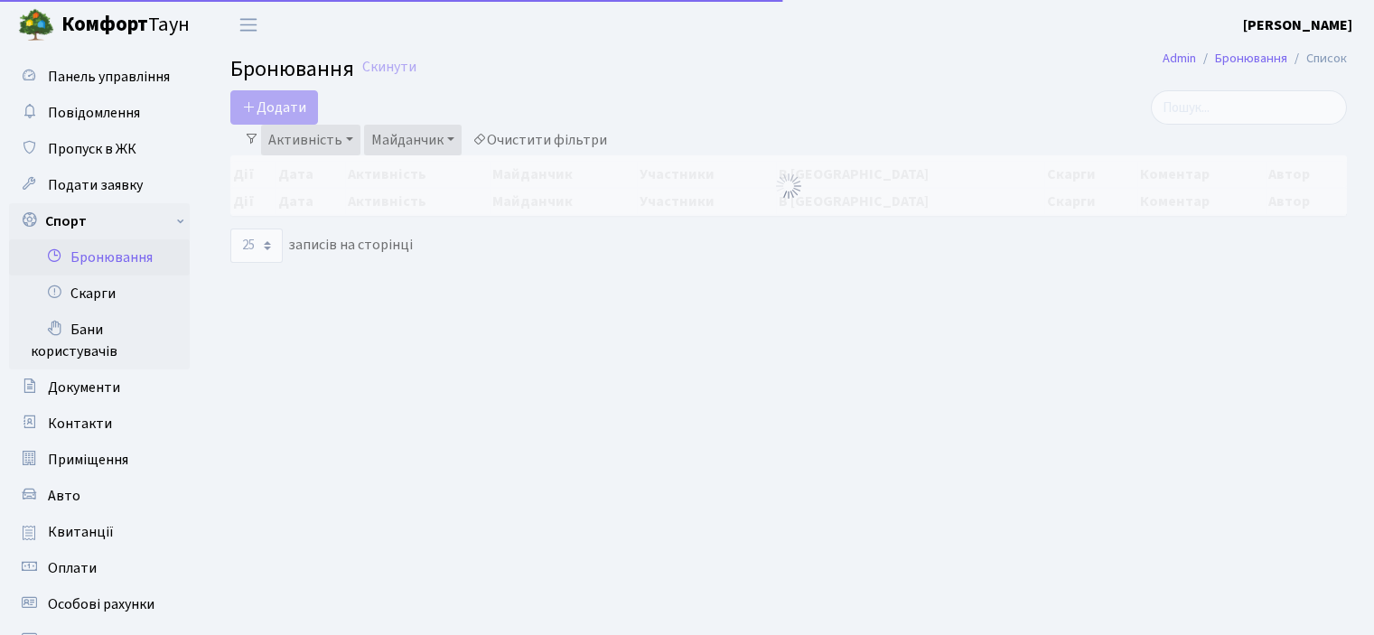
select select "25"
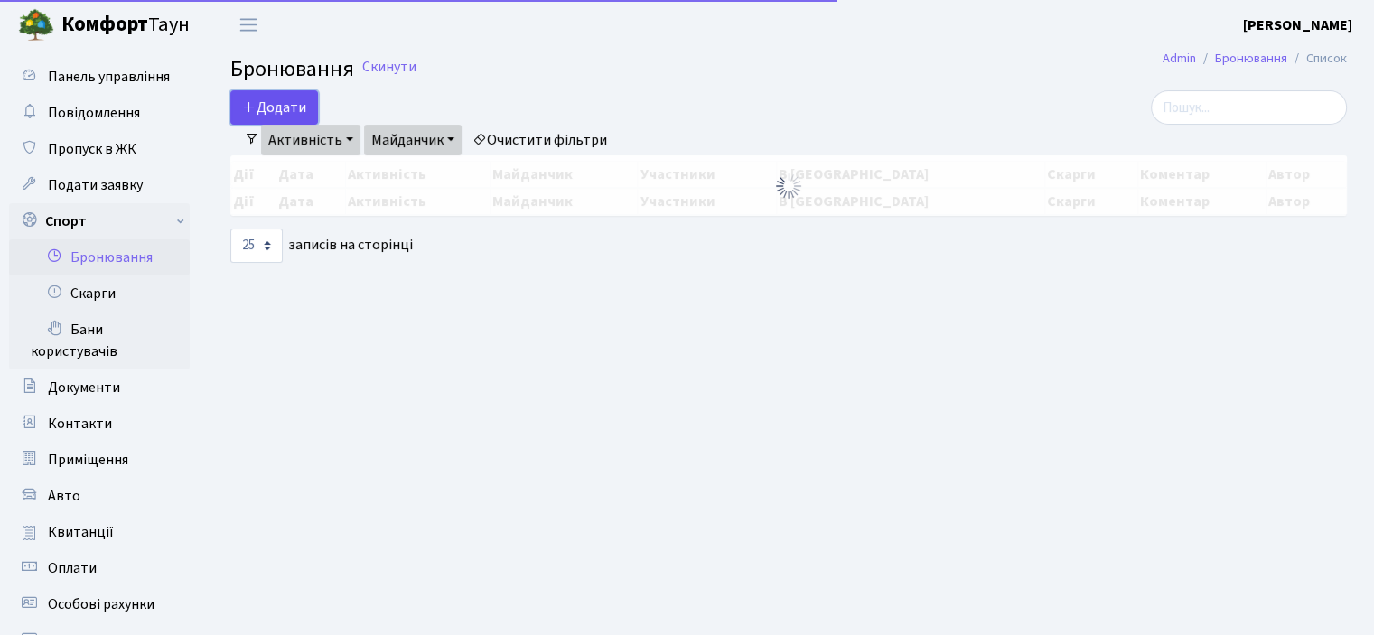
click at [282, 105] on button "Додати" at bounding box center [274, 107] width 88 height 34
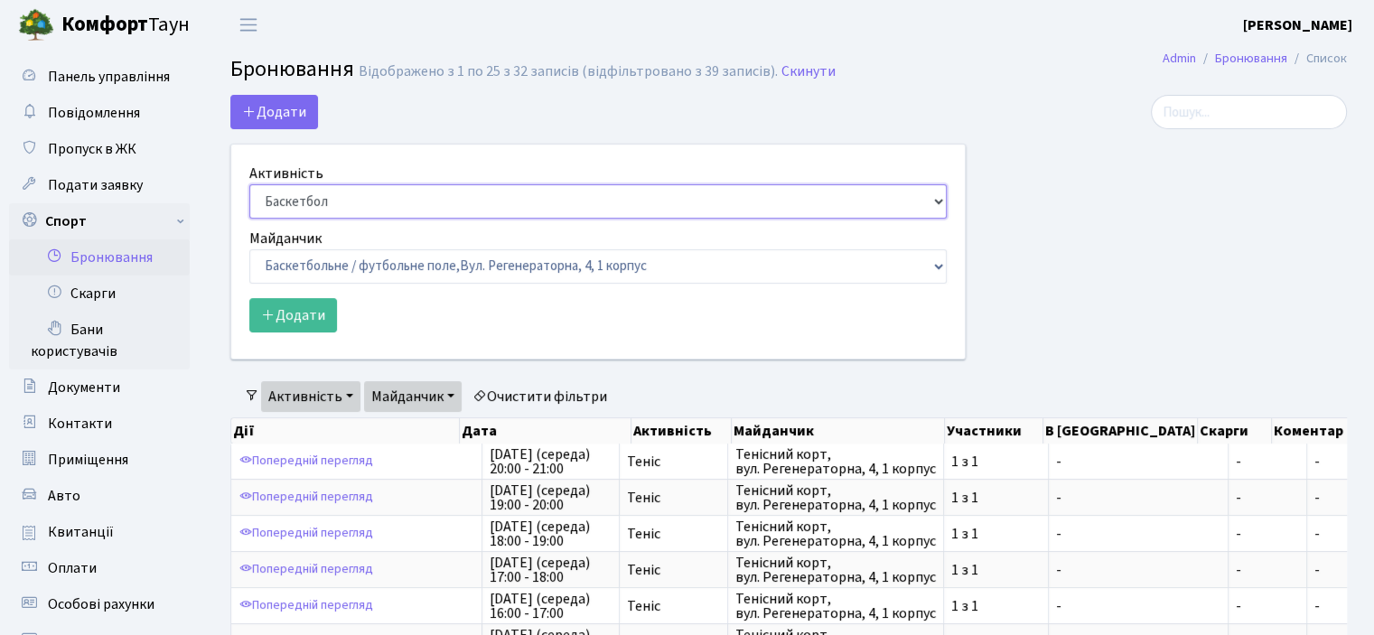
click at [291, 207] on select "Баскетбол Волейбол Йога Катання на роликах Настільний теніс Теніс Футбол Фітнес" at bounding box center [597, 201] width 697 height 34
select select "1"
click at [249, 184] on select "Баскетбол Волейбол Йога Катання на роликах Настільний теніс Теніс Футбол Фітнес" at bounding box center [597, 201] width 697 height 34
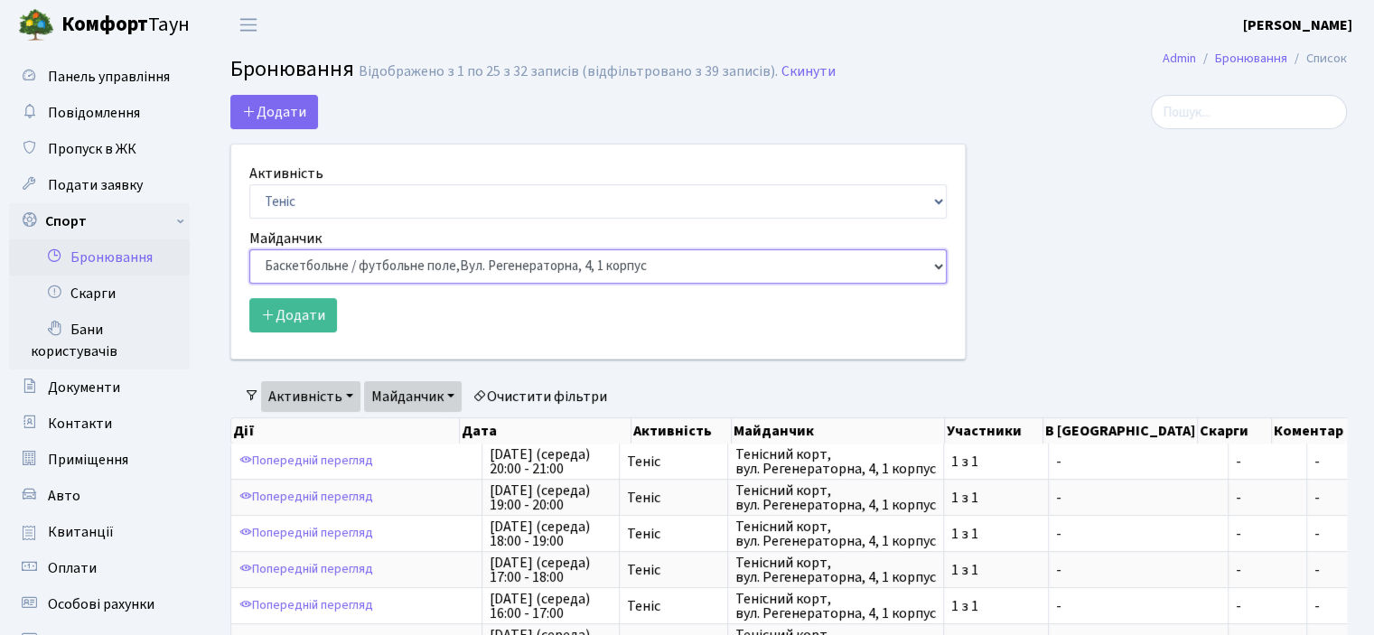
click at [314, 266] on select "Баскетбольне / футбольне поле, Вул. Регенераторна, 4, 1 корпус Баскетбольне пол…" at bounding box center [597, 266] width 697 height 34
select select "1"
click at [249, 249] on select "Баскетбольне / футбольне поле, Вул. Регенераторна, 4, 1 корпус Баскетбольне пол…" at bounding box center [597, 266] width 697 height 34
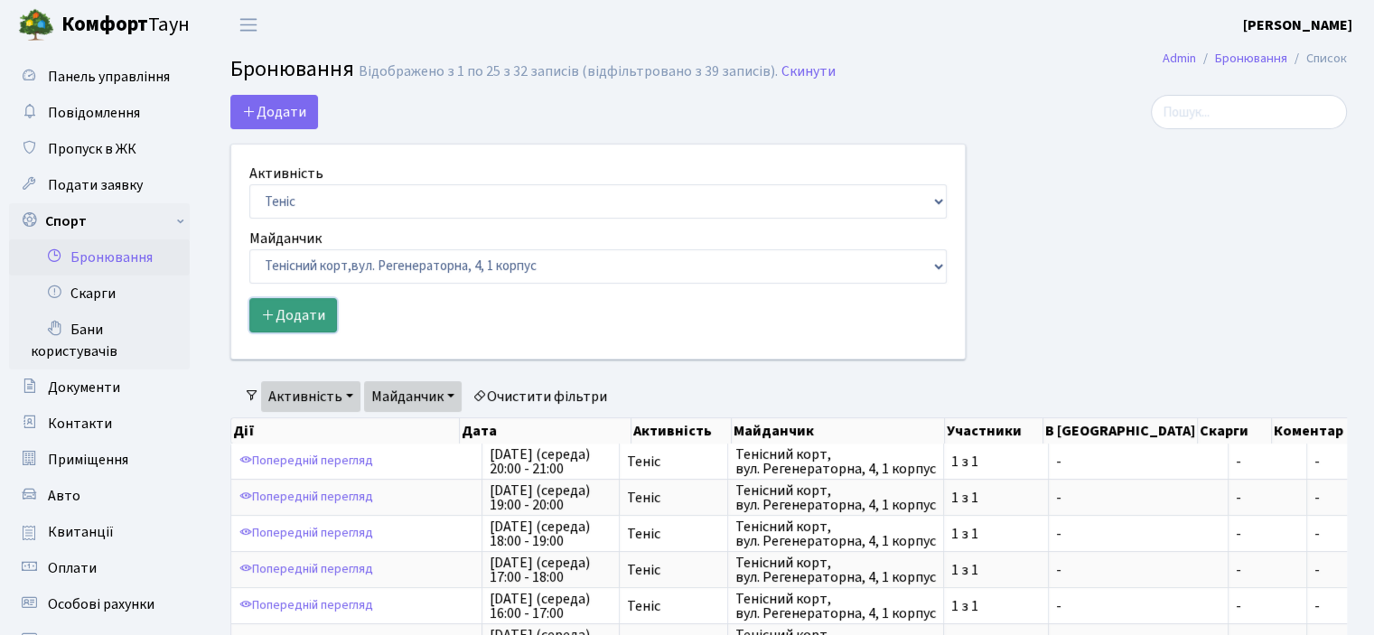
click at [286, 313] on button "Додати" at bounding box center [293, 315] width 88 height 34
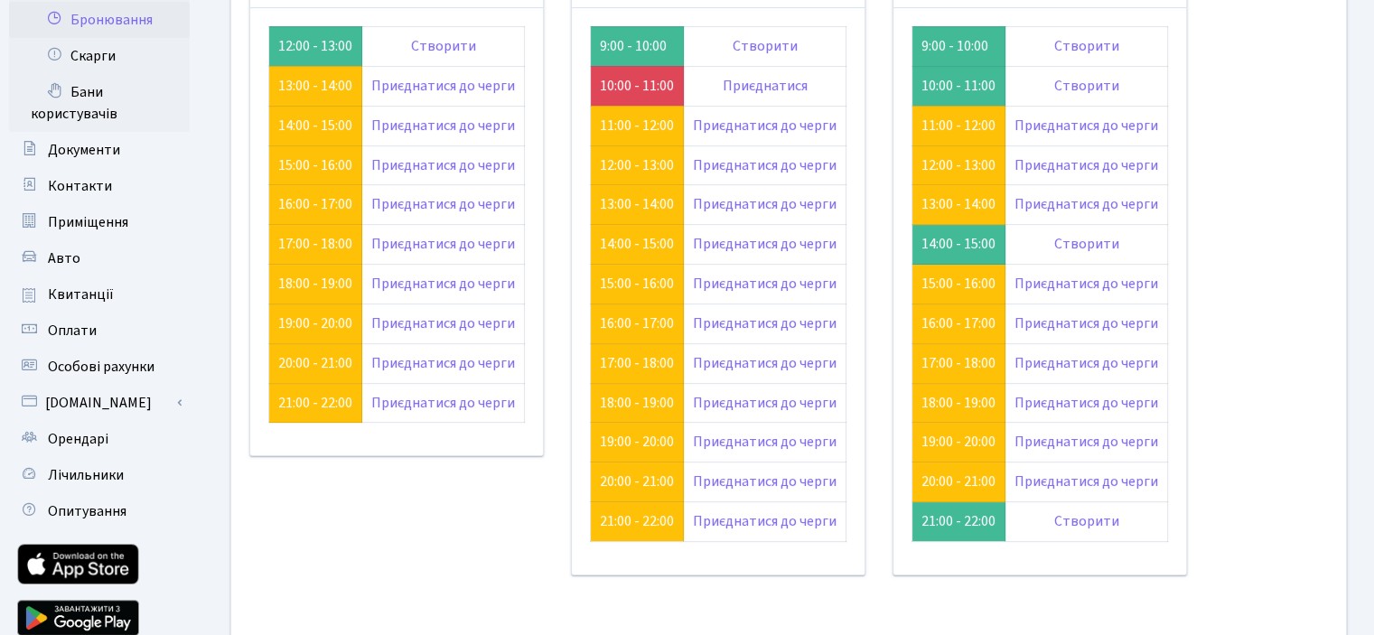
scroll to position [79, 0]
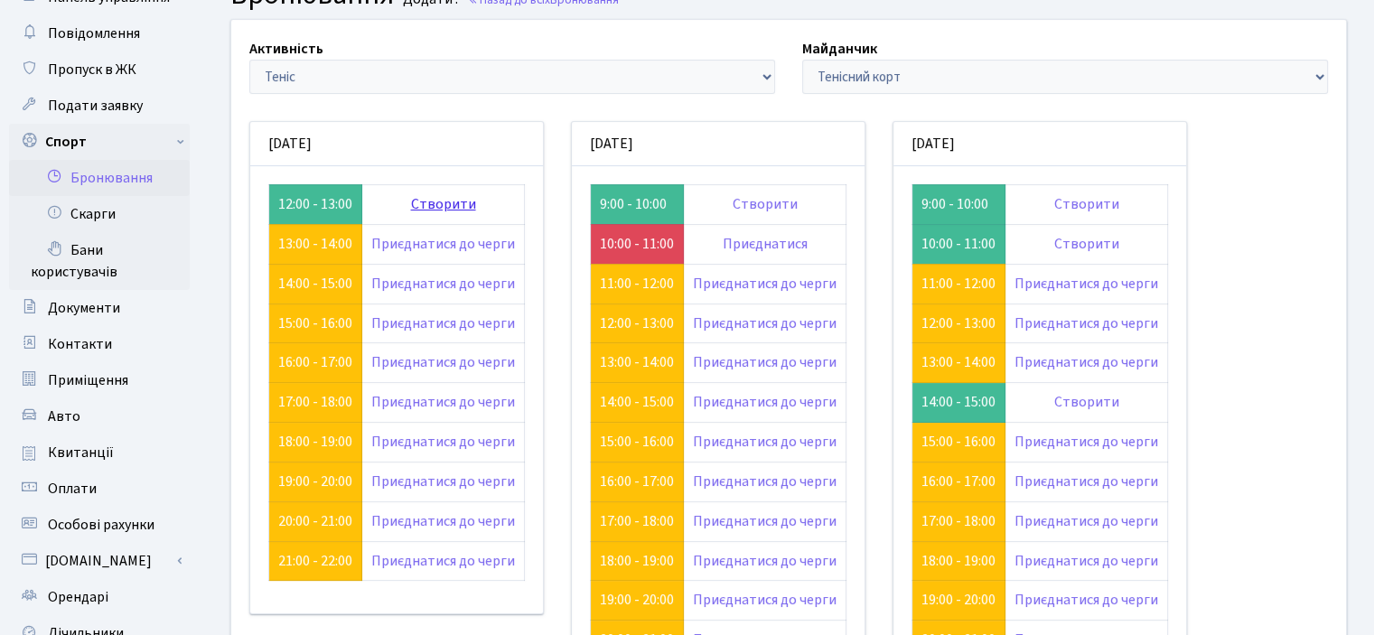
click at [431, 198] on link "Створити" at bounding box center [443, 204] width 65 height 20
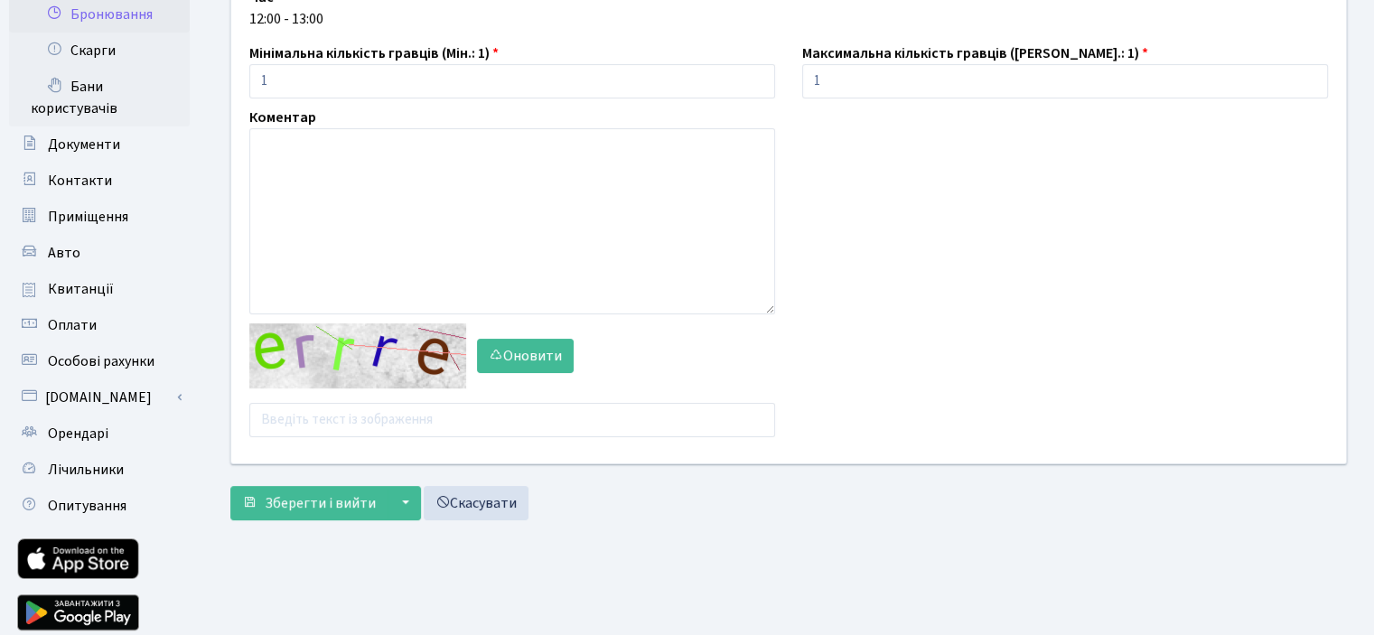
scroll to position [271, 0]
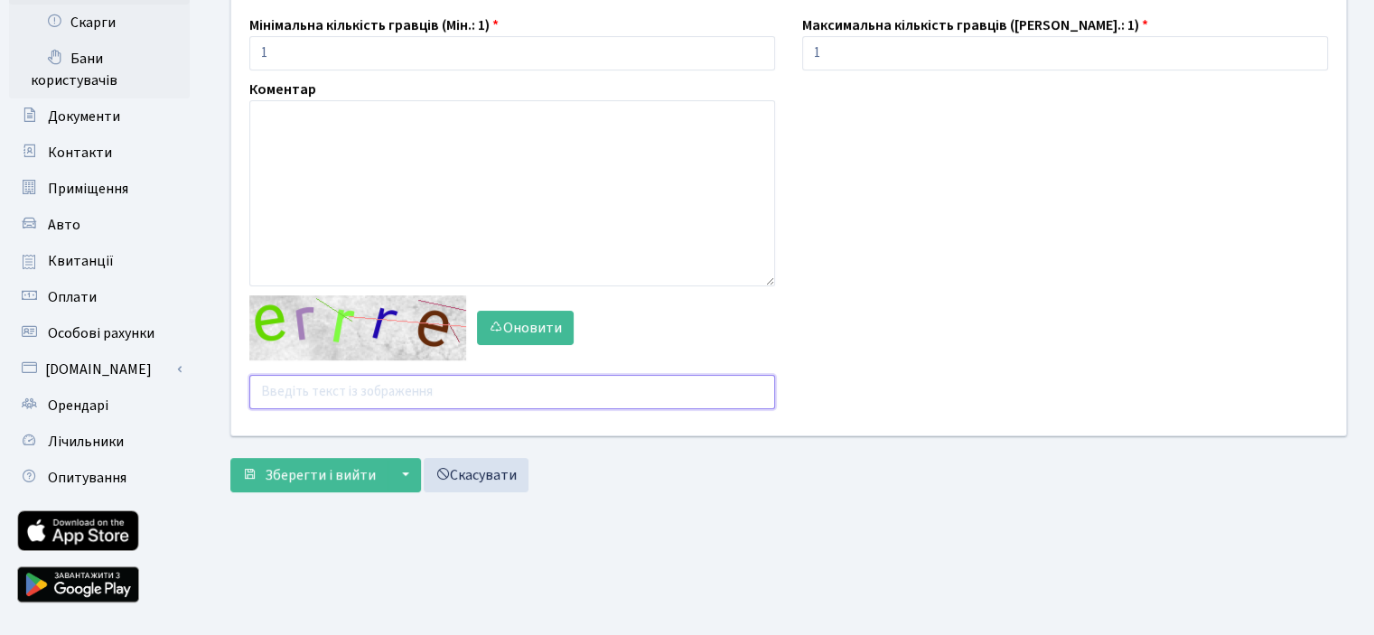
click at [289, 397] on input "text" at bounding box center [512, 392] width 526 height 34
type input "a9g4m"
click at [278, 474] on span "Зберегти і вийти" at bounding box center [320, 475] width 111 height 20
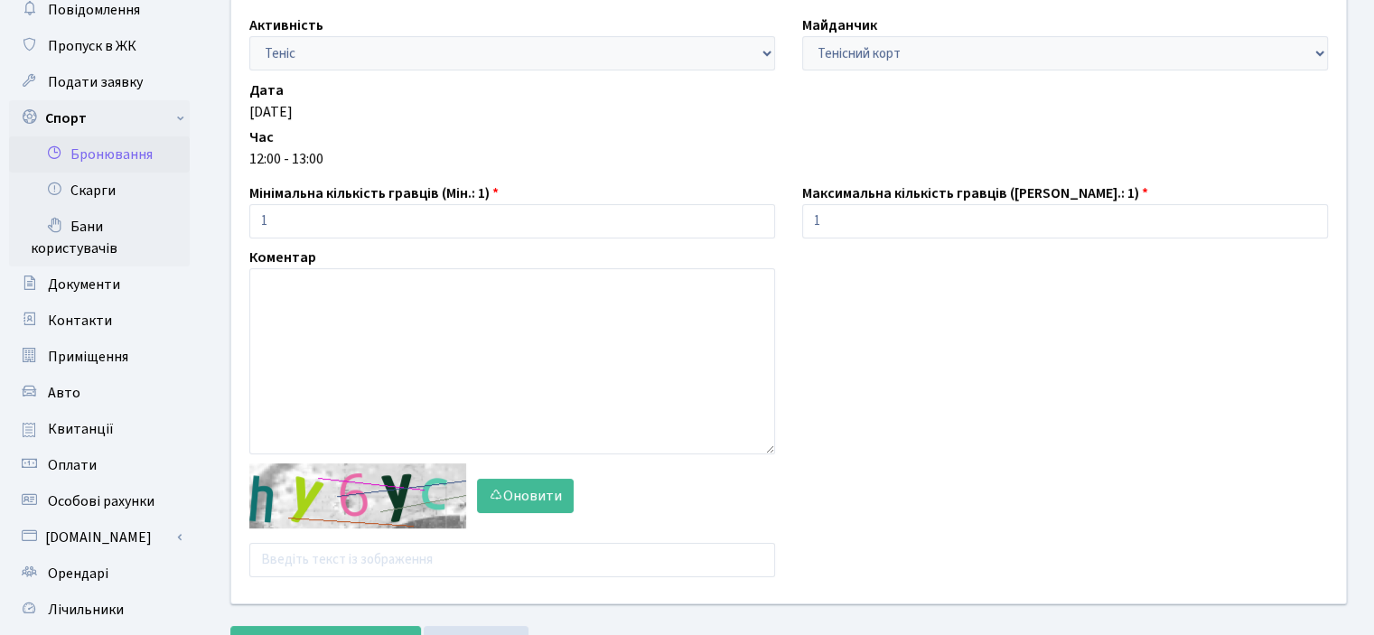
scroll to position [181, 0]
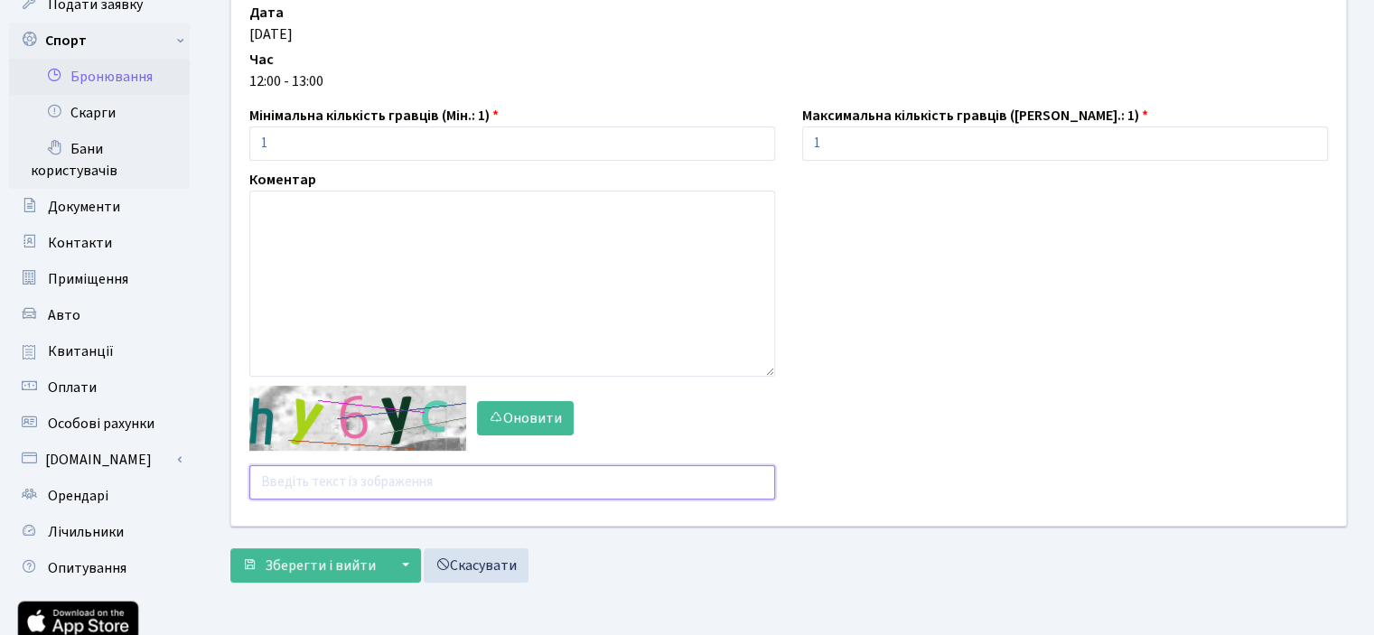
click at [314, 487] on input "text" at bounding box center [512, 482] width 526 height 34
type input "3ncyu"
click at [300, 577] on button "Зберегти і вийти" at bounding box center [308, 565] width 157 height 34
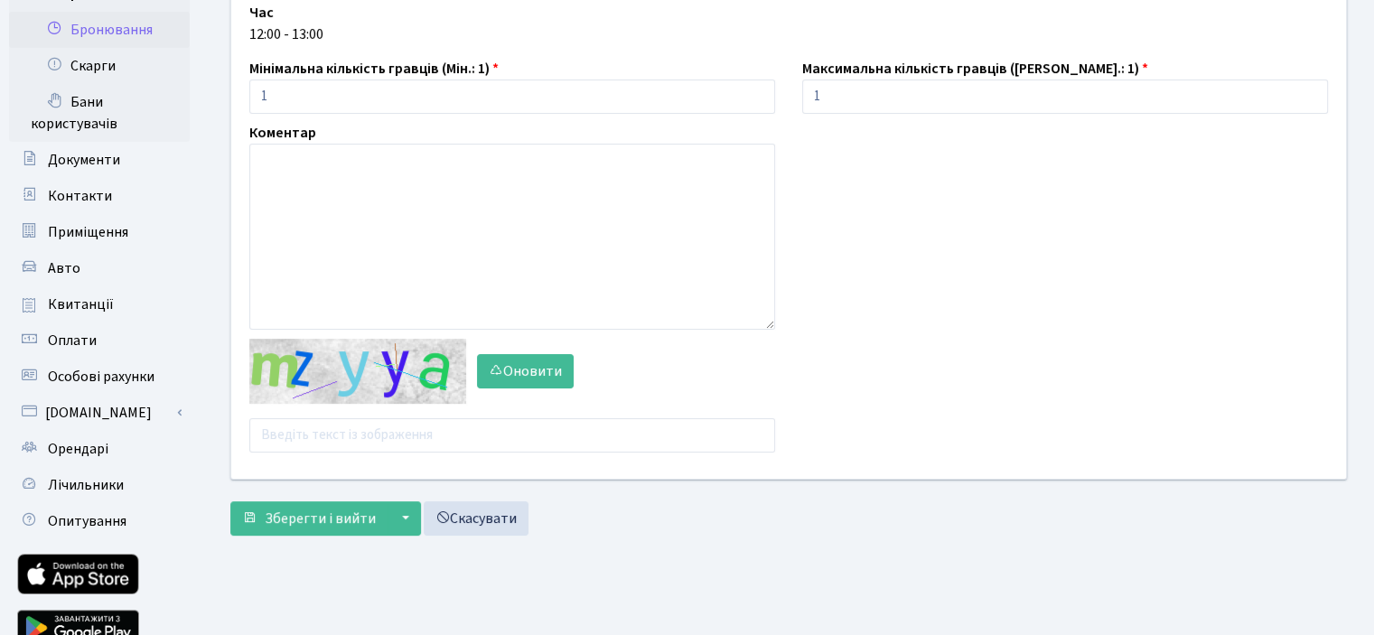
scroll to position [308, 0]
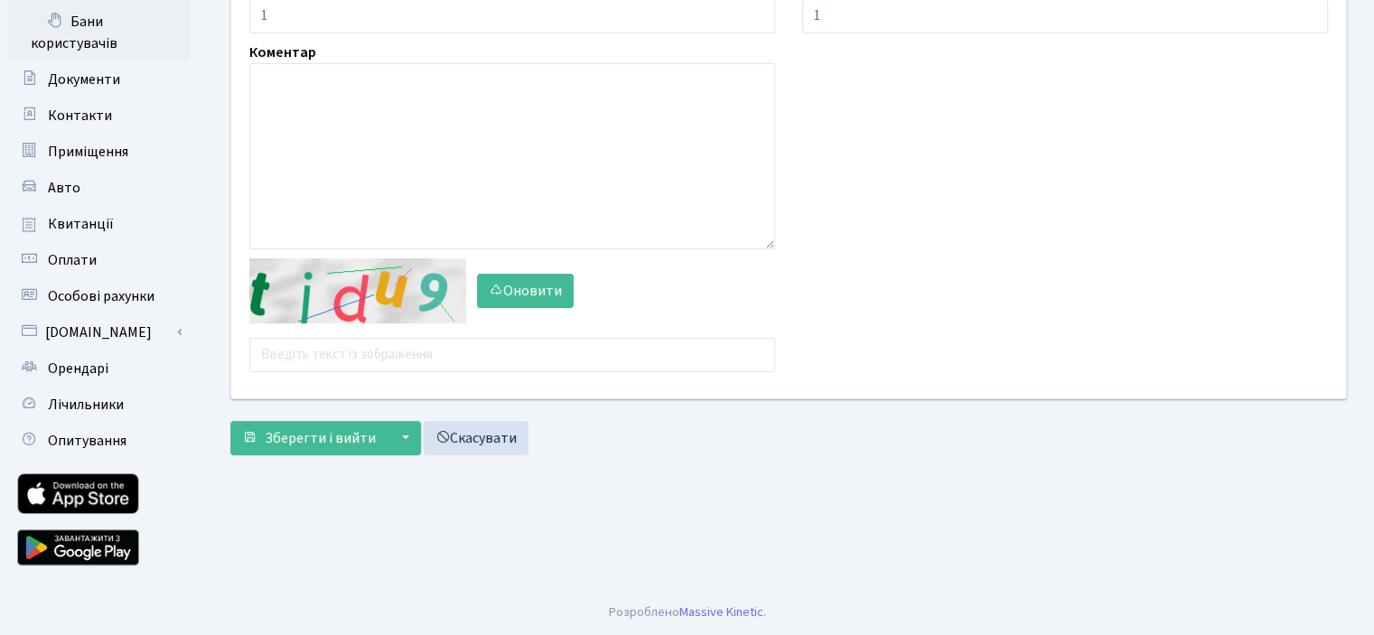
click at [425, 371] on div "Активність - Баскетбол Волейбол Йога Катання на роликах Настільний теніс Теніс …" at bounding box center [789, 94] width 1142 height 607
click at [426, 359] on input "text" at bounding box center [512, 355] width 526 height 34
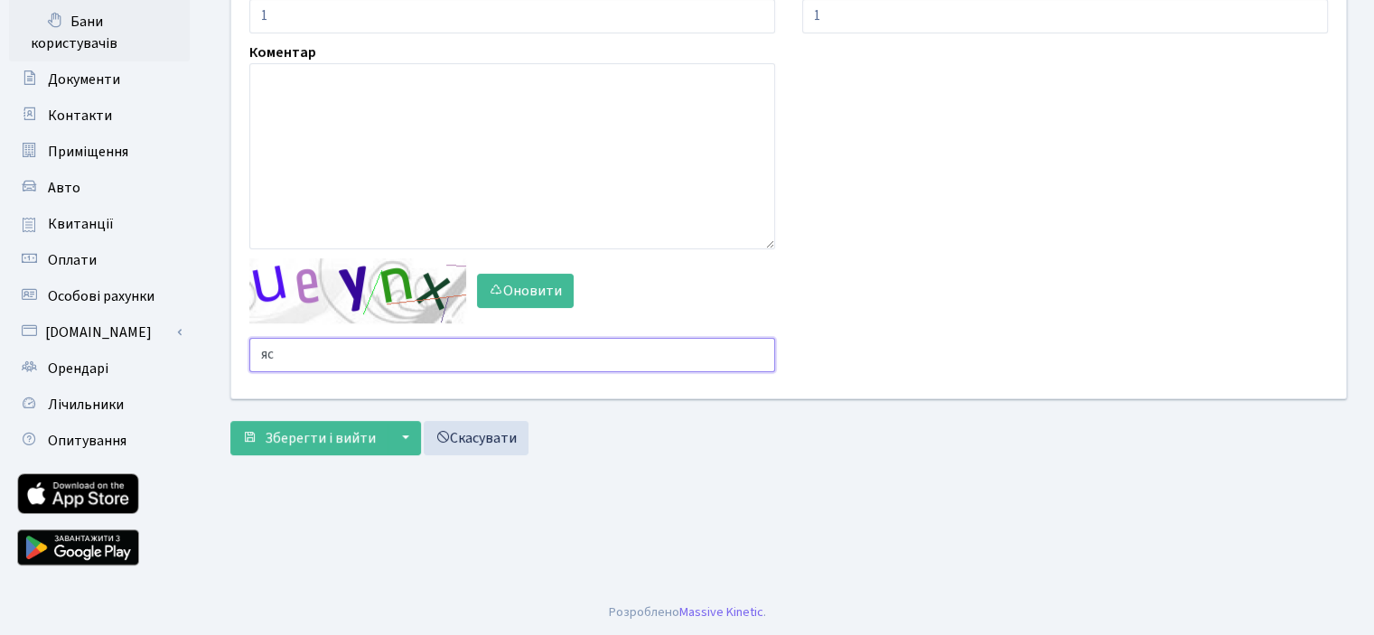
type input "я"
type input "zcx7a"
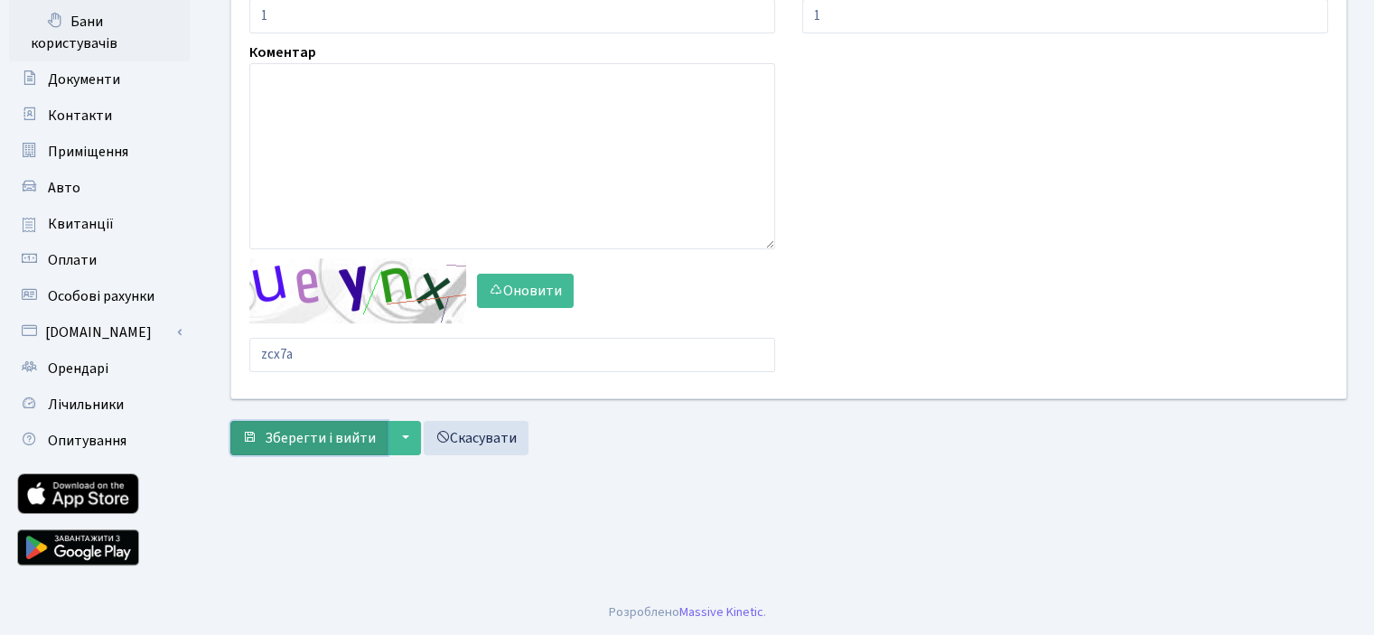
click at [329, 432] on span "Зберегти і вийти" at bounding box center [320, 438] width 111 height 20
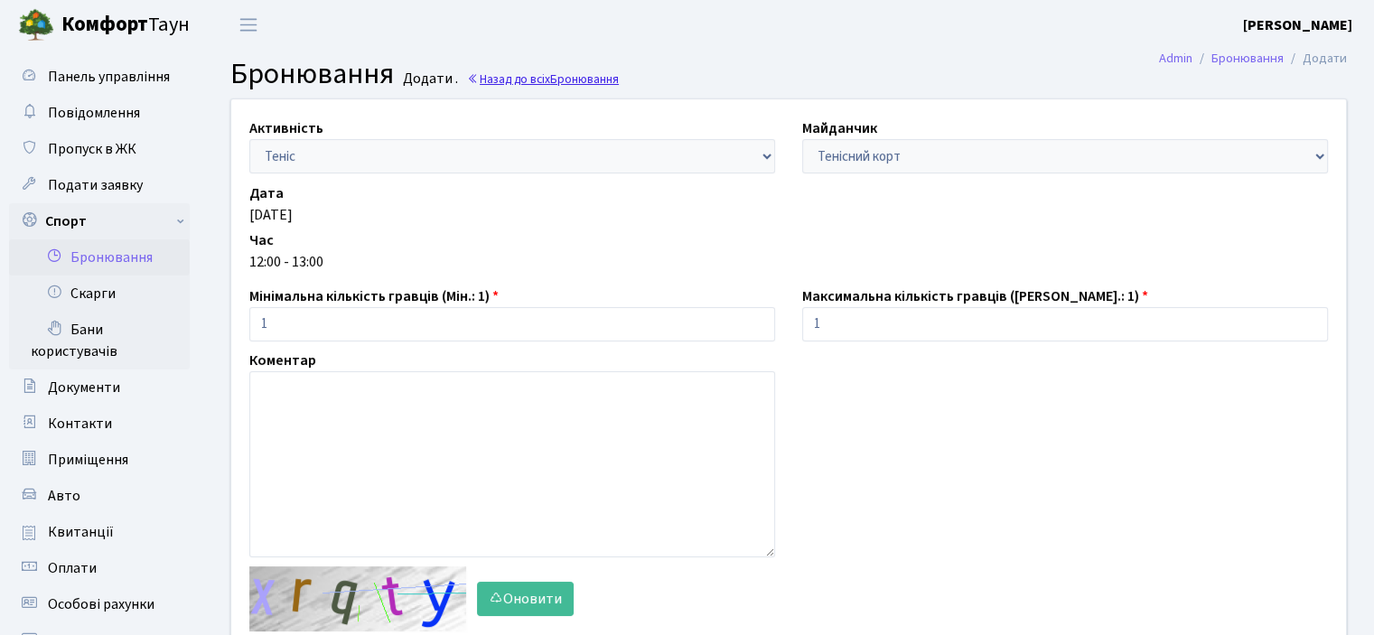
click at [593, 75] on span "Бронювання" at bounding box center [584, 78] width 69 height 17
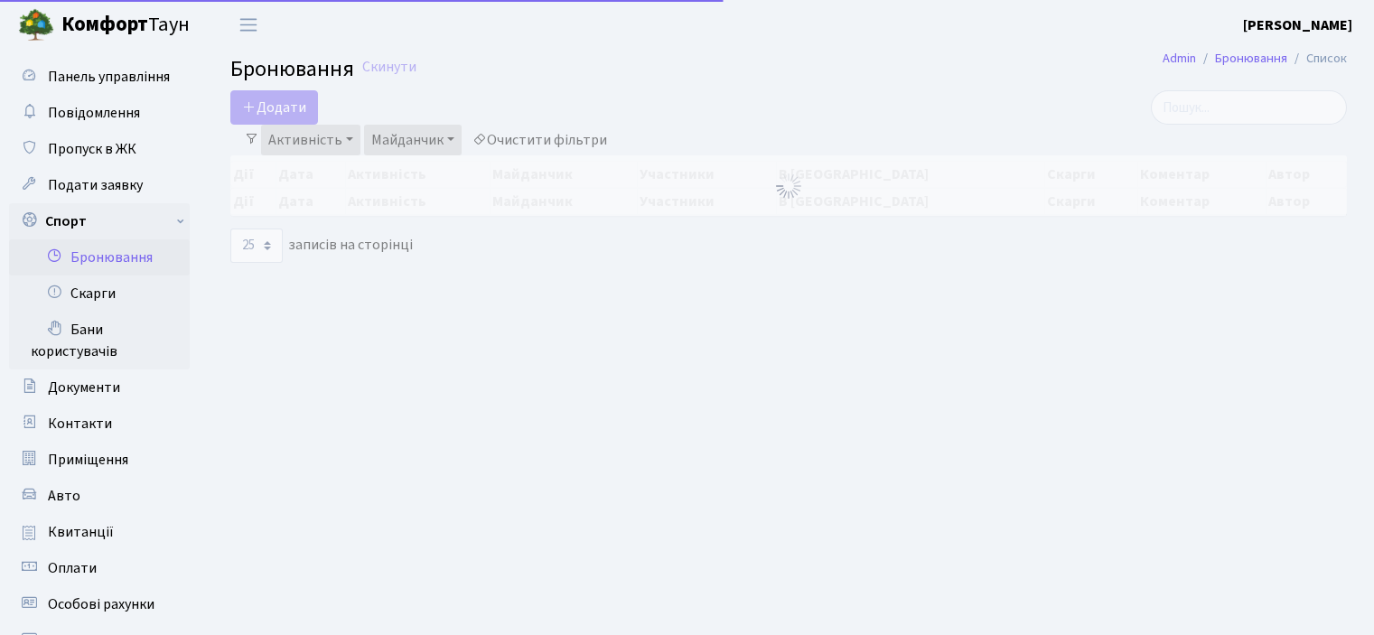
select select "25"
